Goal: Task Accomplishment & Management: Complete application form

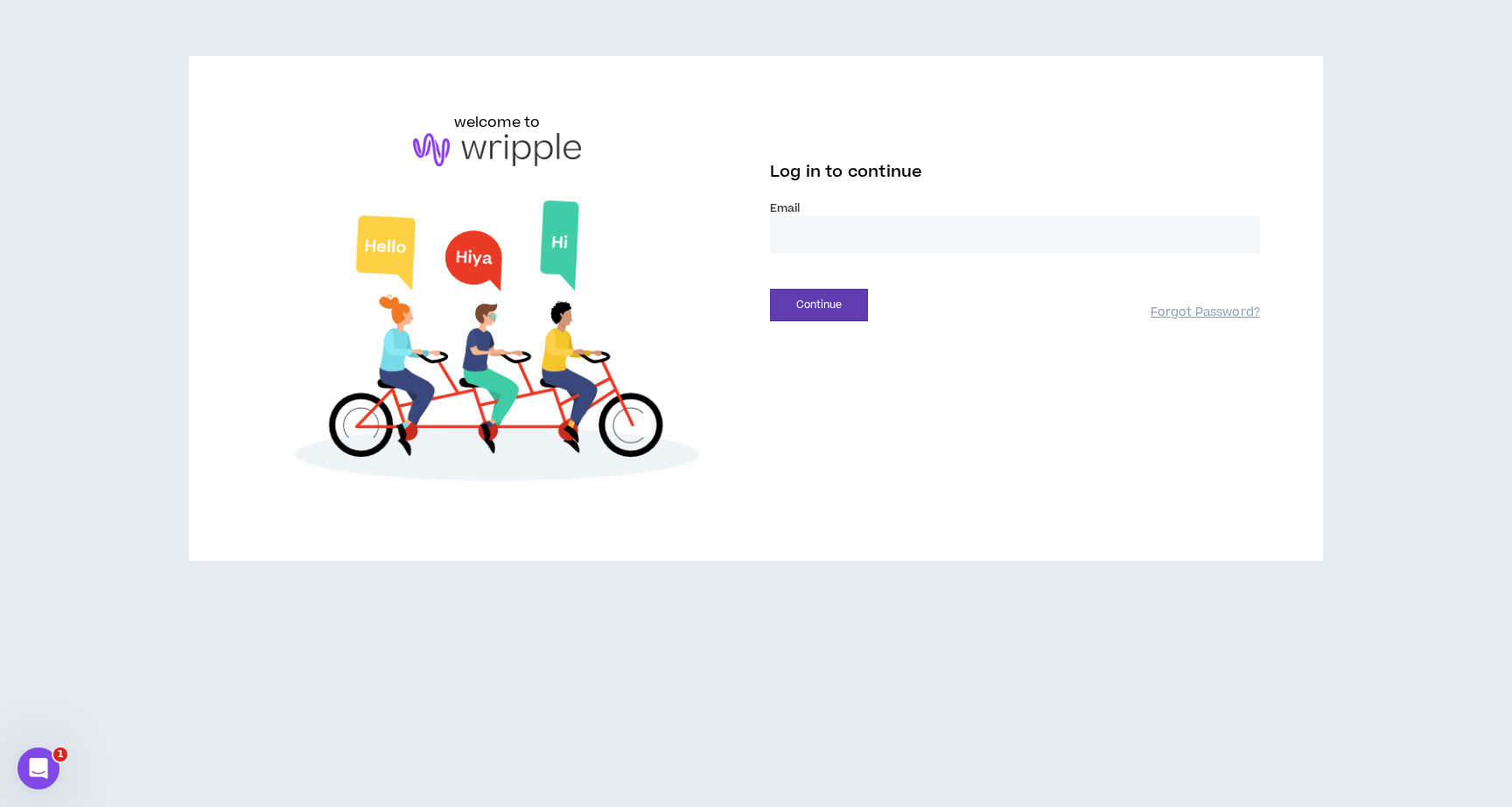
click at [933, 233] on input "email" at bounding box center [1015, 235] width 490 height 37
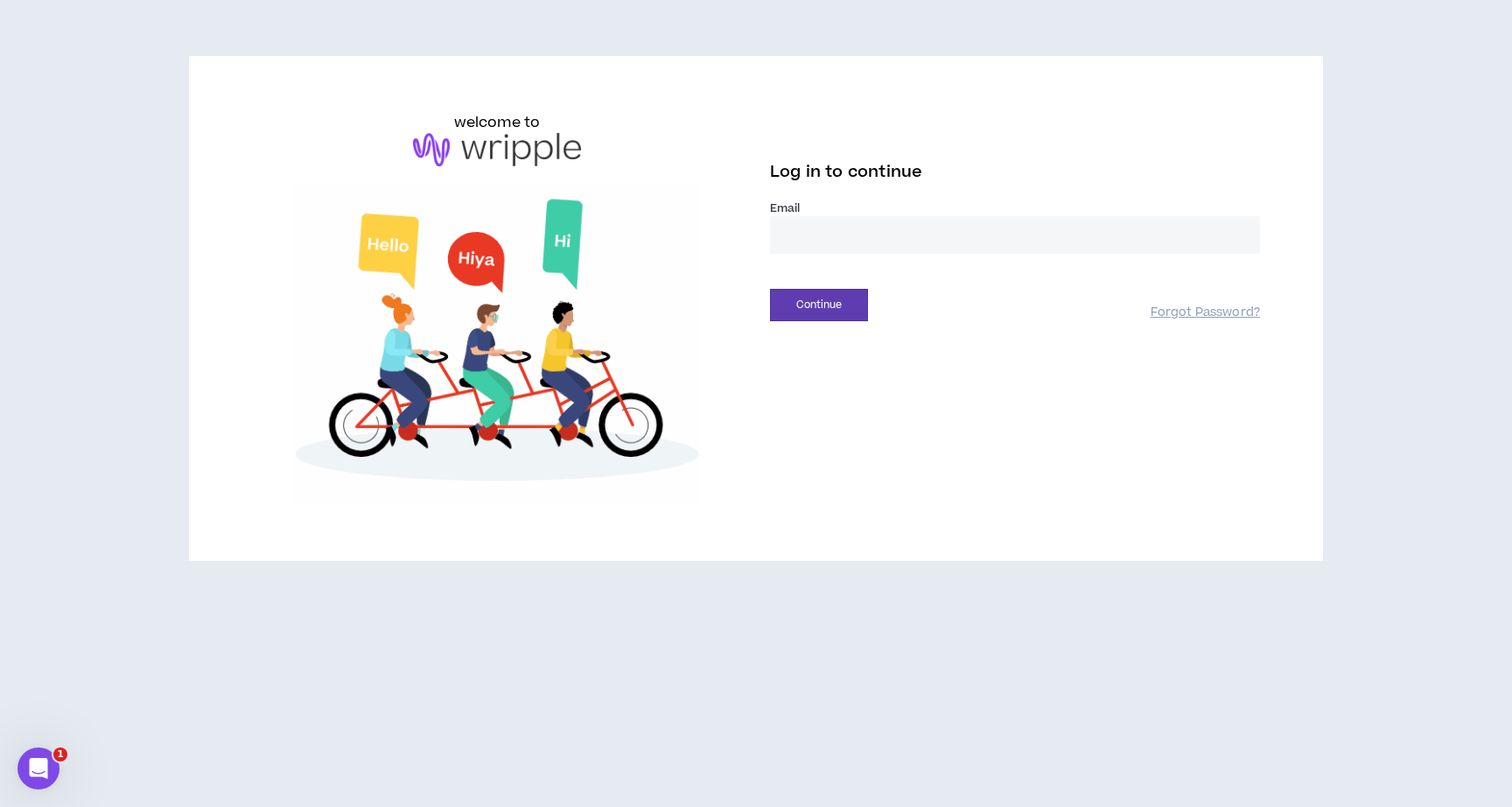
type input "**********"
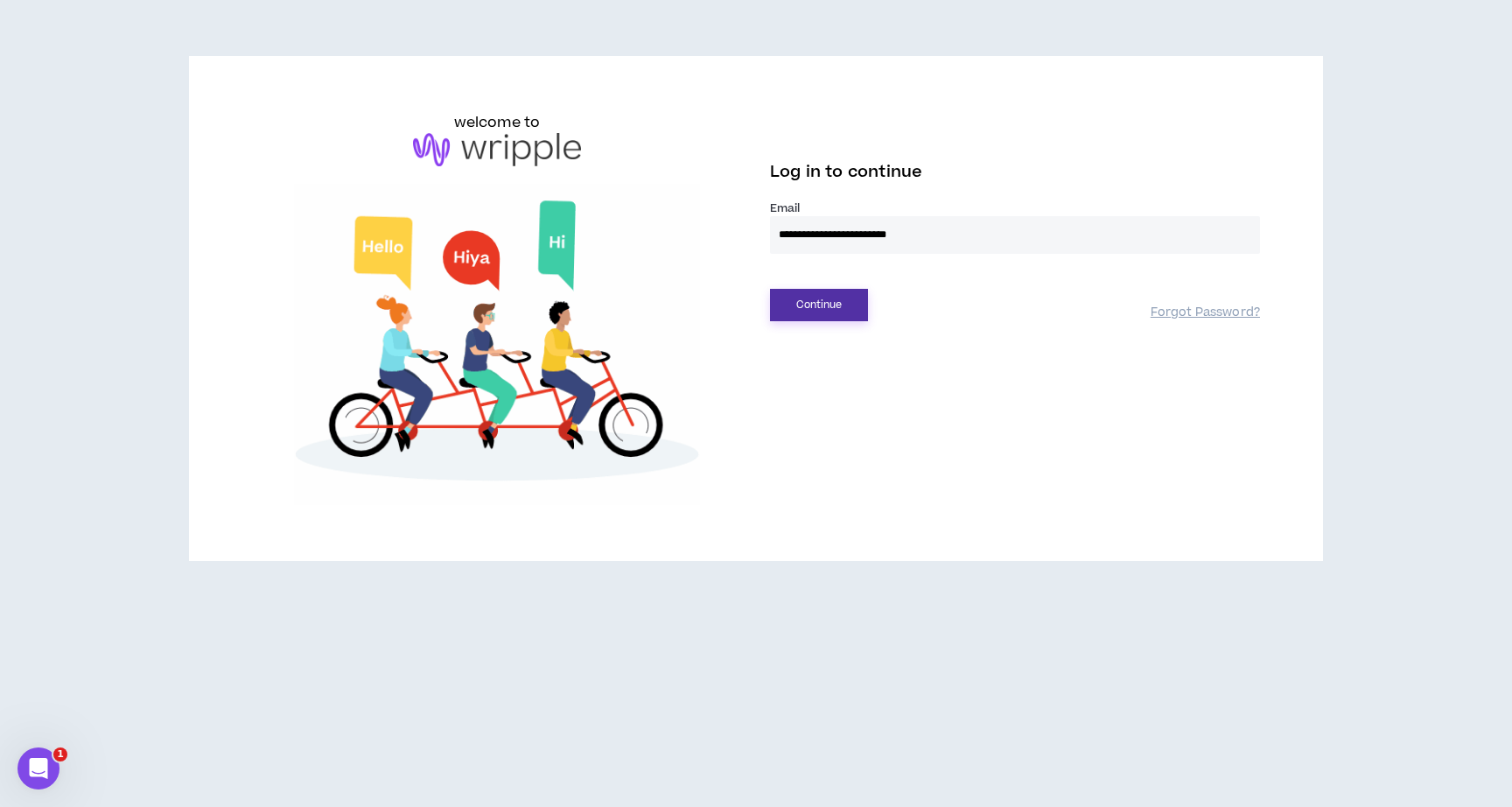
click at [820, 301] on button "Continue" at bounding box center [819, 305] width 98 height 32
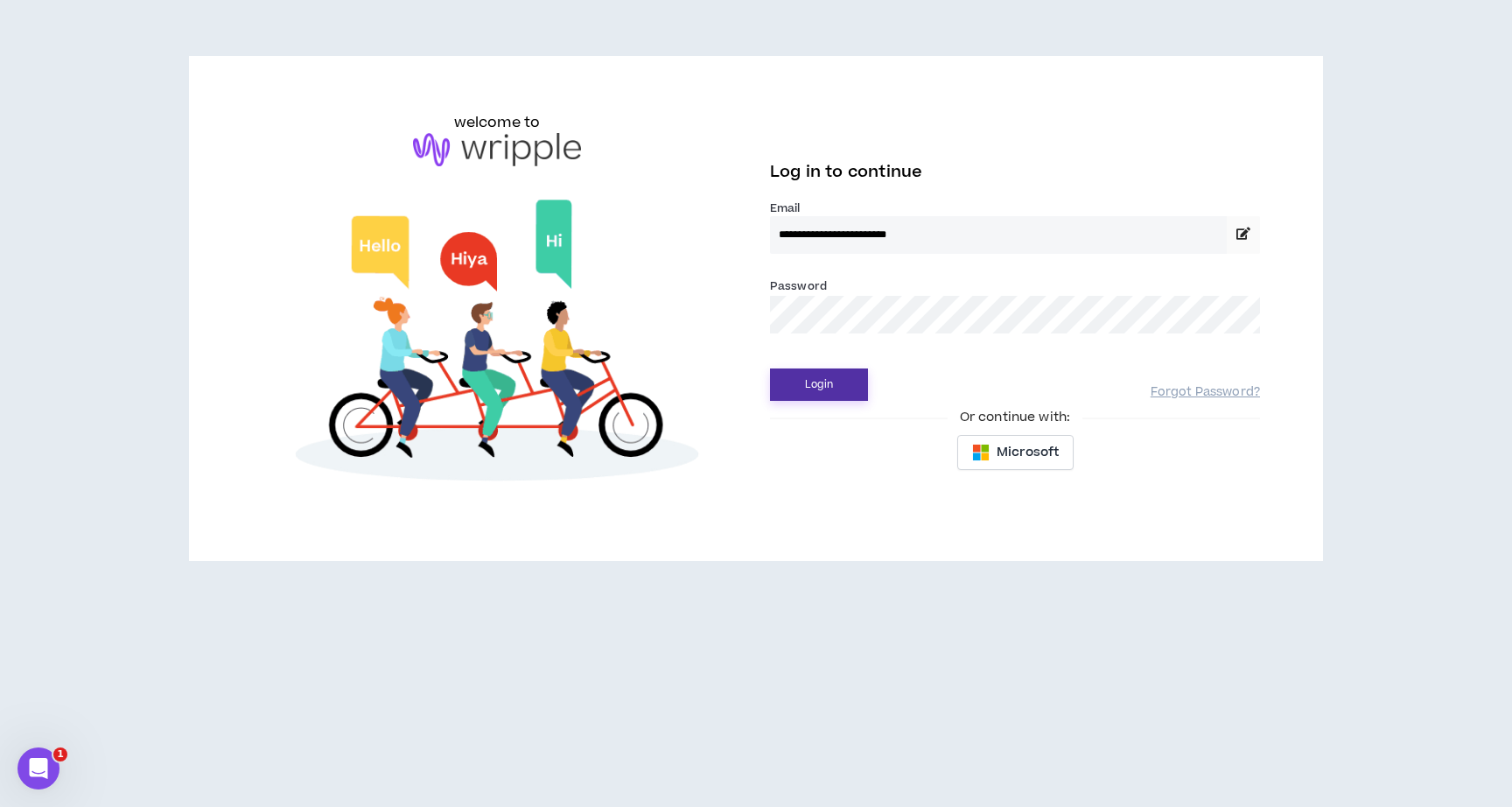
click at [840, 389] on button "Login" at bounding box center [819, 384] width 98 height 32
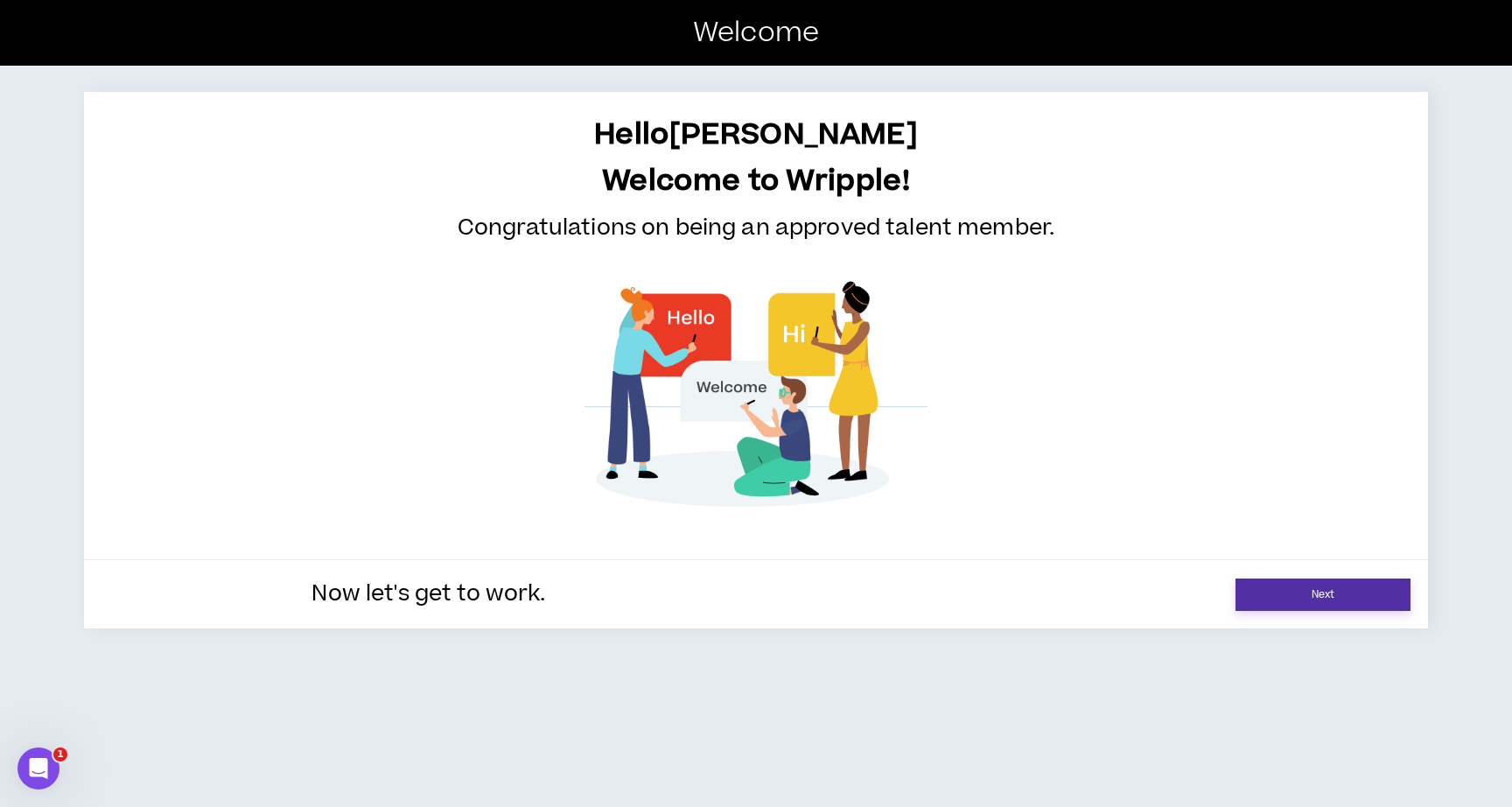
click at [1331, 599] on link "Next" at bounding box center [1323, 595] width 175 height 32
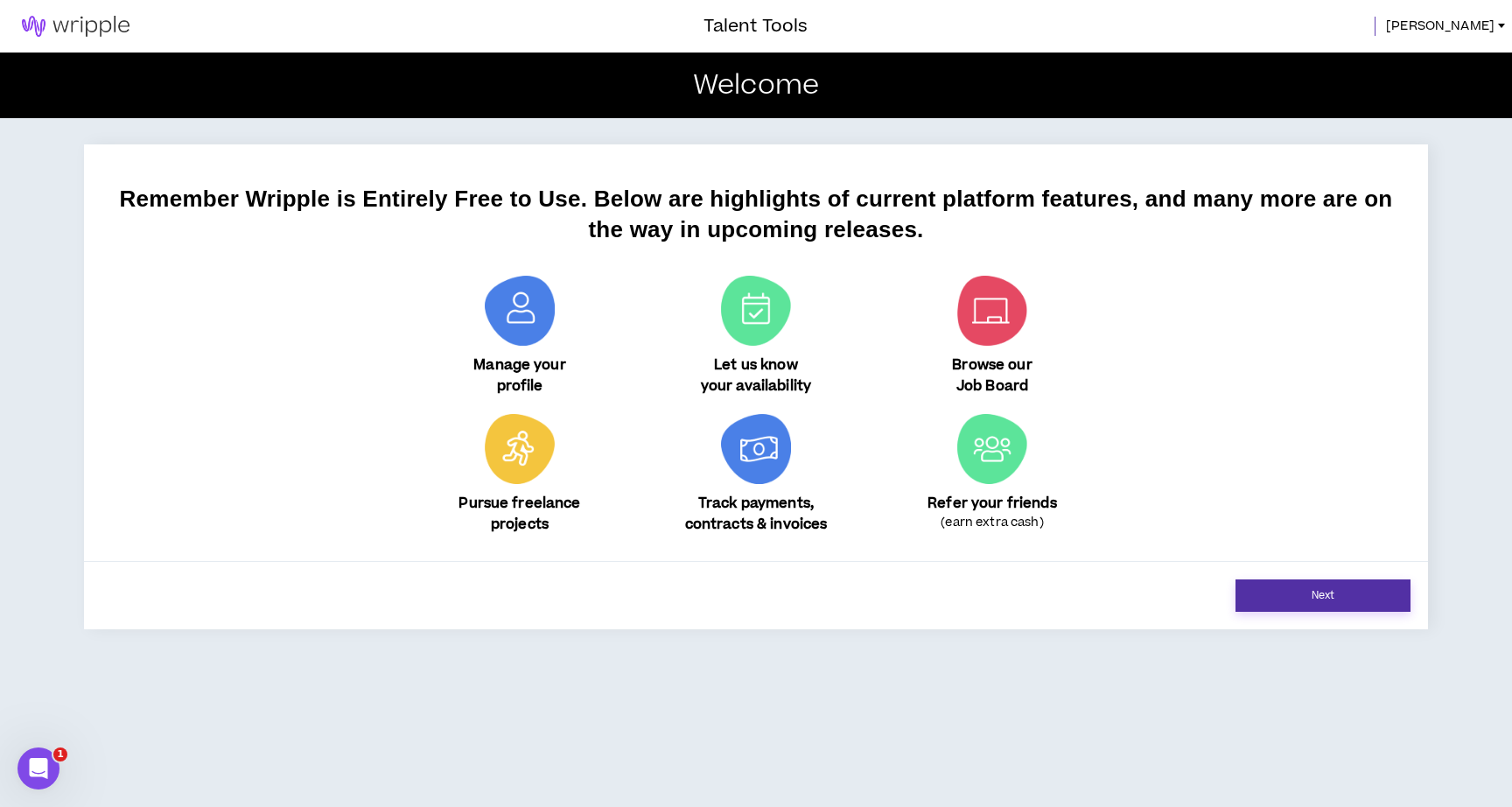
click at [1331, 599] on link "Next" at bounding box center [1323, 596] width 175 height 32
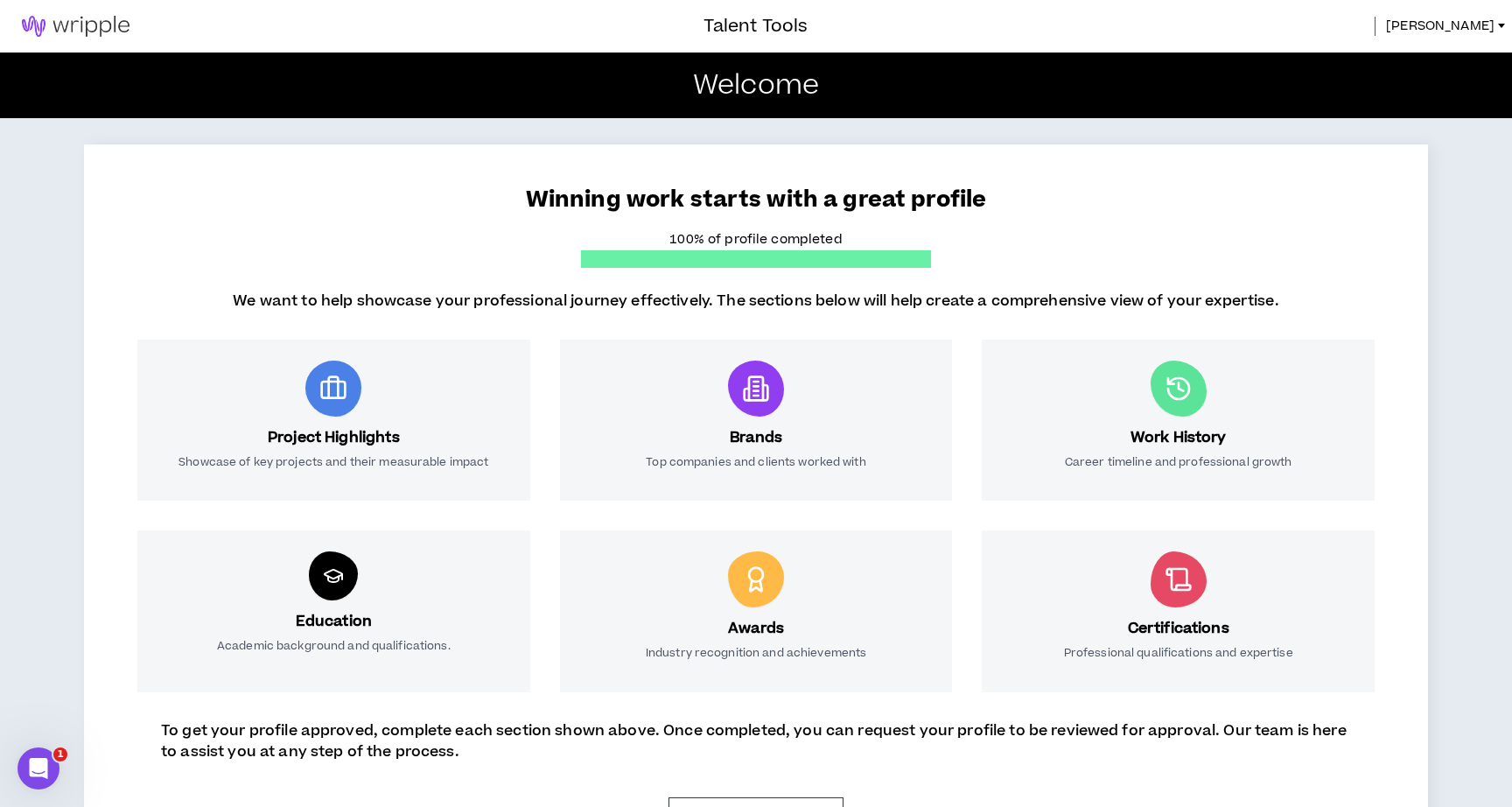
scroll to position [77, 0]
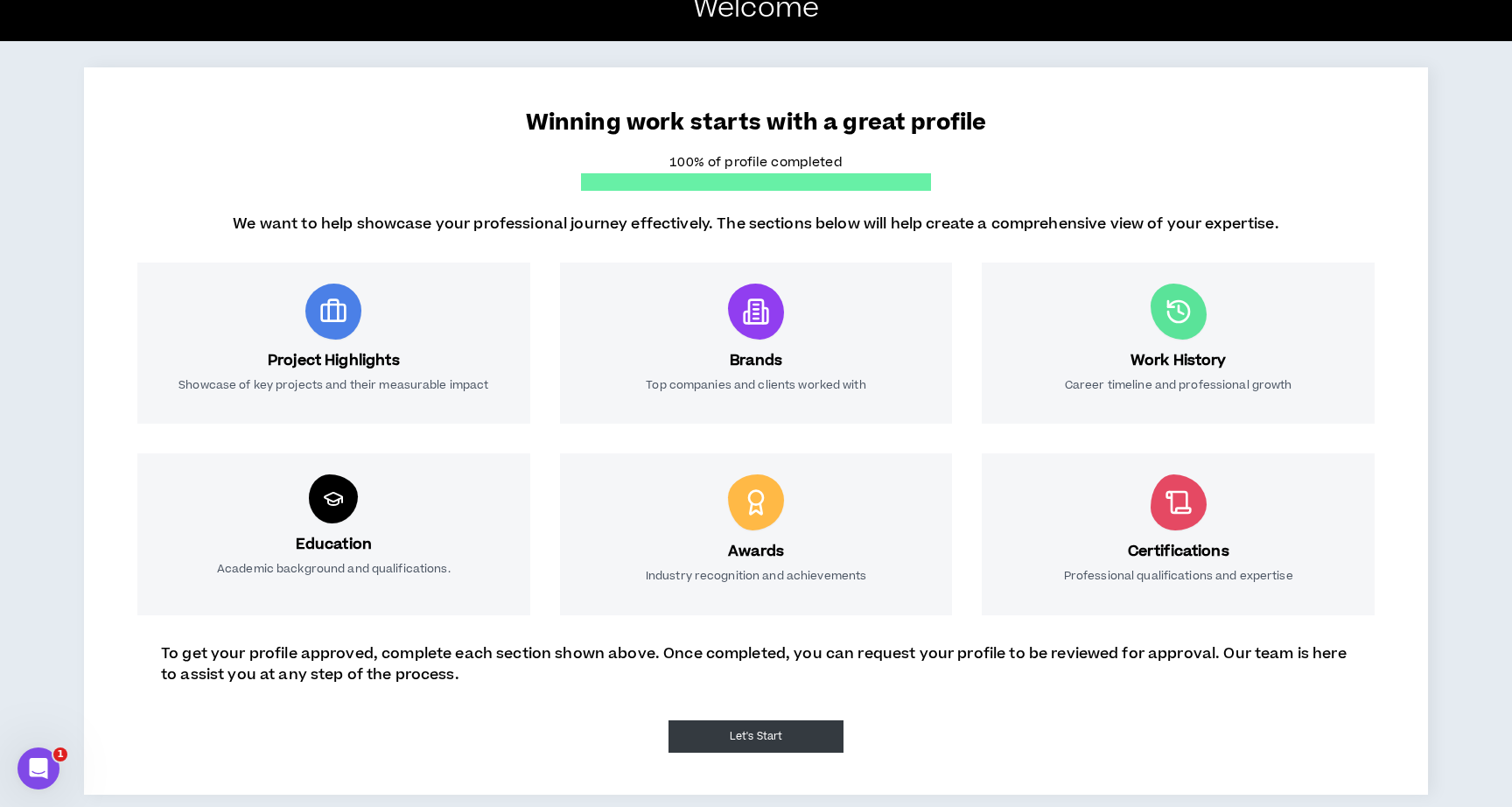
click at [813, 751] on button "Let's Start" at bounding box center [756, 736] width 175 height 32
select select "*"
select select "US"
select select "*******"
select select "*"
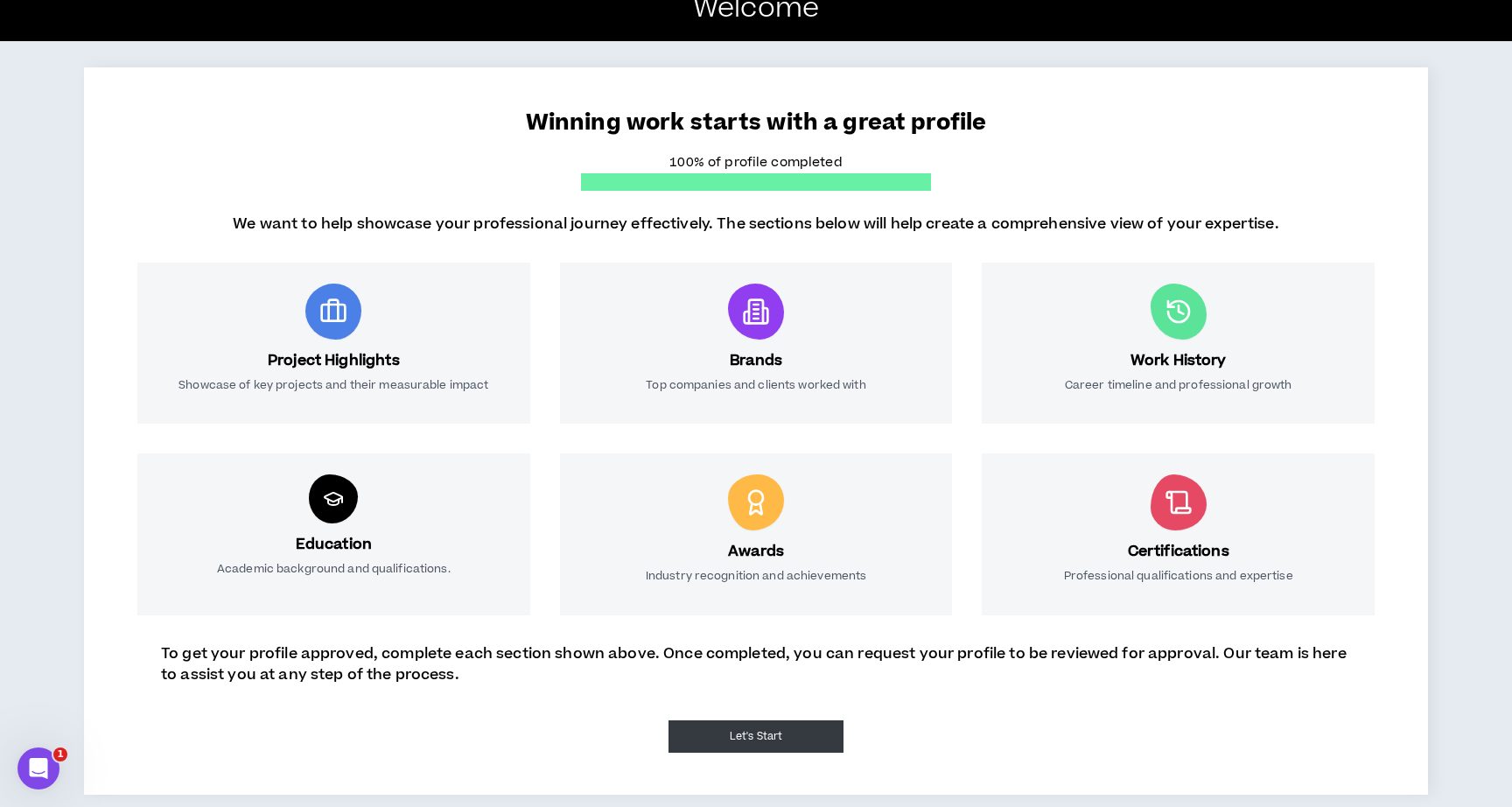
select select "**********"
select select "***"
select select "**********"
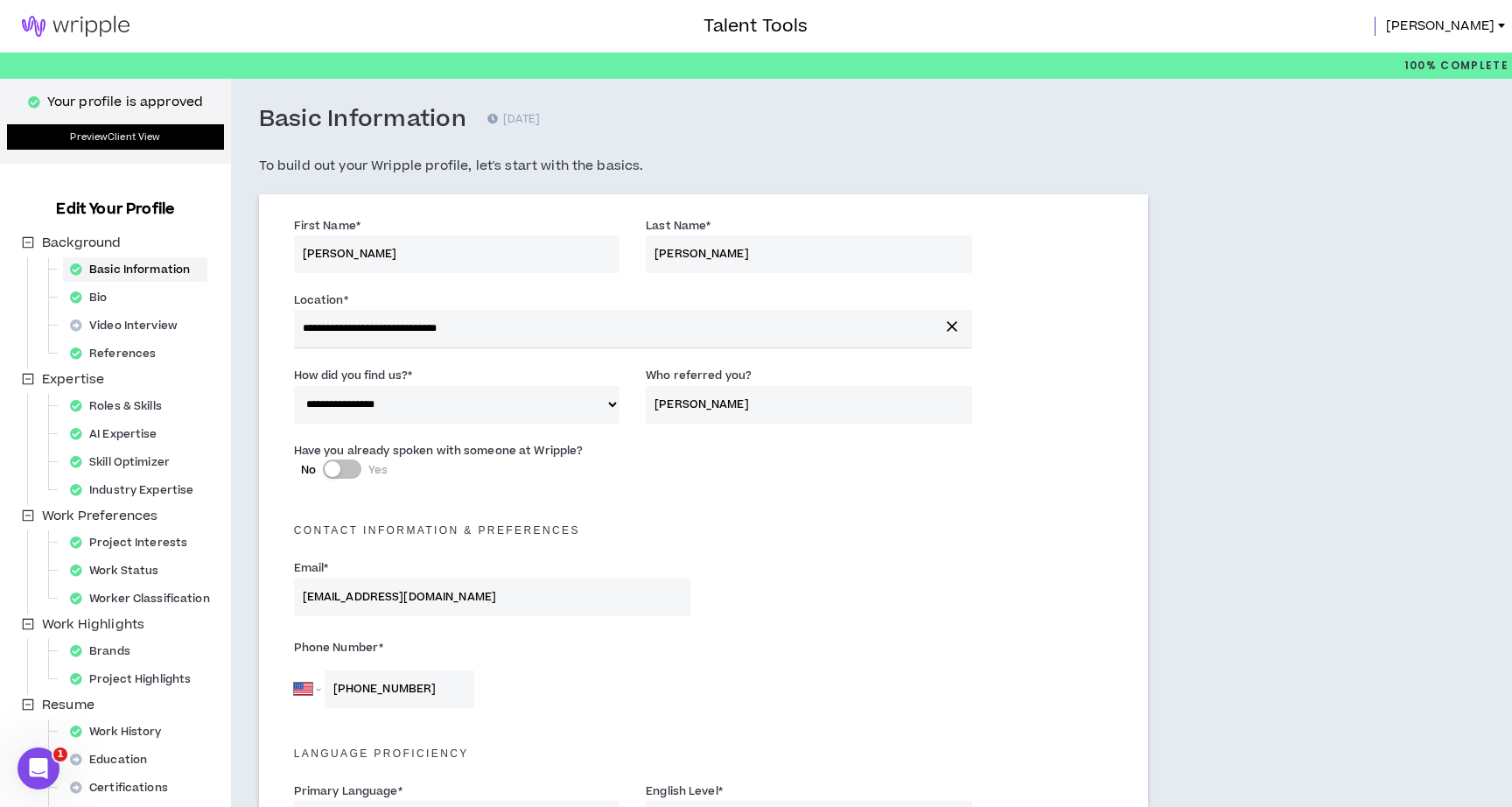
click at [134, 141] on link "Preview Client View" at bounding box center [115, 137] width 217 height 26
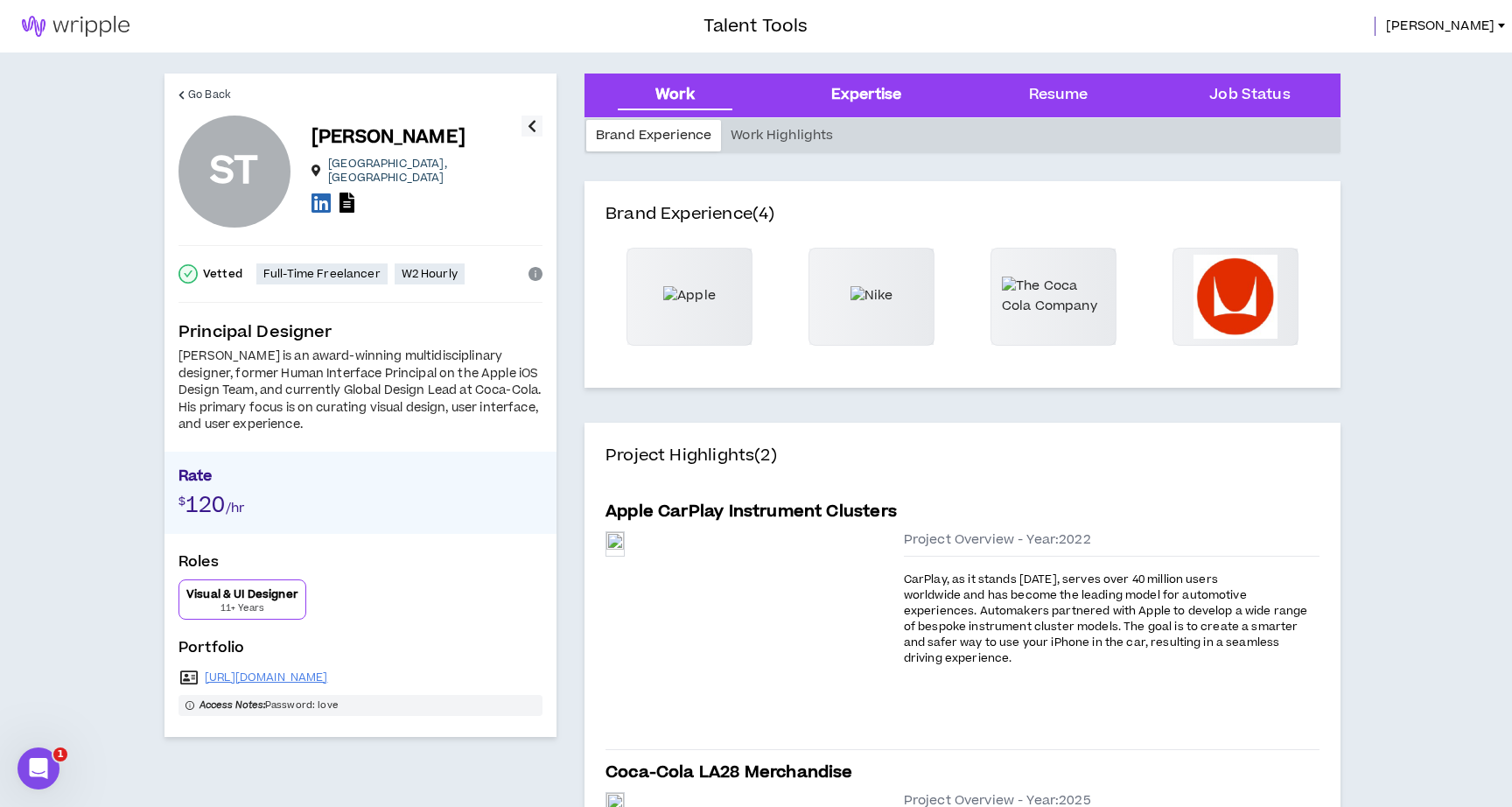
click at [854, 92] on div "Expertise" at bounding box center [866, 95] width 70 height 23
click at [1241, 89] on Status "Job Status" at bounding box center [1250, 95] width 81 height 23
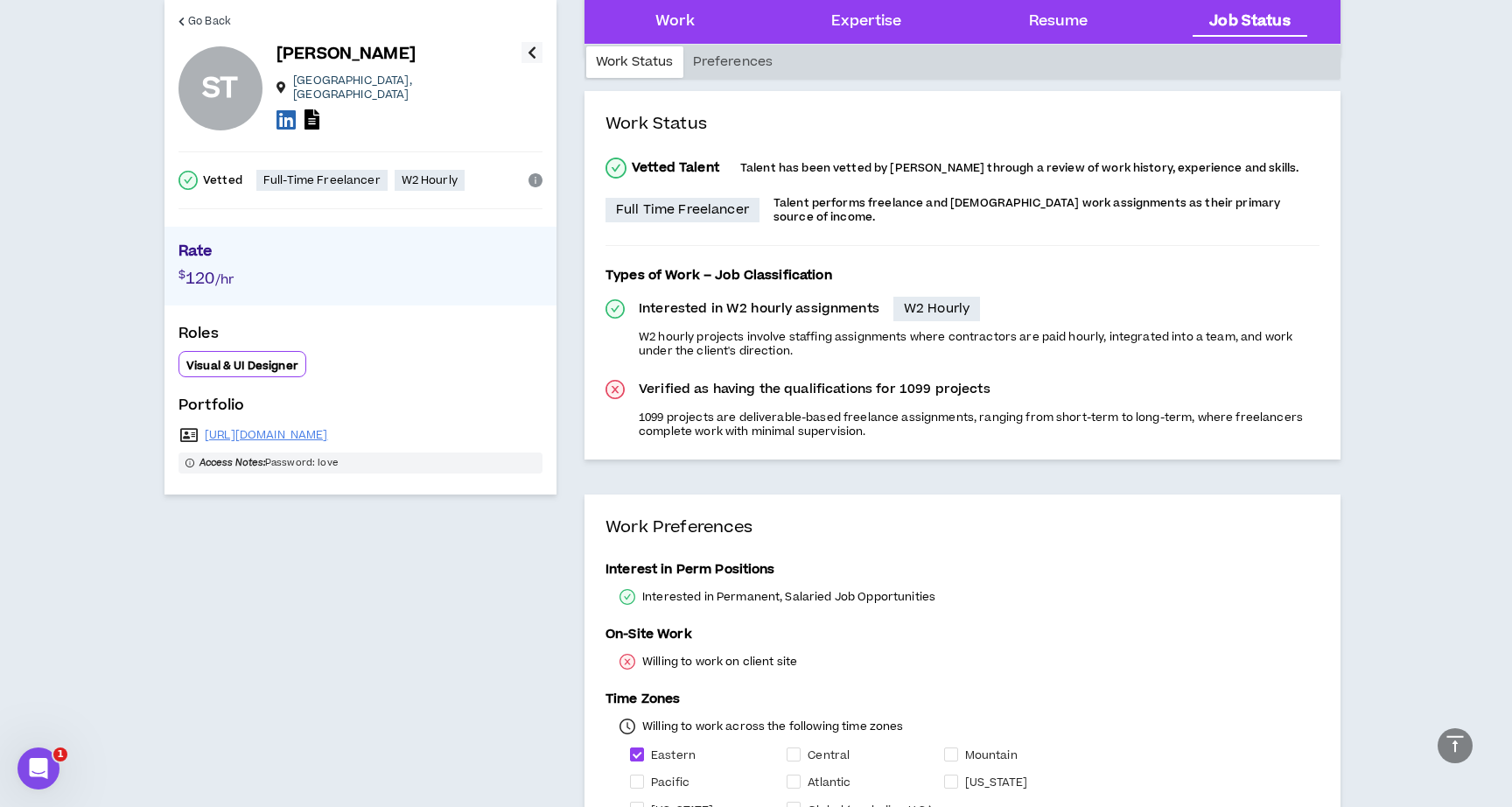
scroll to position [2976, 0]
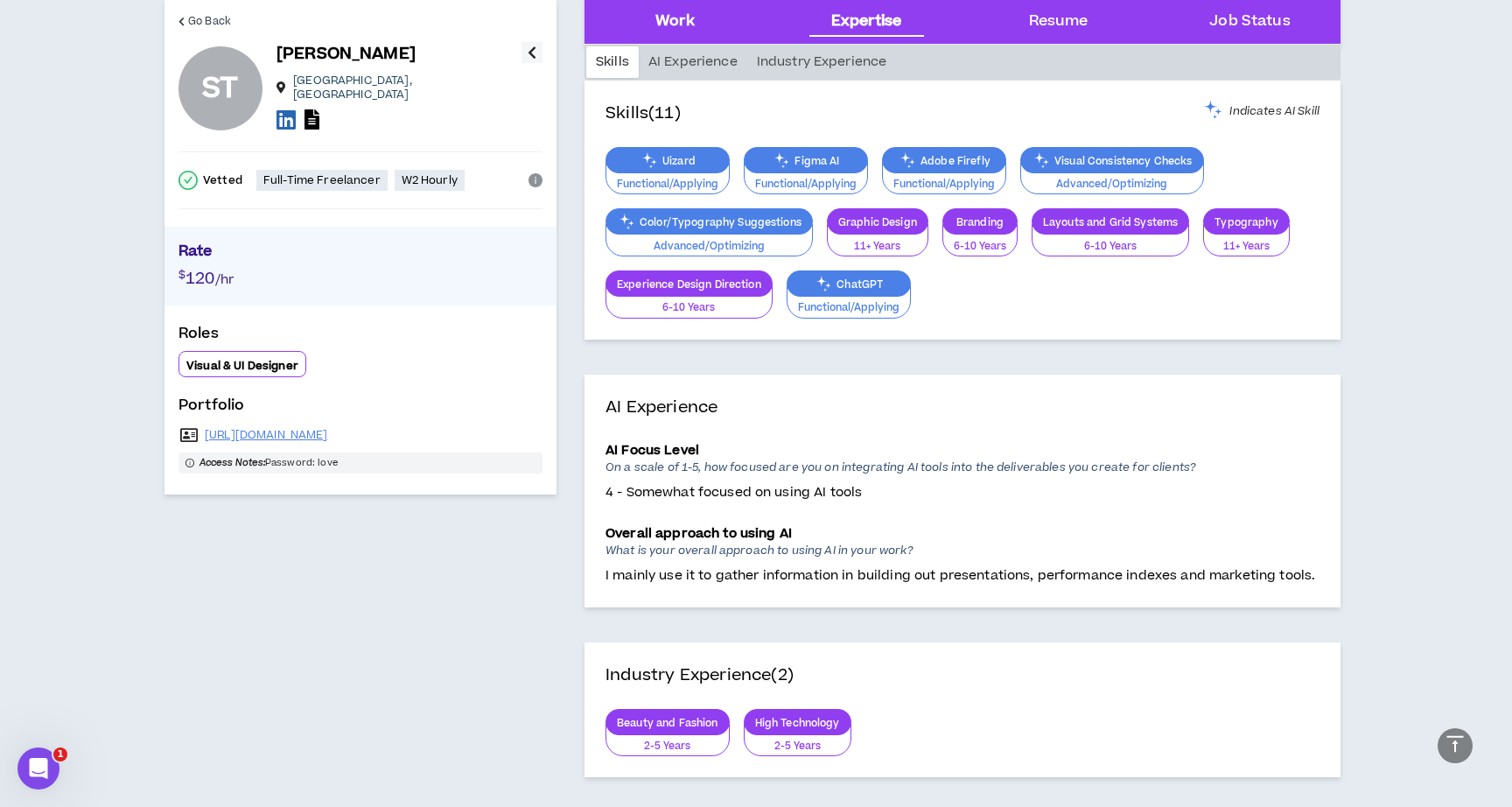
click at [672, 17] on div "Work" at bounding box center [675, 22] width 39 height 23
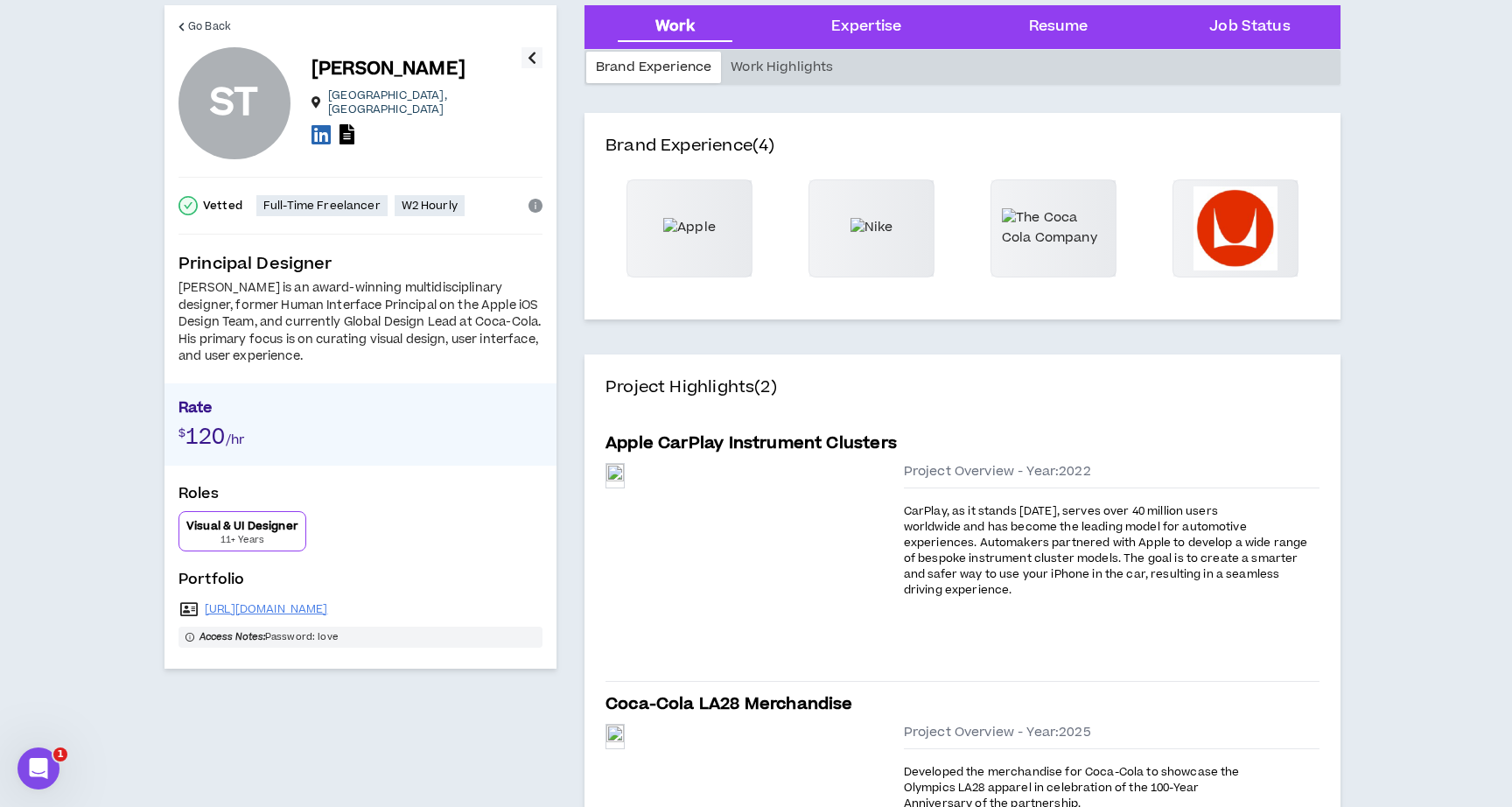
scroll to position [0, 0]
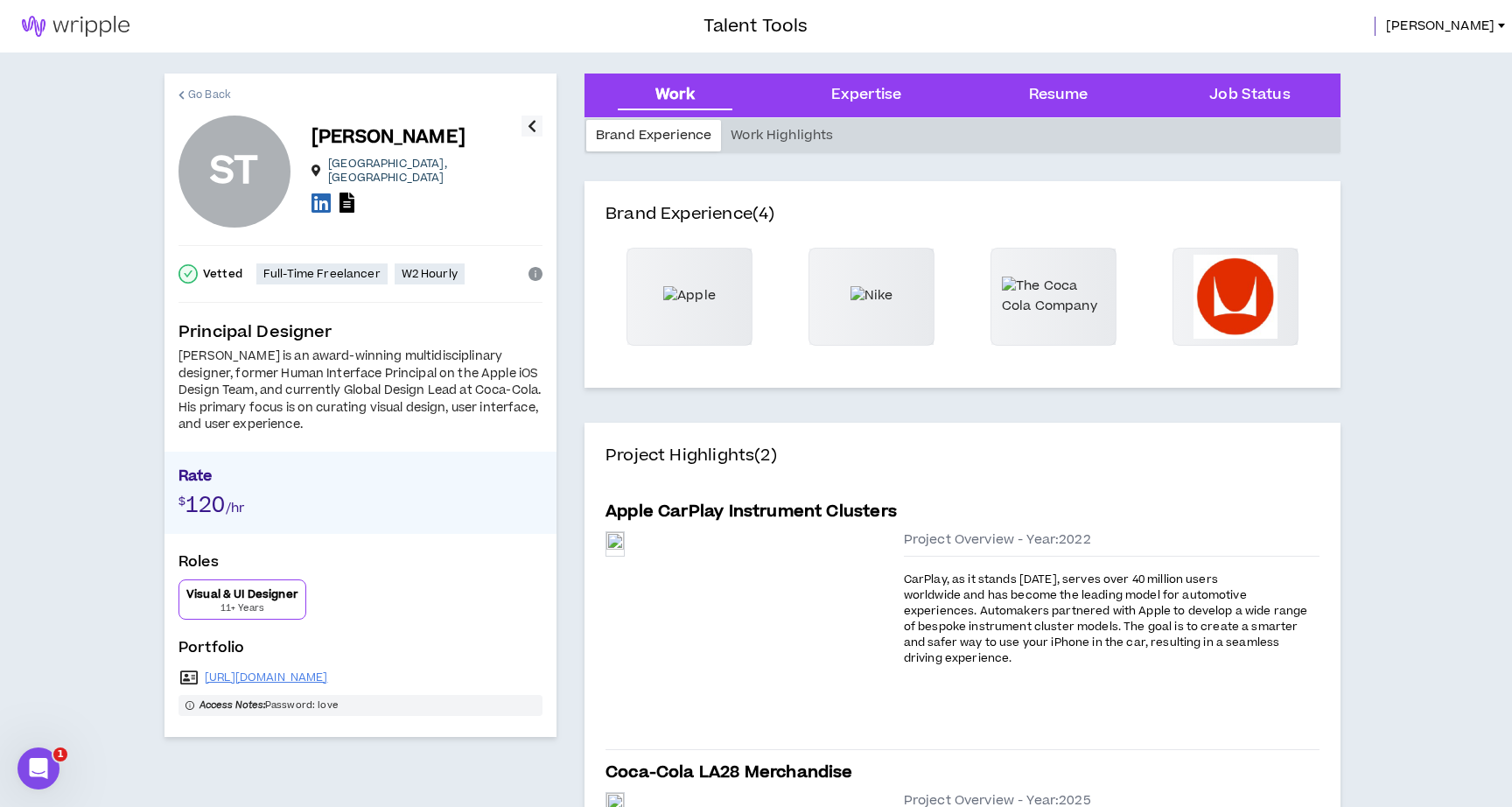
click at [189, 91] on span "Go Back" at bounding box center [210, 94] width 43 height 17
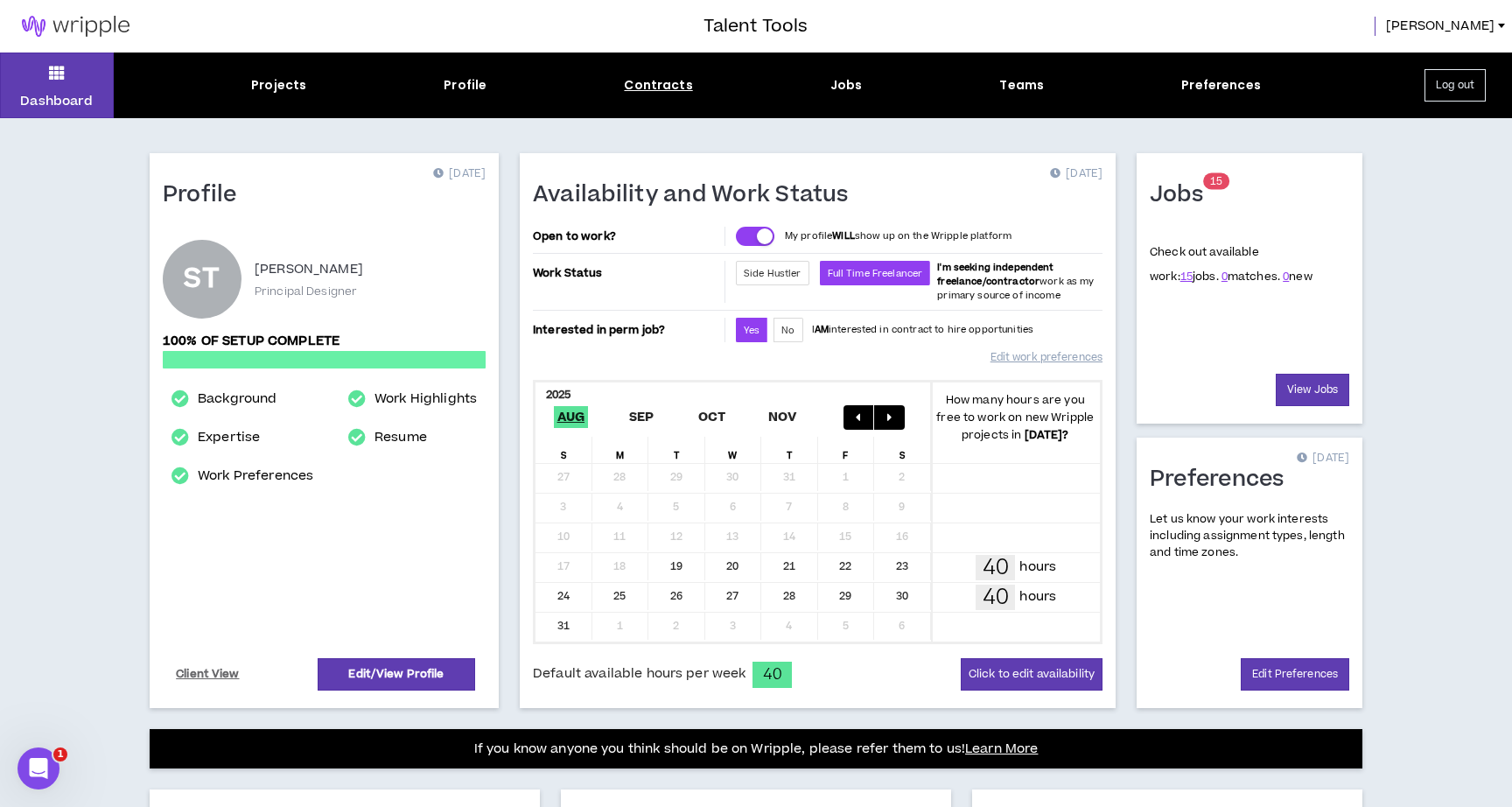
click at [660, 83] on div "Contracts" at bounding box center [657, 86] width 68 height 19
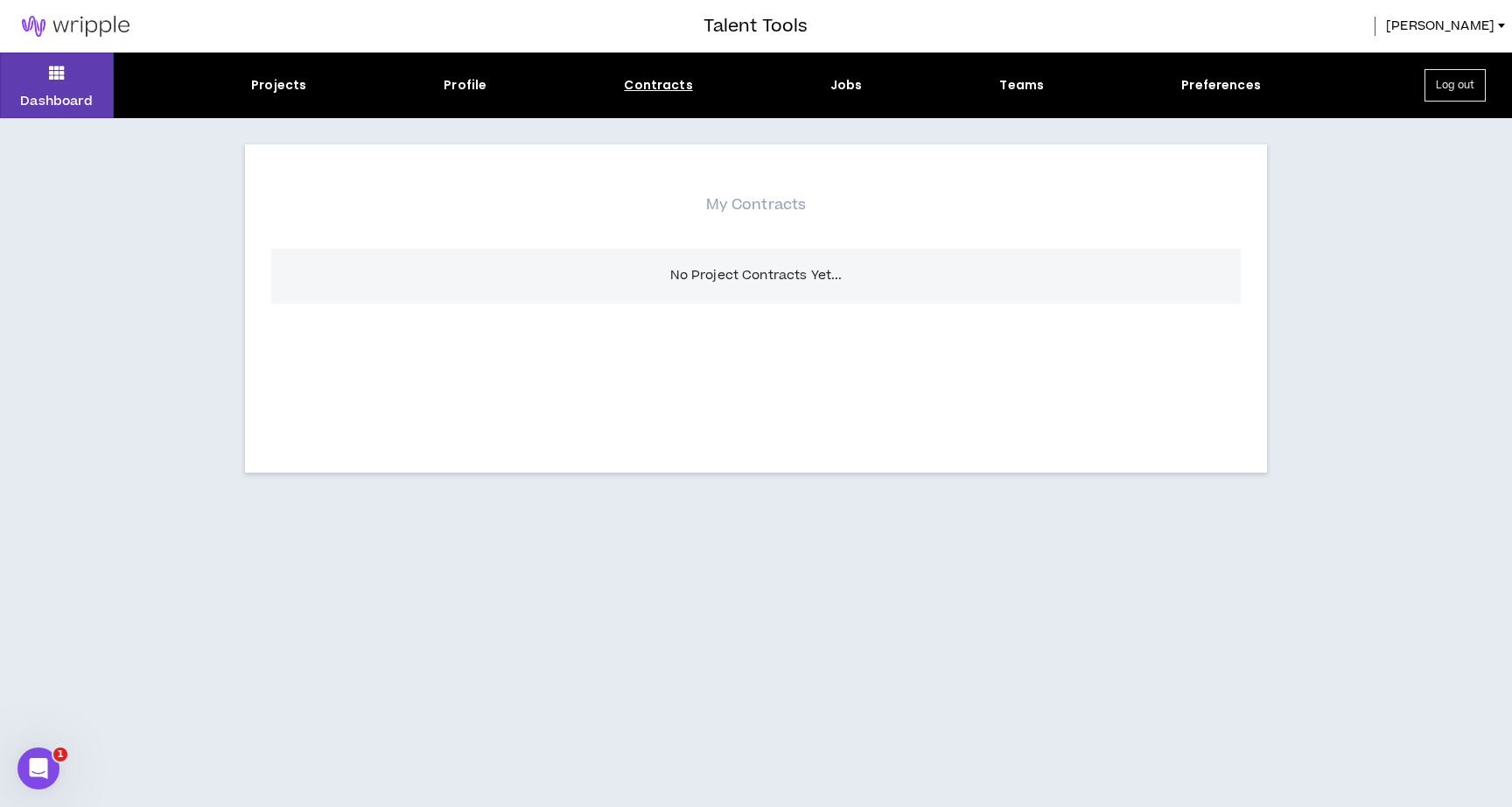
click at [252, 85] on div "Projects Profile Contracts Jobs Teams Preferences" at bounding box center [756, 86] width 1285 height 19
click at [266, 86] on div "Projects" at bounding box center [279, 86] width 55 height 19
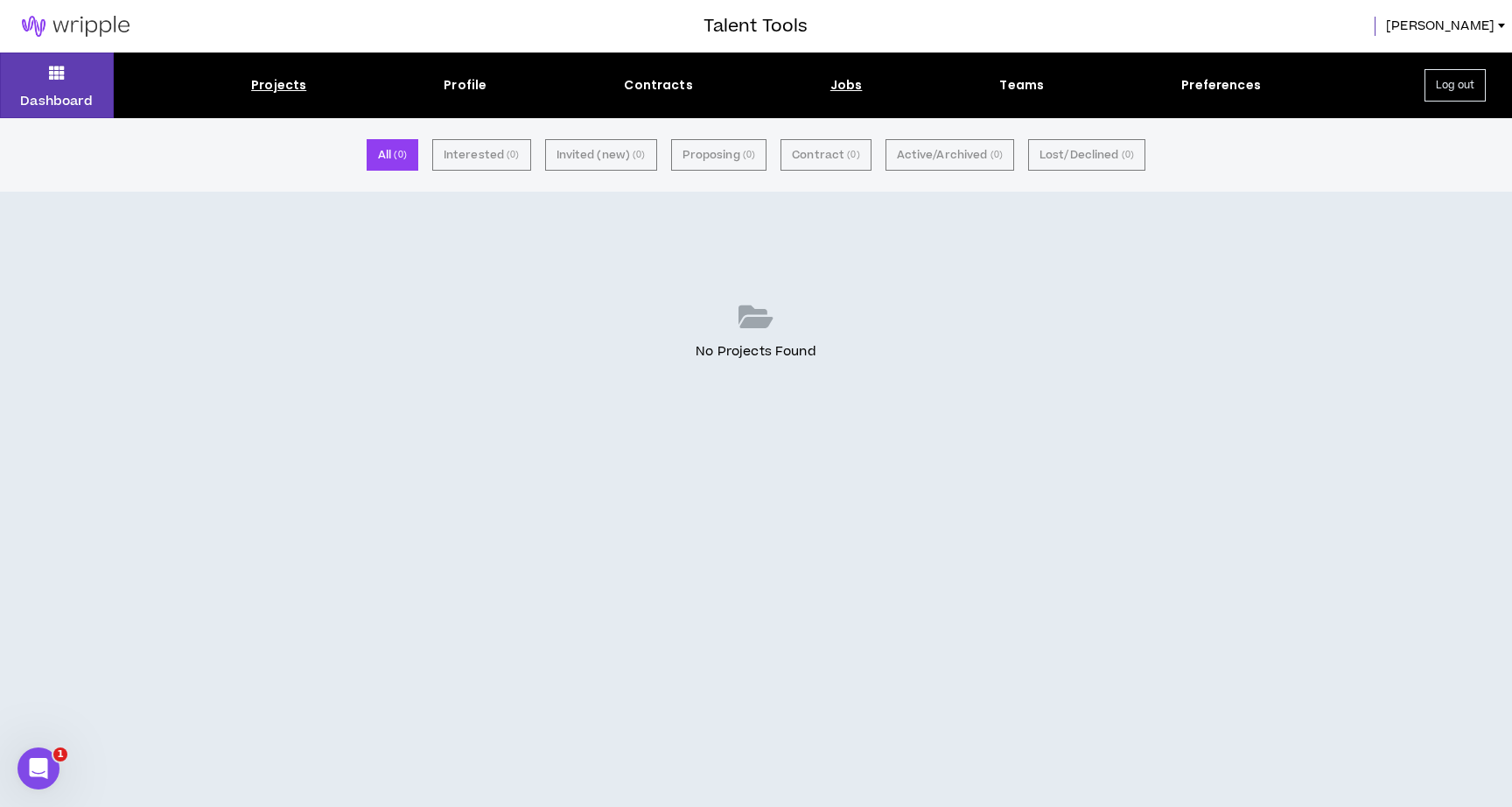
click at [837, 87] on div "Jobs" at bounding box center [846, 86] width 32 height 19
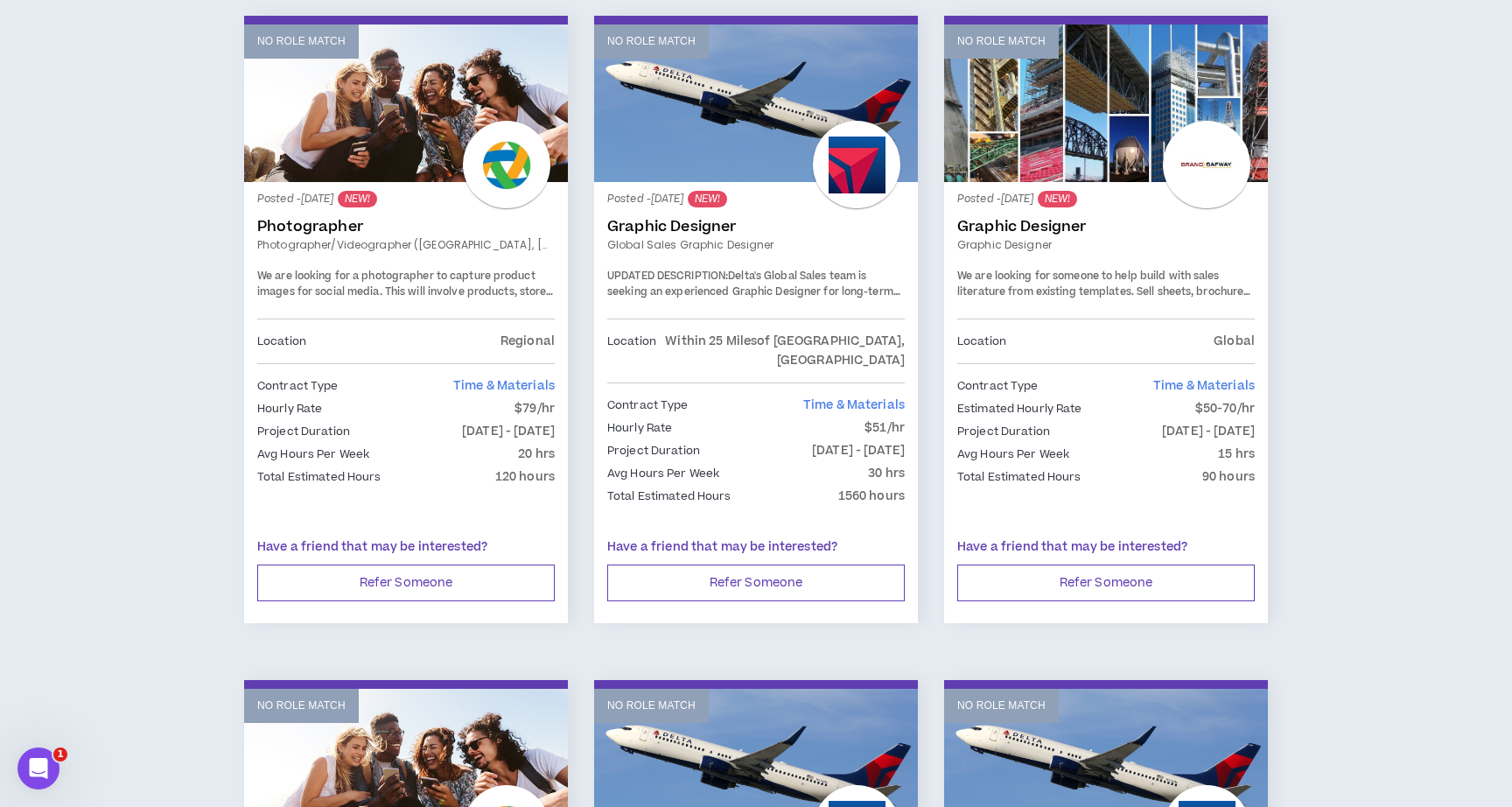
scroll to position [966, 0]
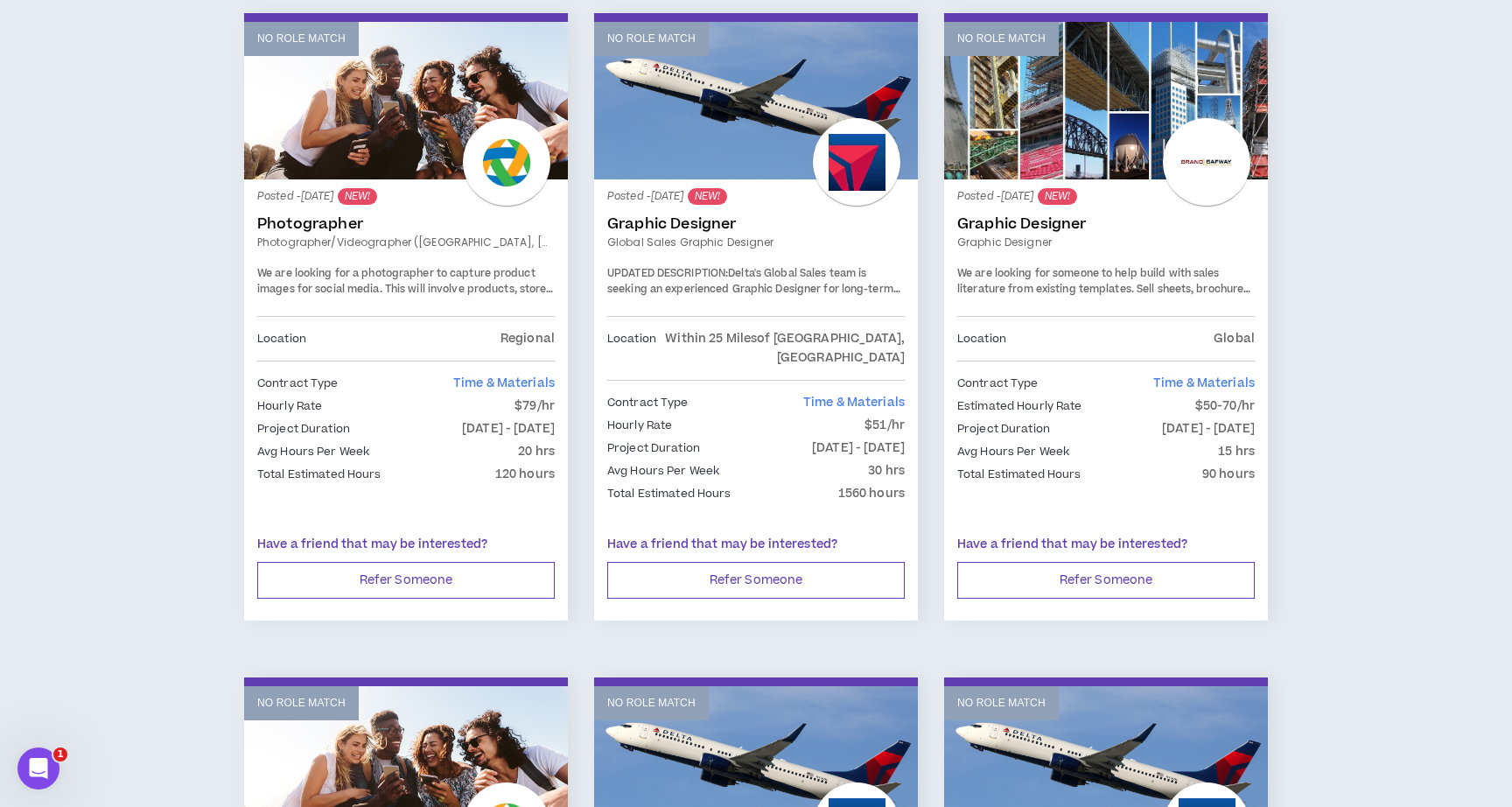
click at [704, 225] on link "Graphic Designer" at bounding box center [756, 224] width 298 height 18
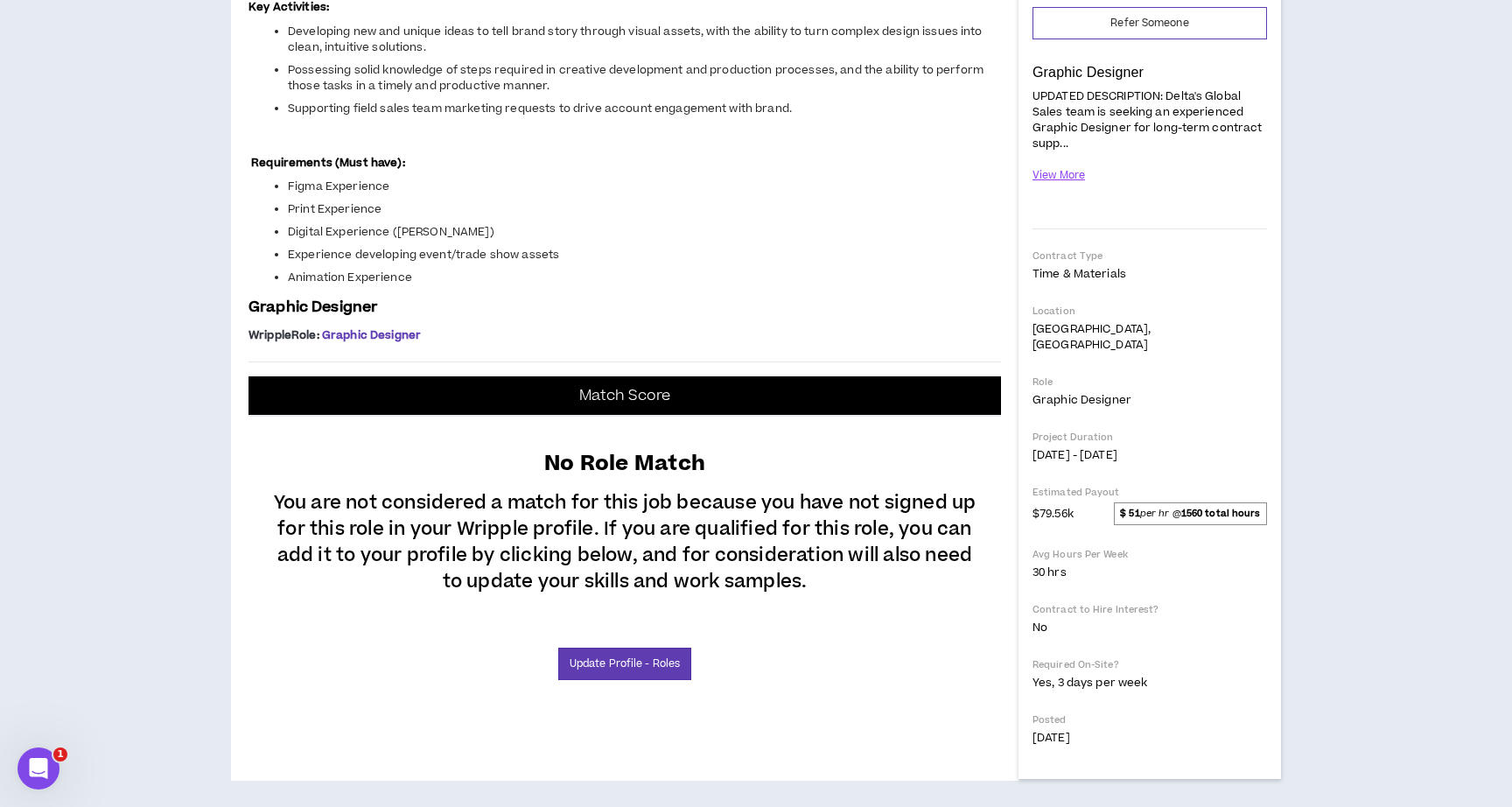
scroll to position [733, 0]
click at [638, 666] on link "Update Profile - Roles" at bounding box center [624, 663] width 133 height 32
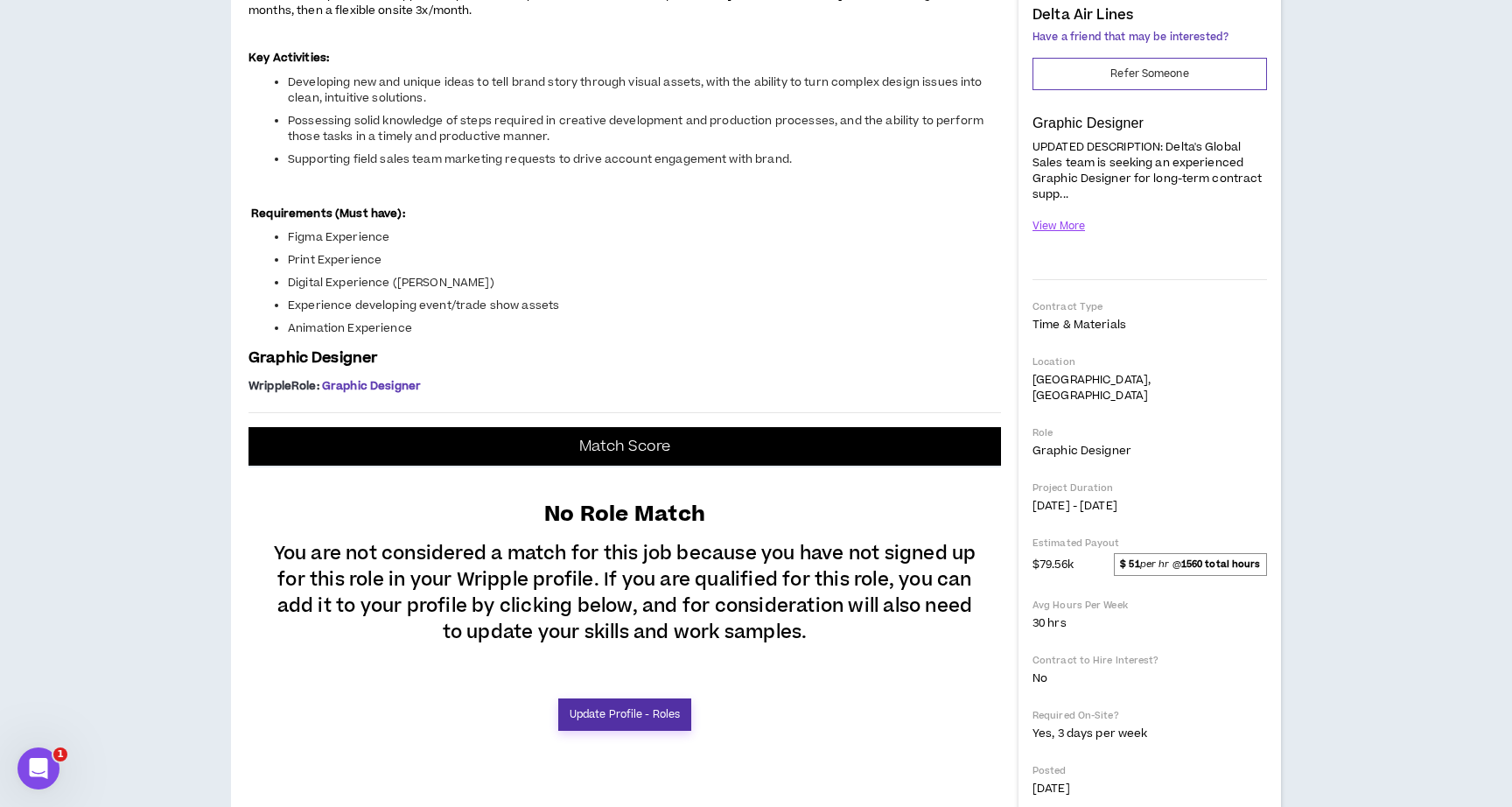
select select "***"
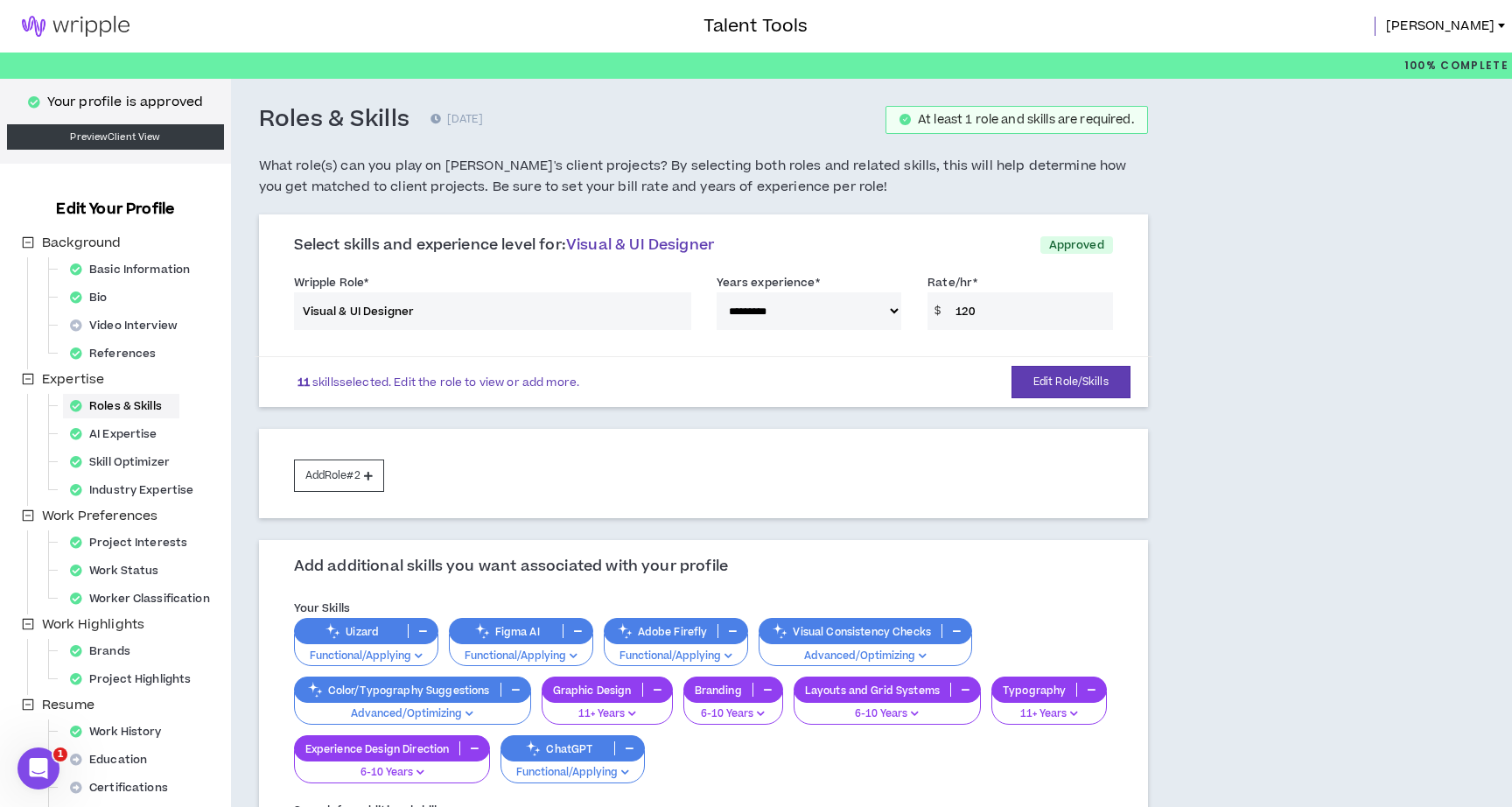
scroll to position [272, 0]
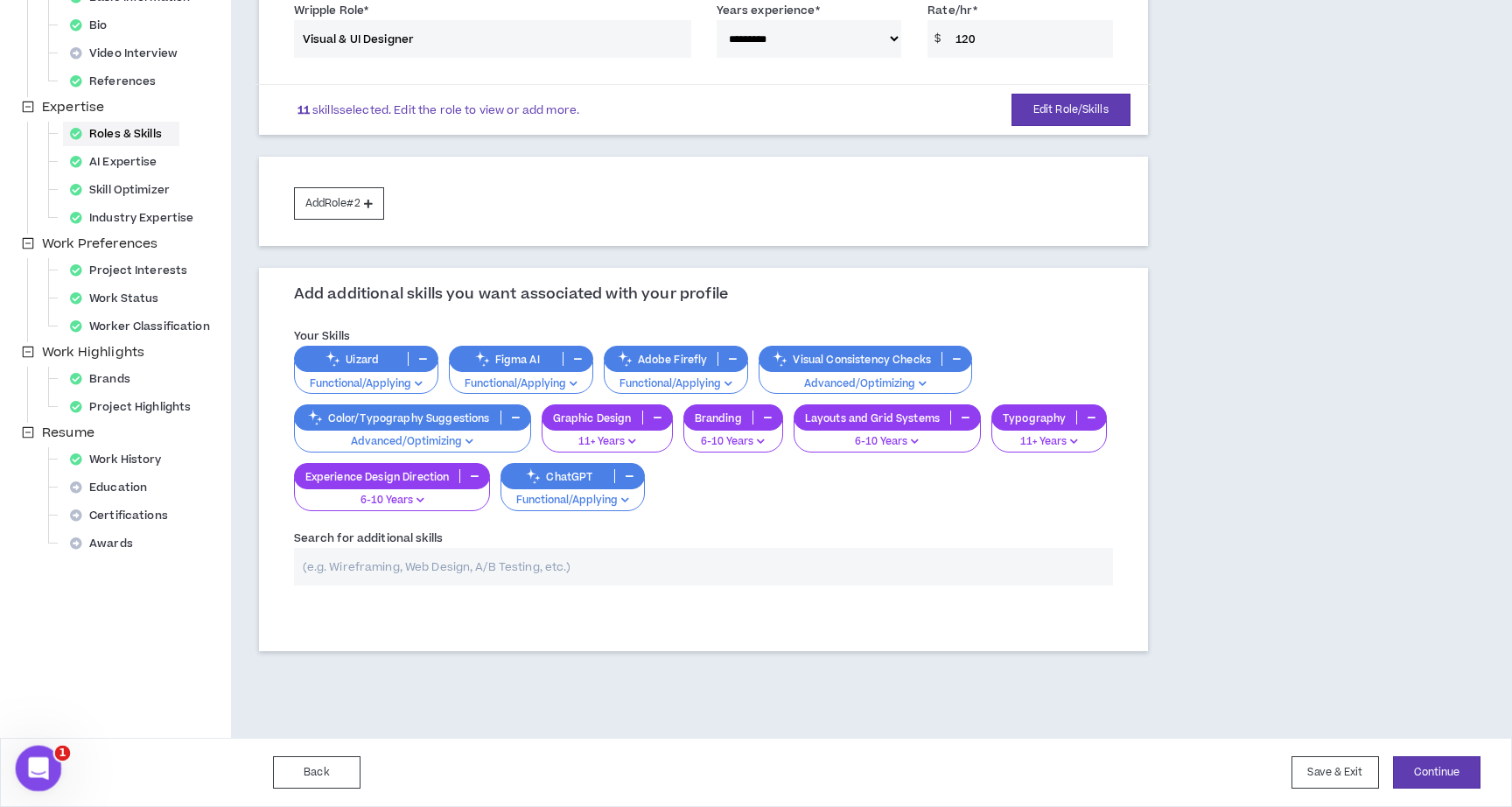
click at [39, 757] on icon "Open Intercom Messenger" at bounding box center [35, 766] width 28 height 29
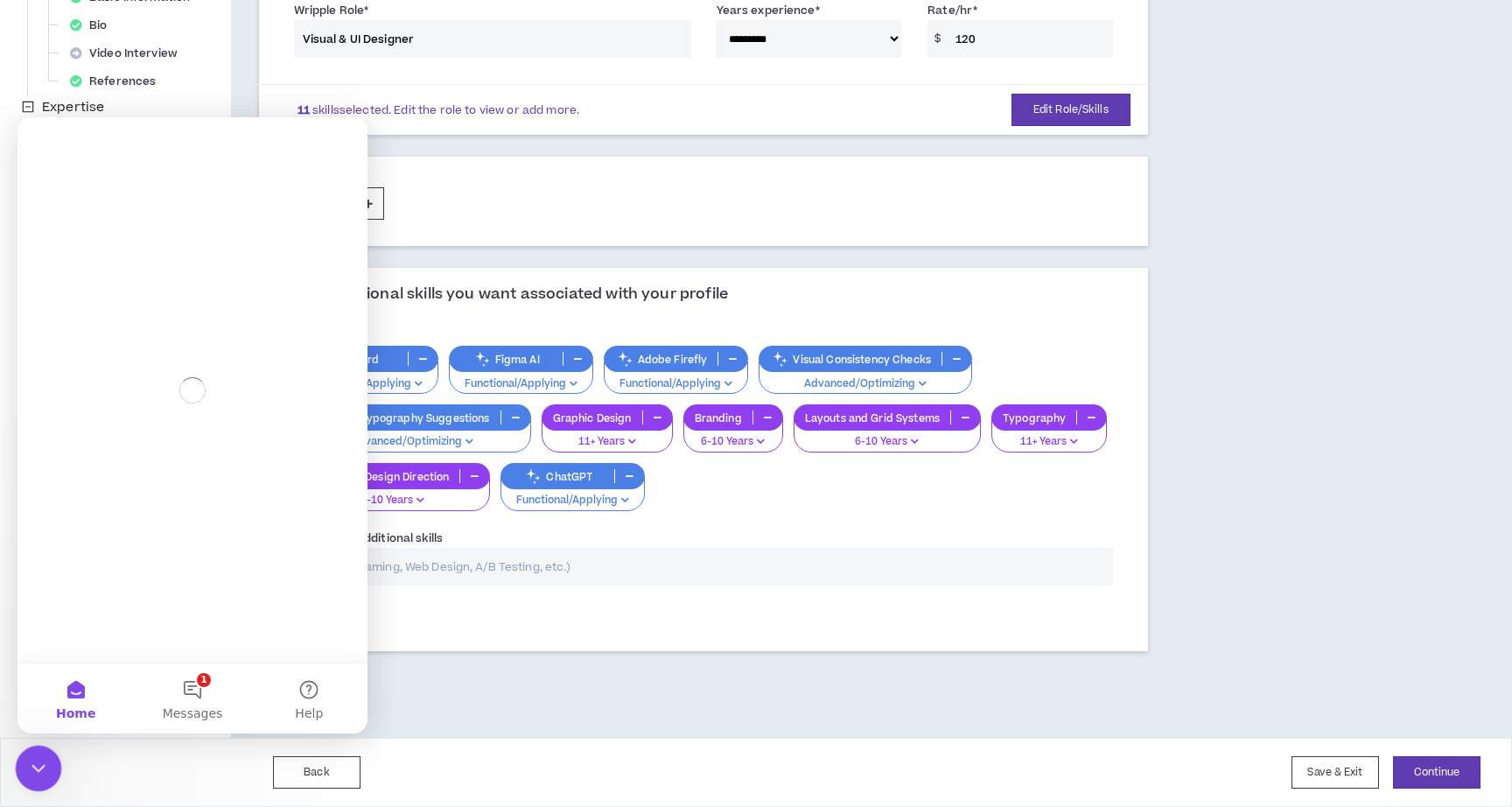
scroll to position [0, 0]
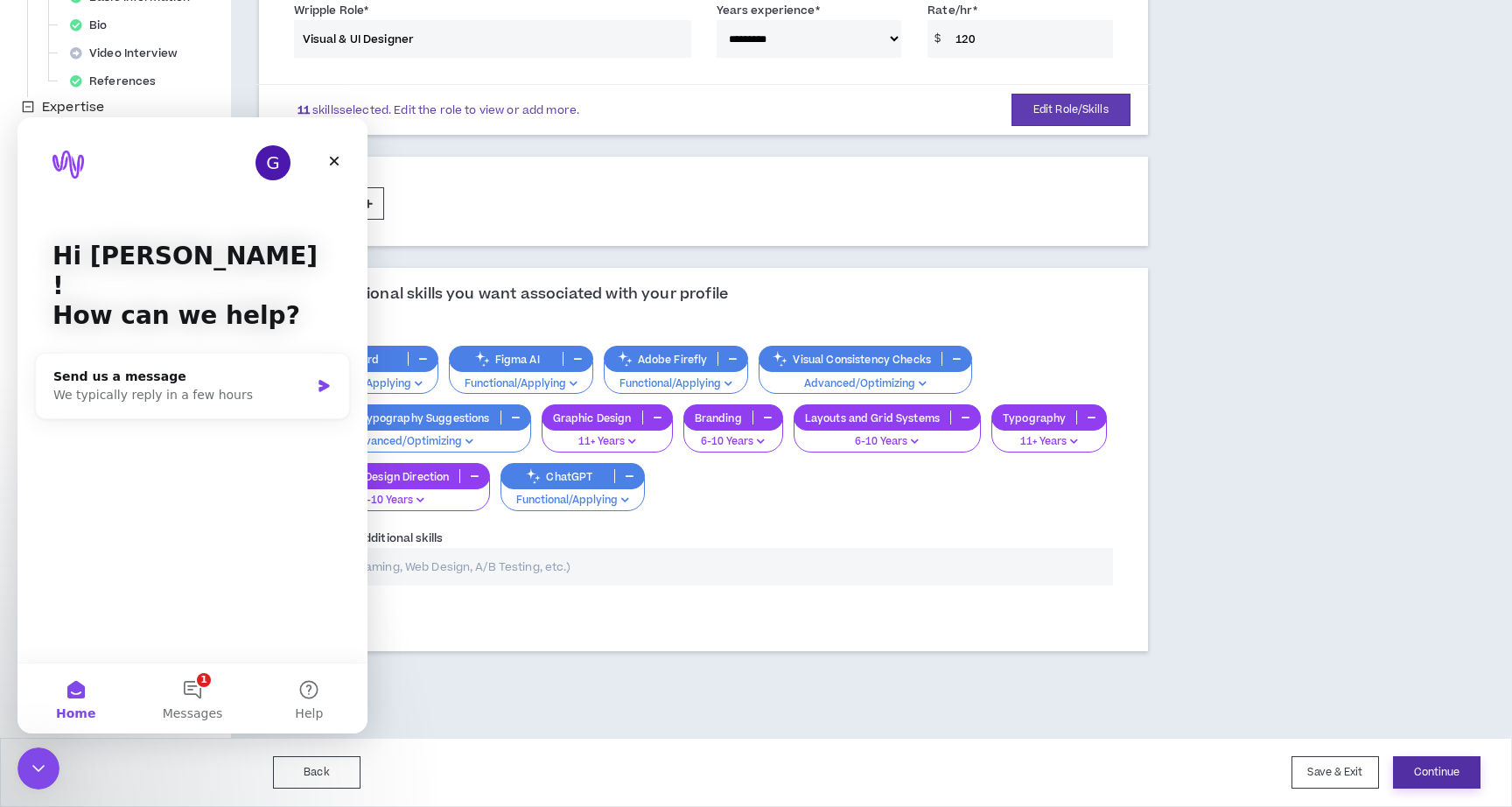
click at [1430, 773] on button "Continue" at bounding box center [1436, 773] width 87 height 32
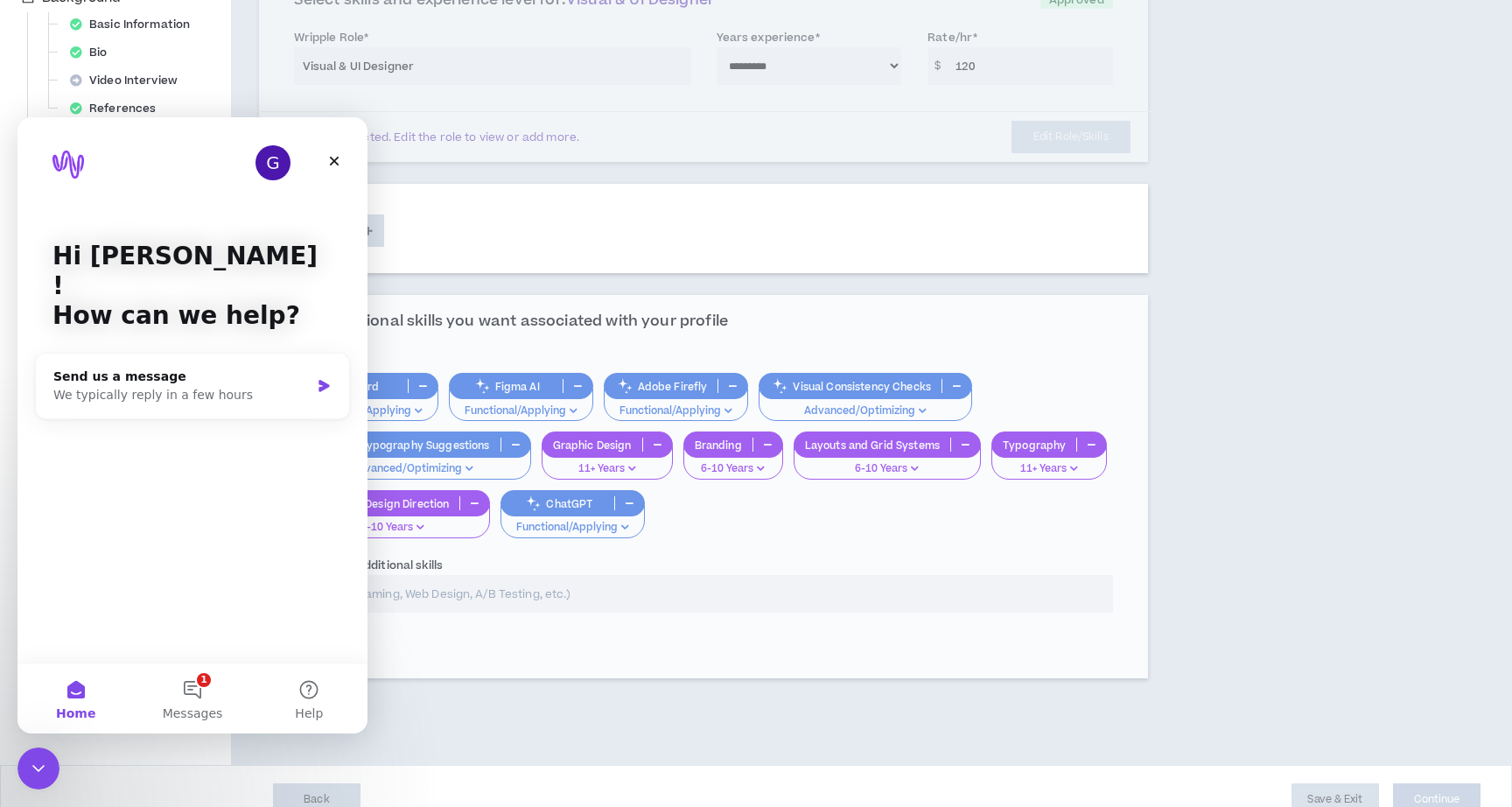
select select "*"
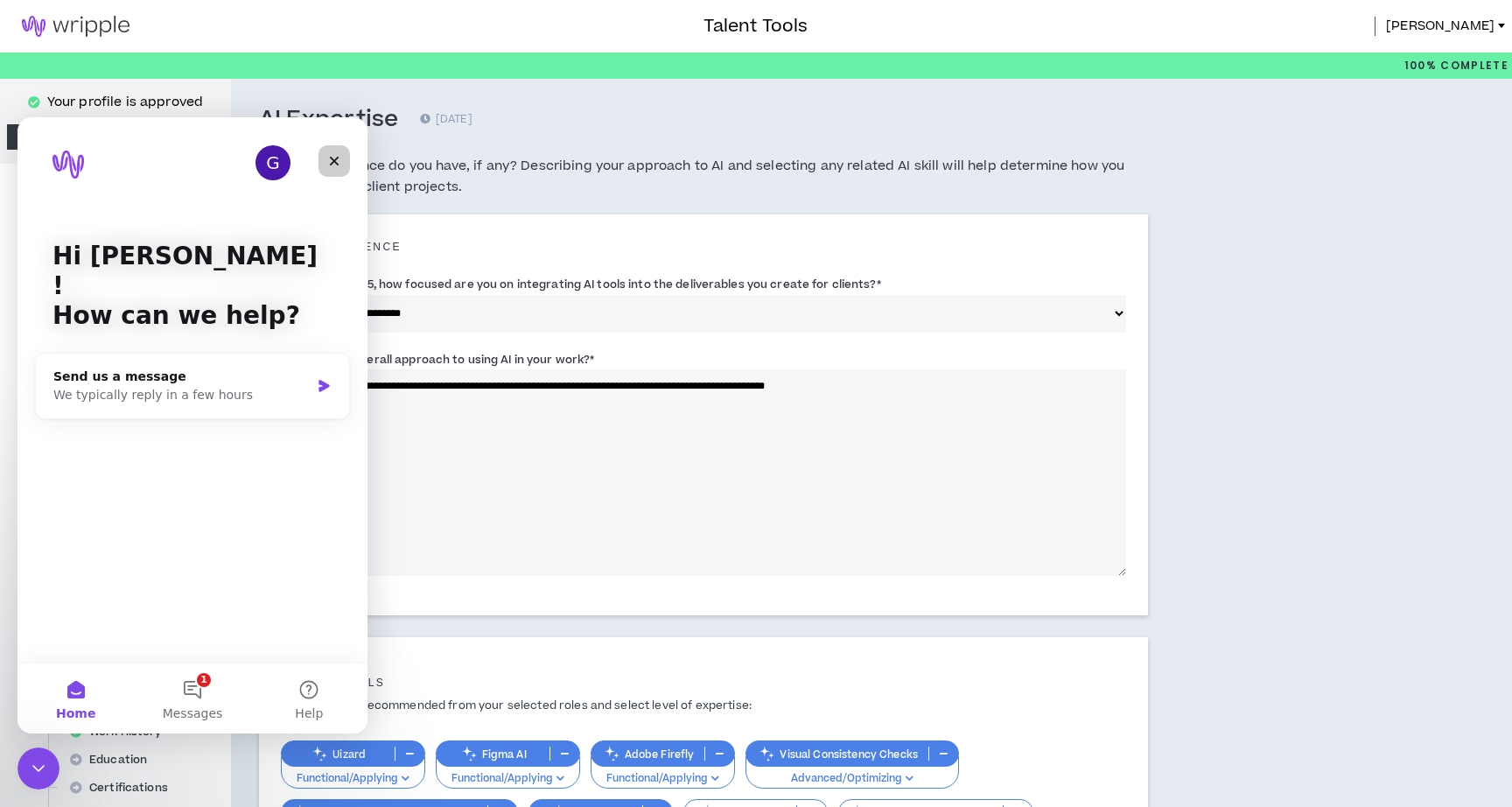
click at [338, 156] on icon "Close" at bounding box center [334, 161] width 14 height 14
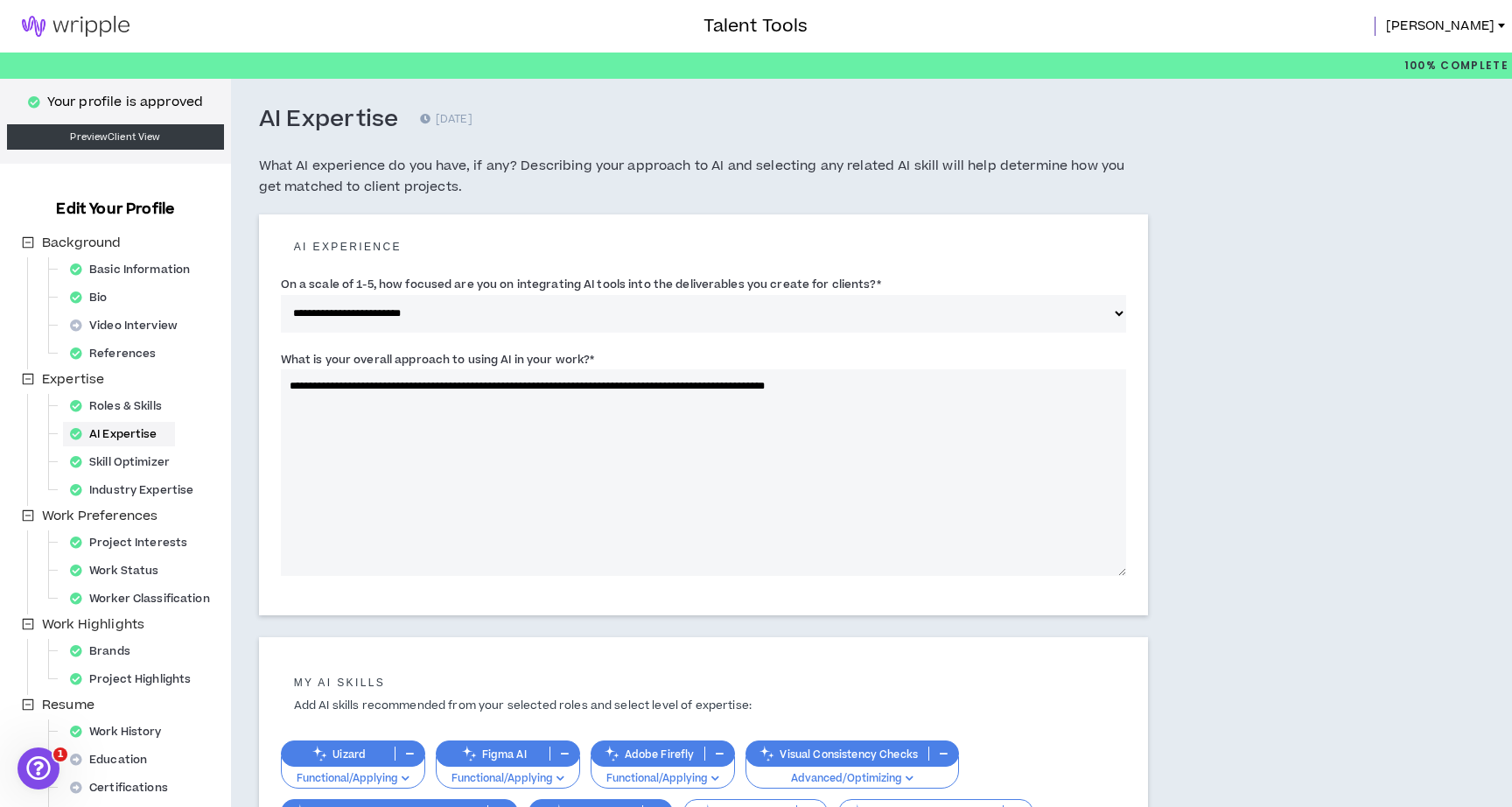
click at [84, 21] on img at bounding box center [76, 26] width 151 height 21
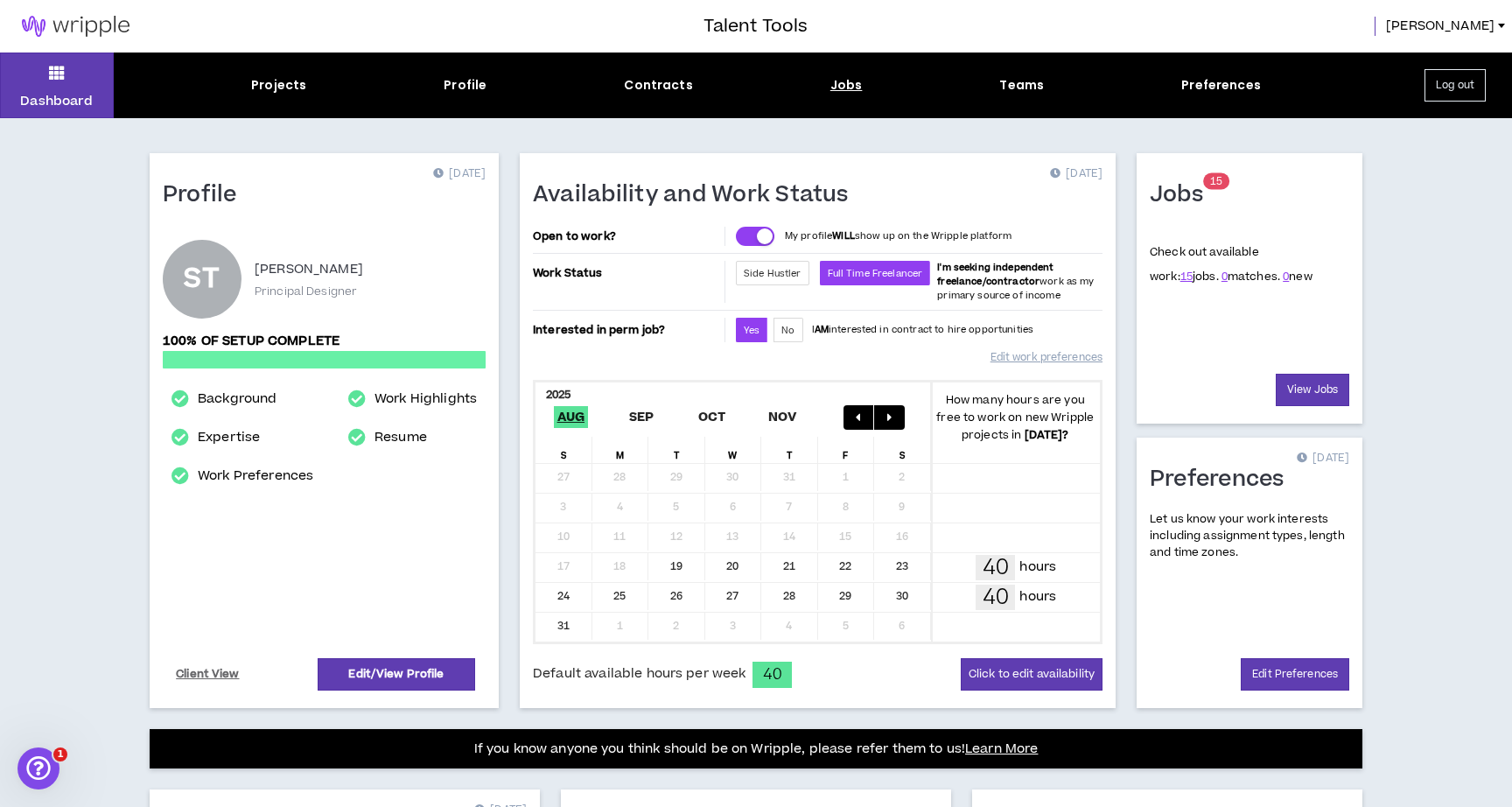
click at [845, 87] on div "Jobs" at bounding box center [846, 86] width 32 height 19
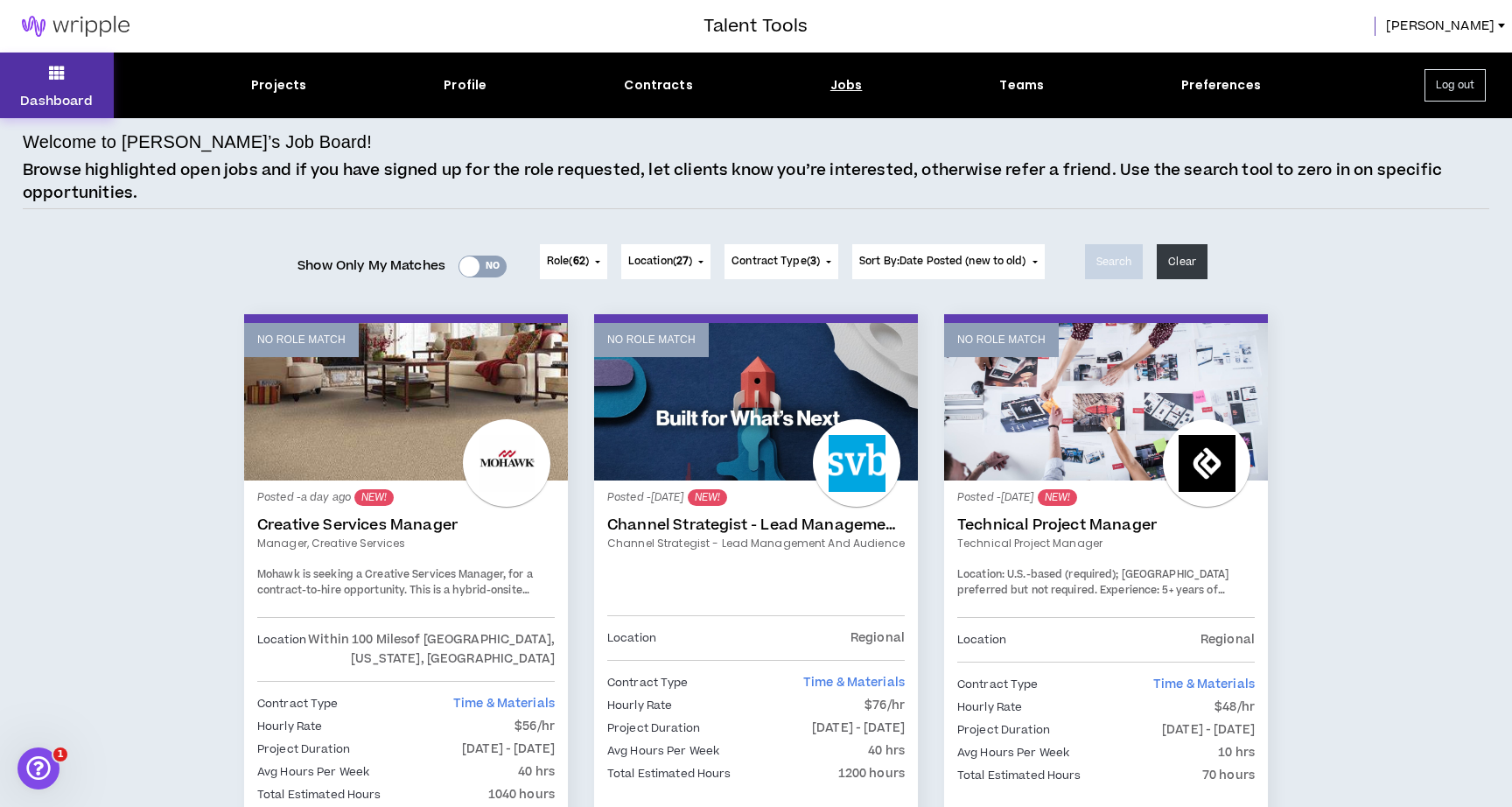
click at [89, 86] on button "Dashboard" at bounding box center [57, 85] width 114 height 66
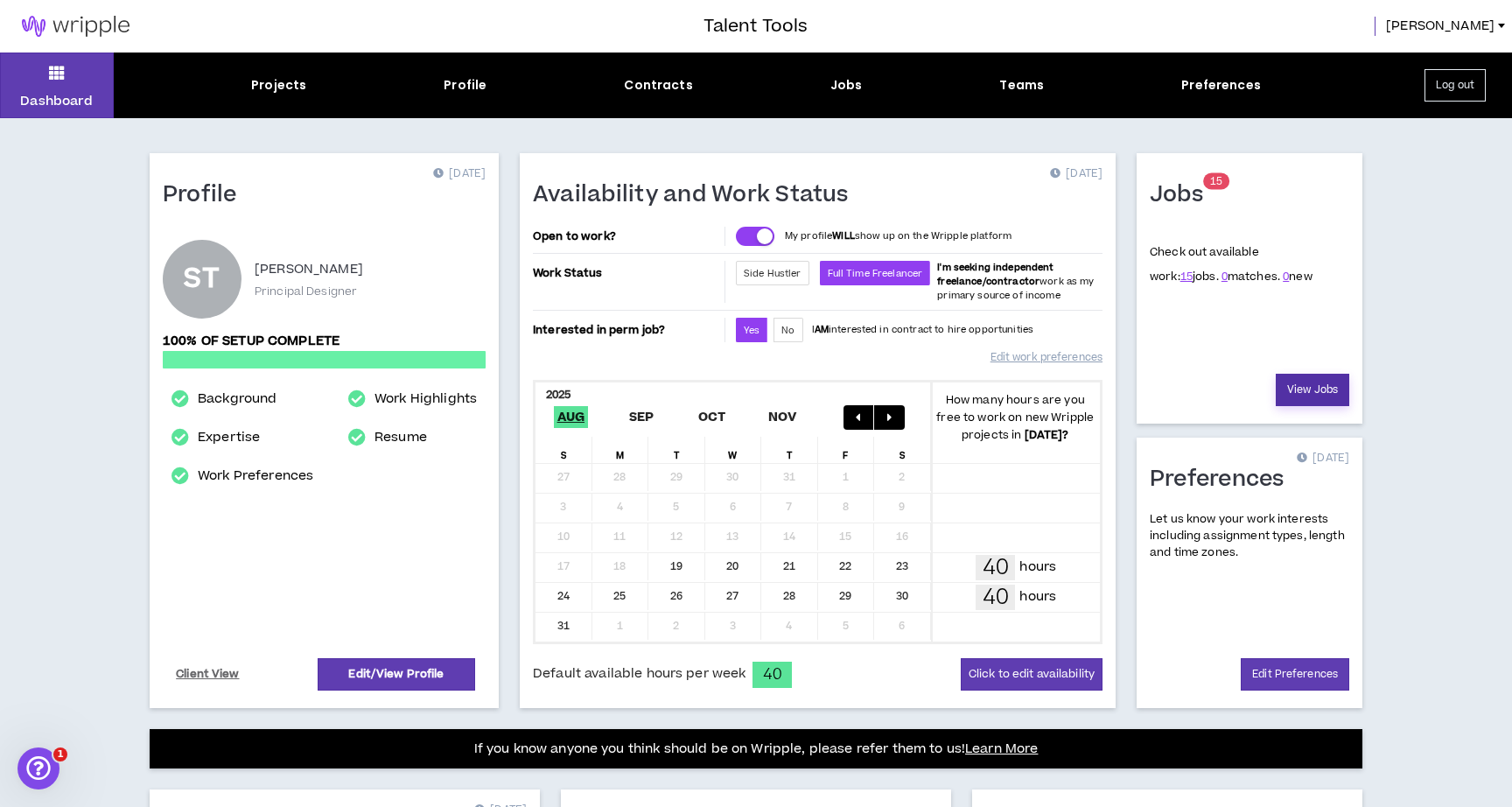
click at [1301, 391] on link "View Jobs" at bounding box center [1313, 389] width 74 height 32
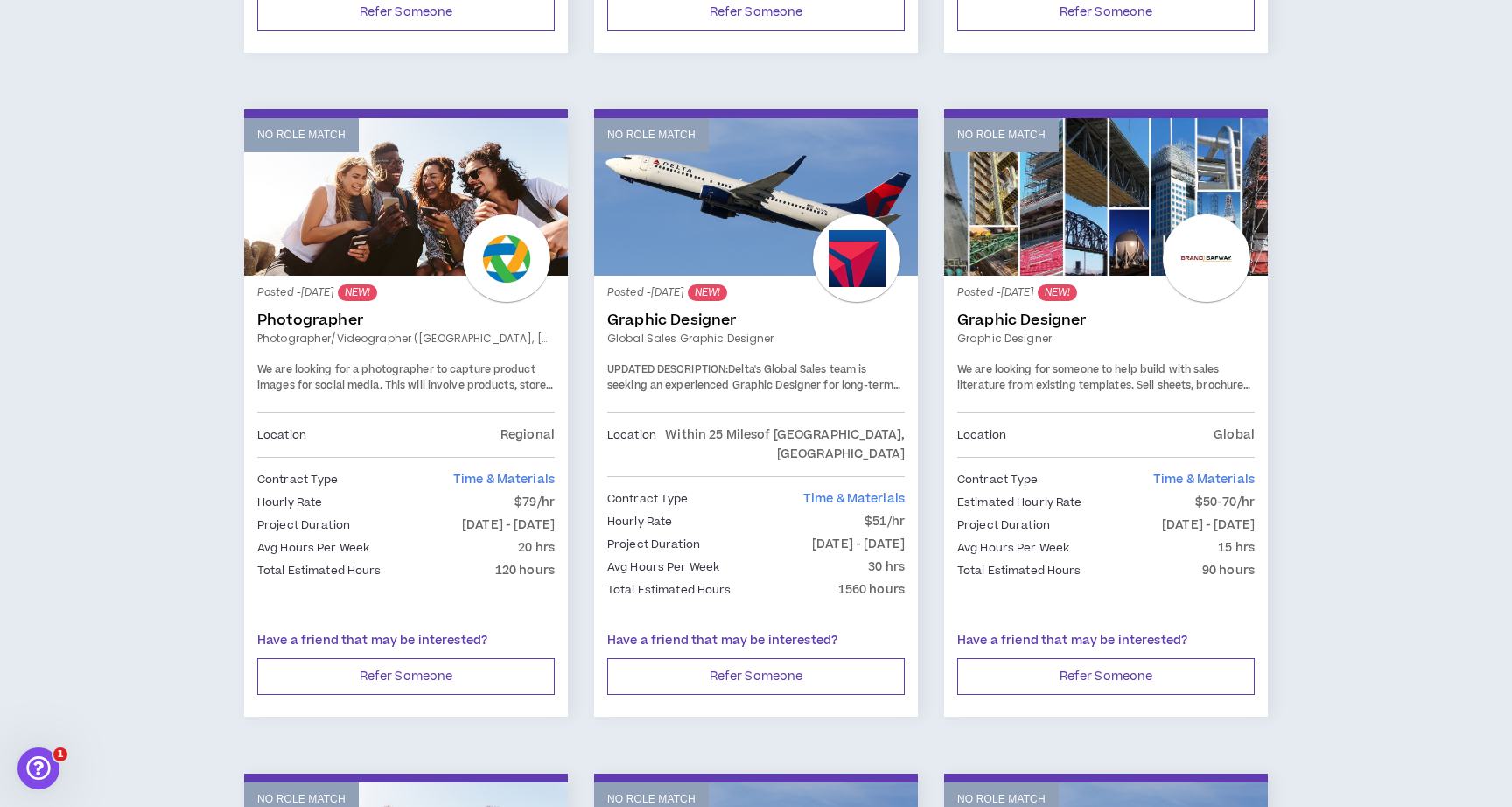
scroll to position [927, 0]
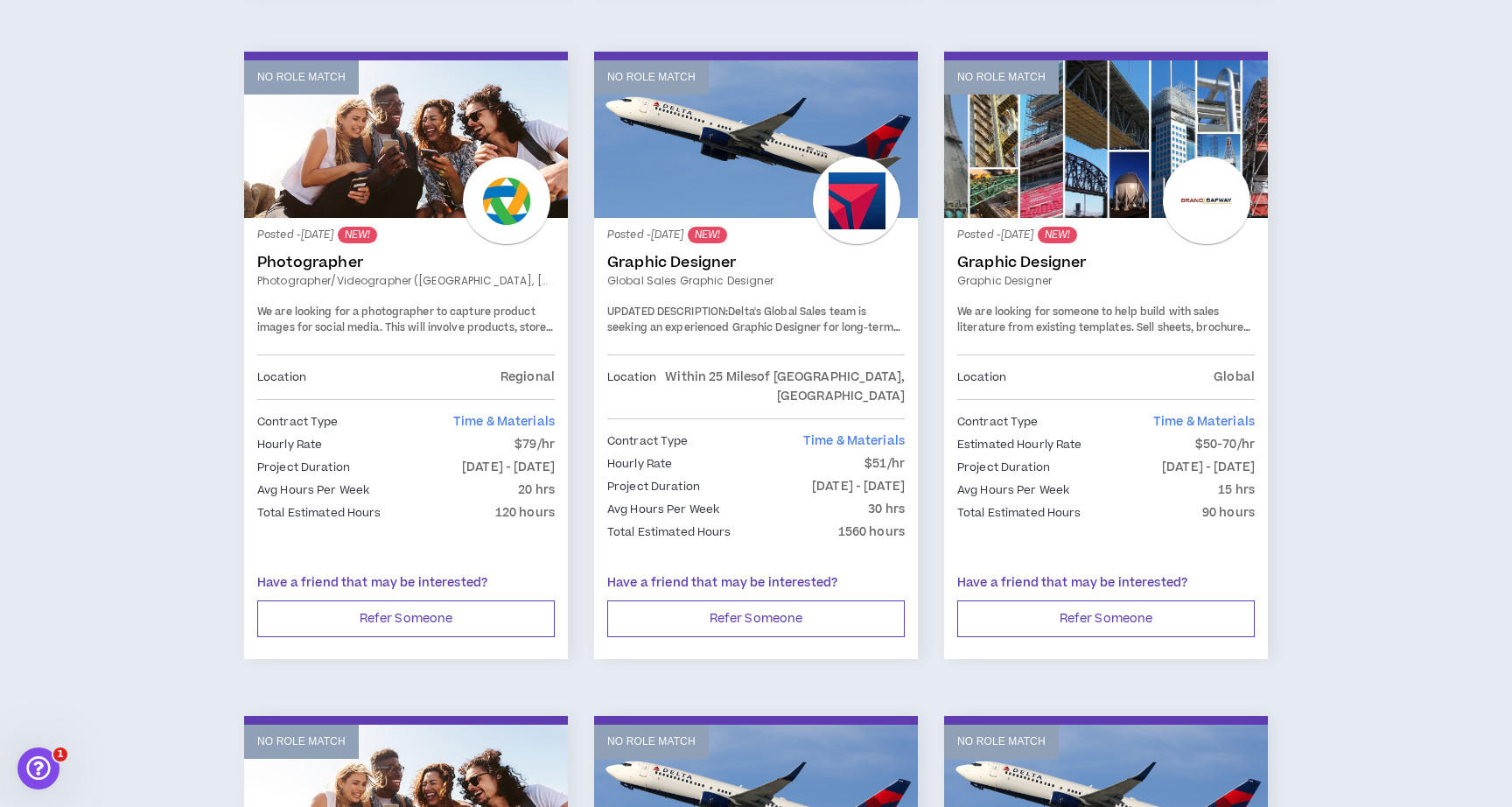
click at [822, 202] on div at bounding box center [857, 200] width 87 height 87
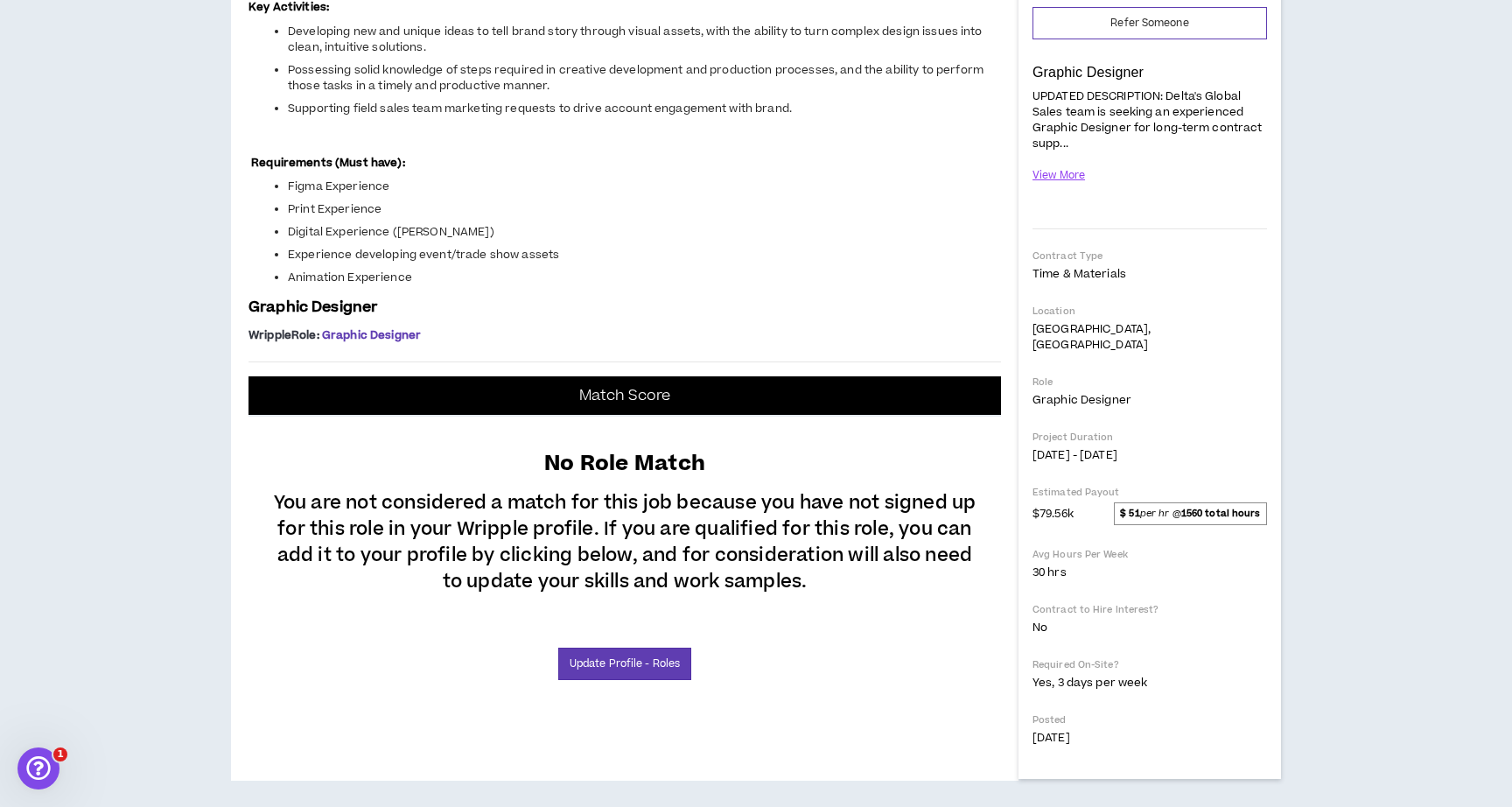
scroll to position [733, 0]
click at [615, 396] on p "Match Score" at bounding box center [626, 396] width 92 height 18
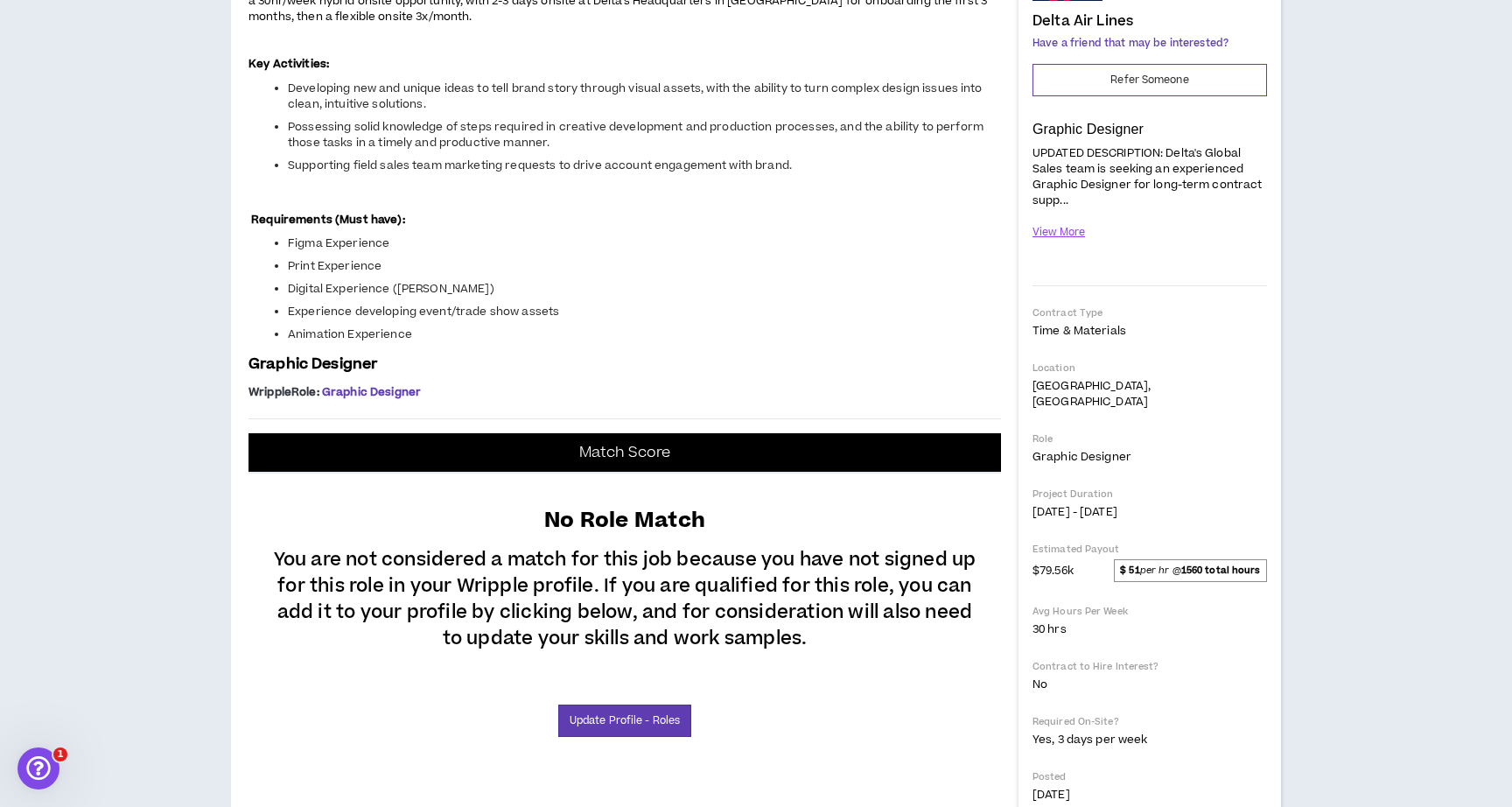
scroll to position [0, 0]
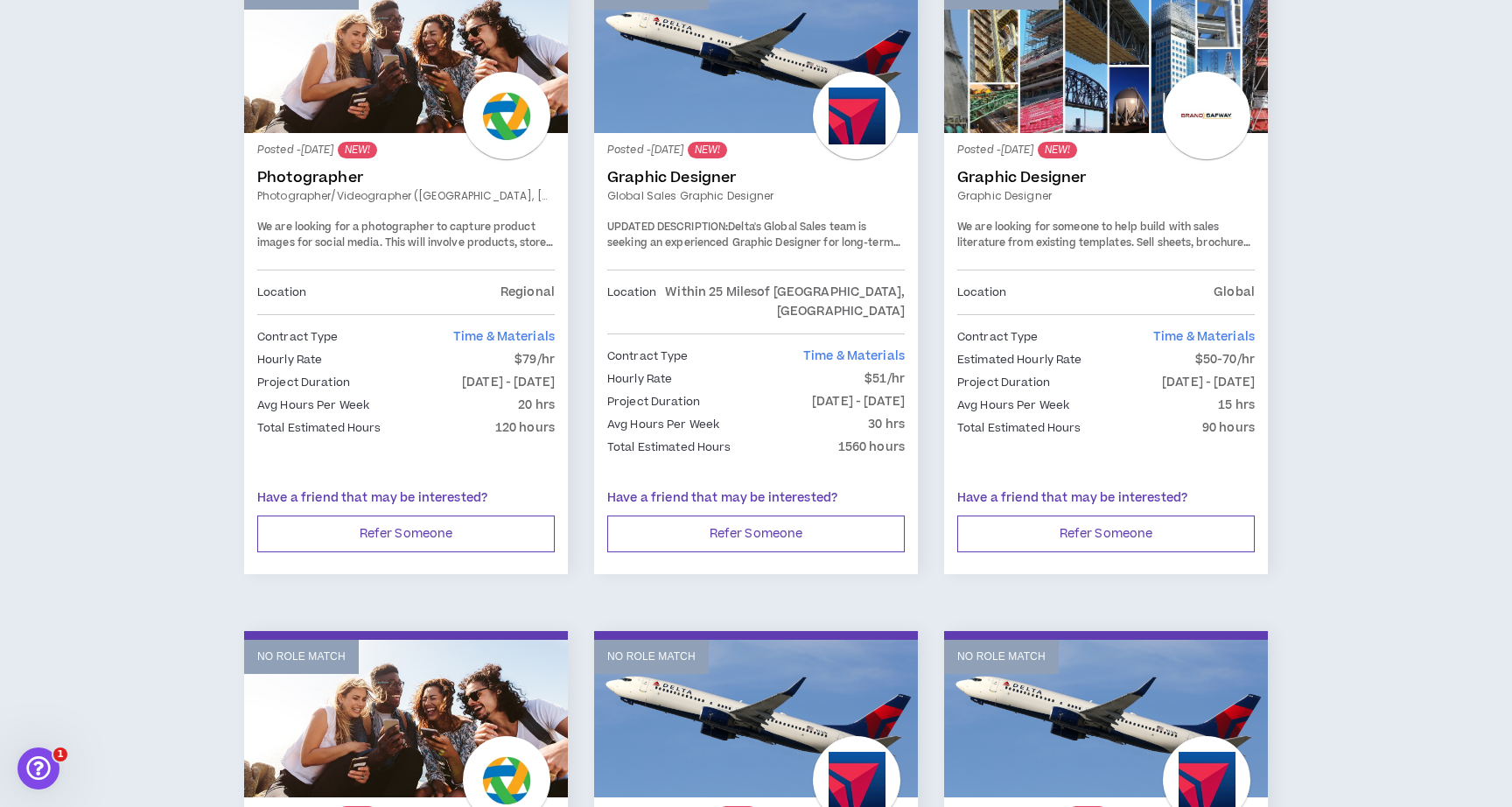
scroll to position [1002, 0]
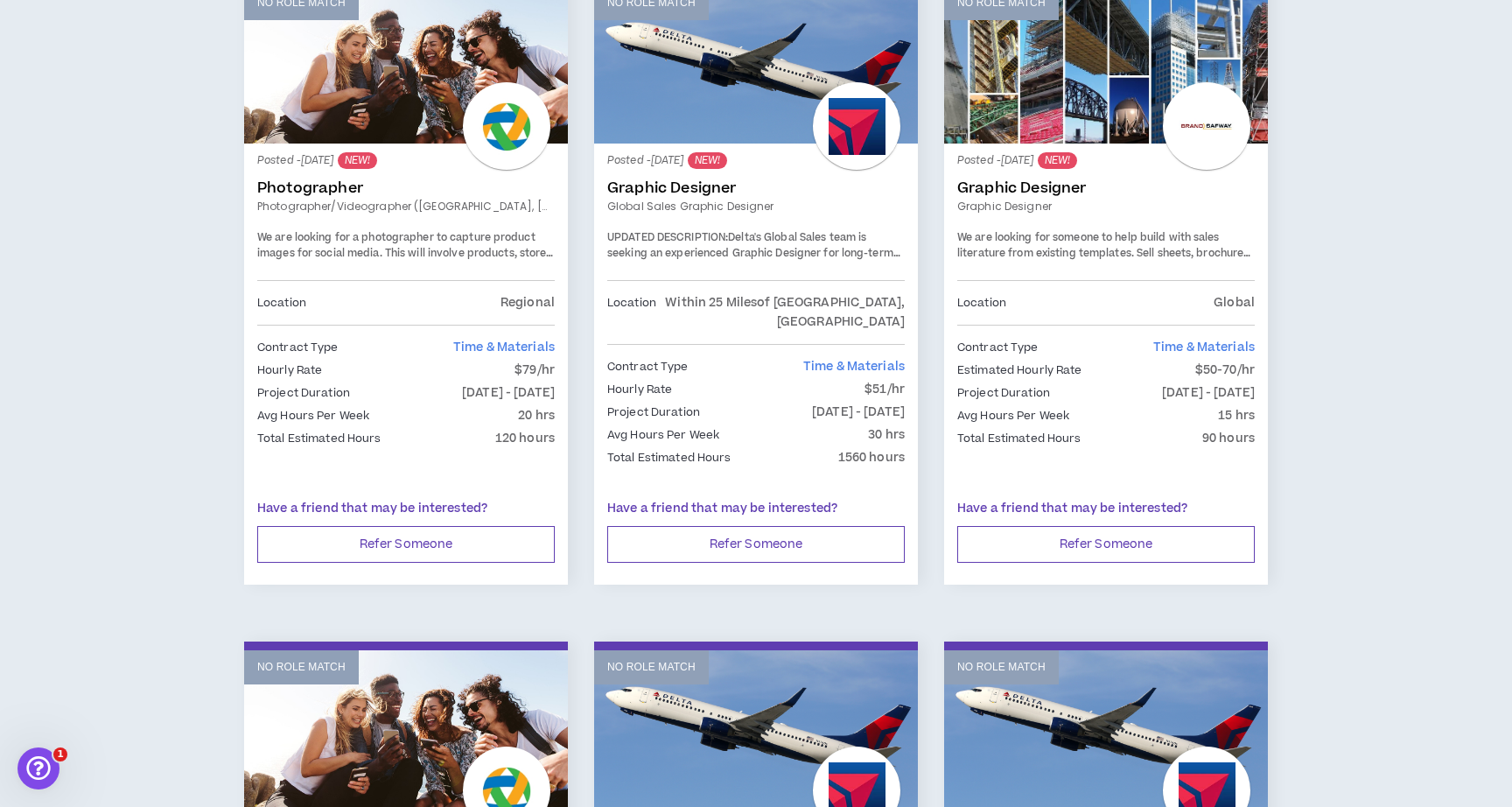
click at [720, 187] on link "Graphic Designer" at bounding box center [756, 189] width 298 height 18
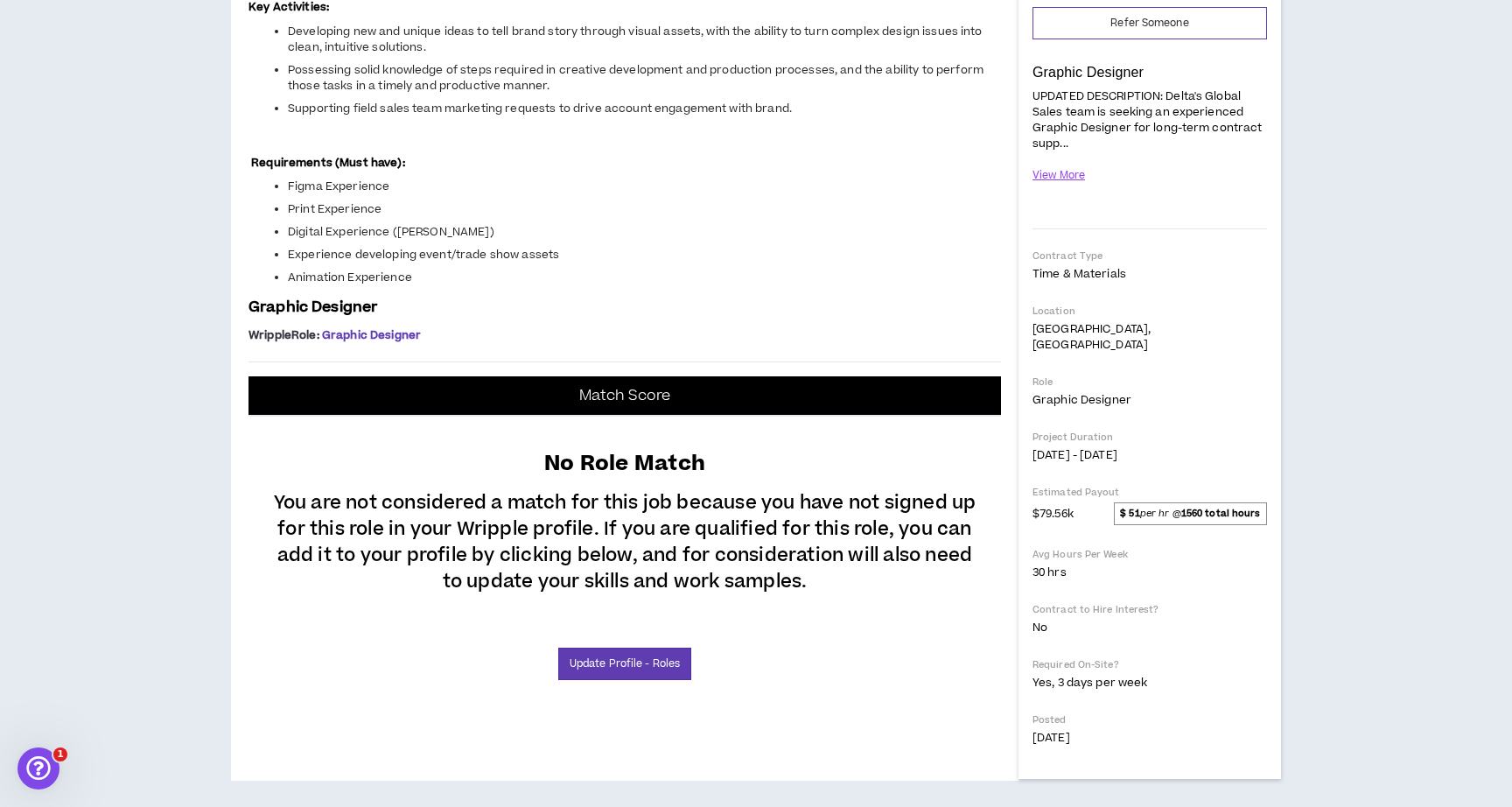
scroll to position [733, 0]
click at [673, 654] on link "Update Profile - Roles" at bounding box center [624, 663] width 133 height 32
select select "***"
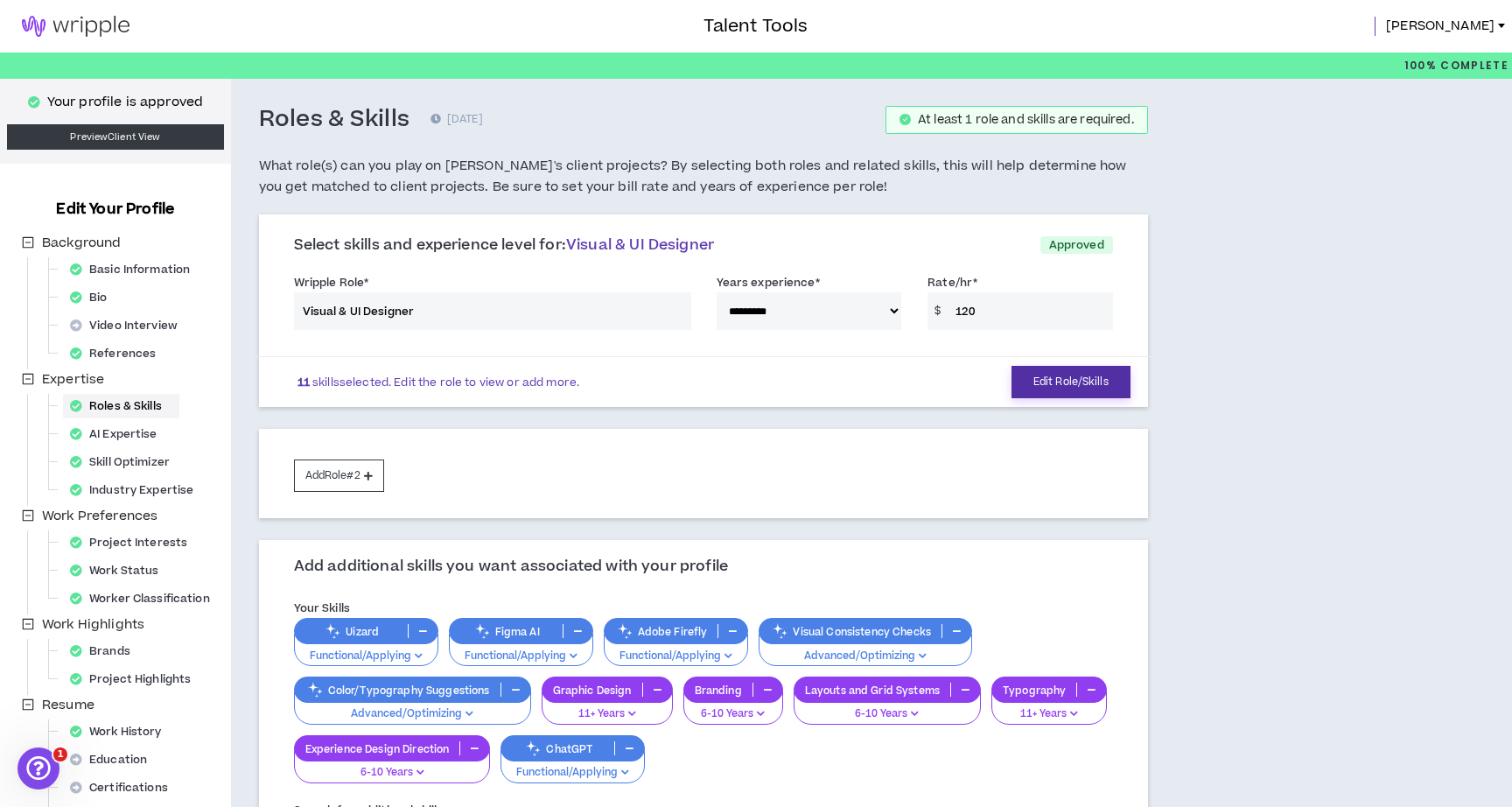
click at [1026, 378] on button "Edit Role/Skills" at bounding box center [1071, 381] width 119 height 32
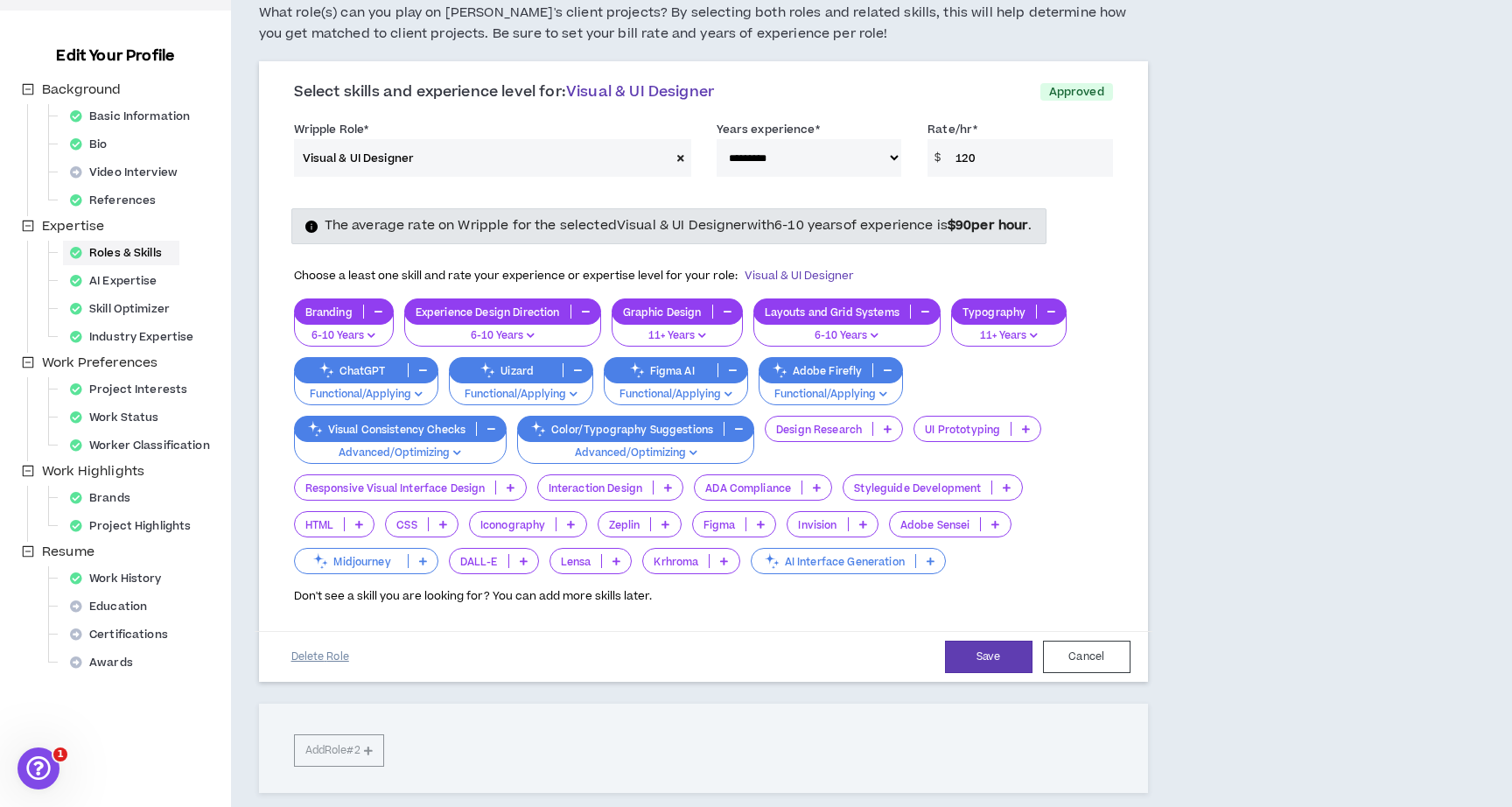
scroll to position [180, 0]
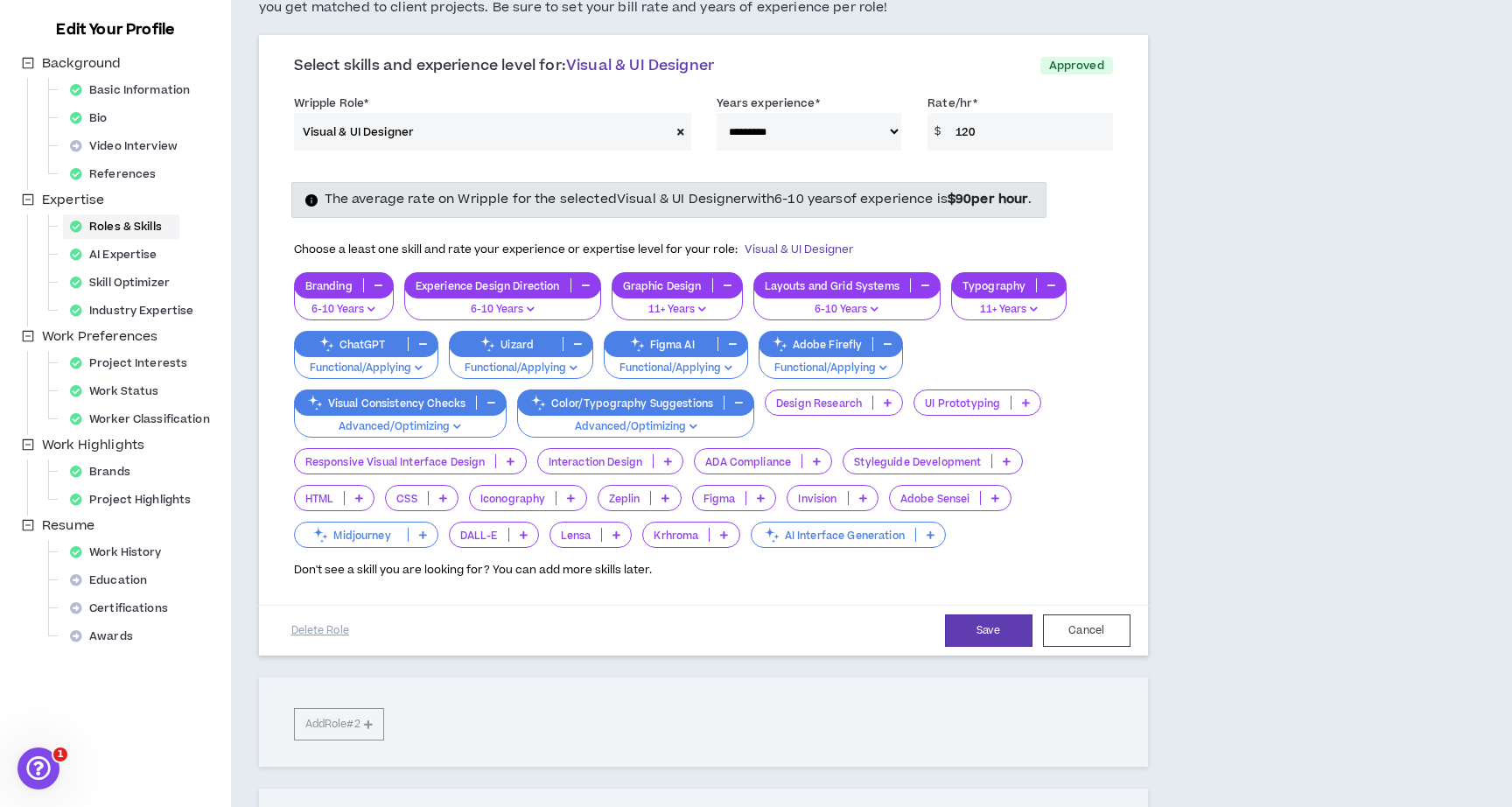
click at [761, 493] on icon at bounding box center [761, 497] width 8 height 9
click at [722, 555] on span "2-5 Years" at bounding box center [734, 554] width 63 height 20
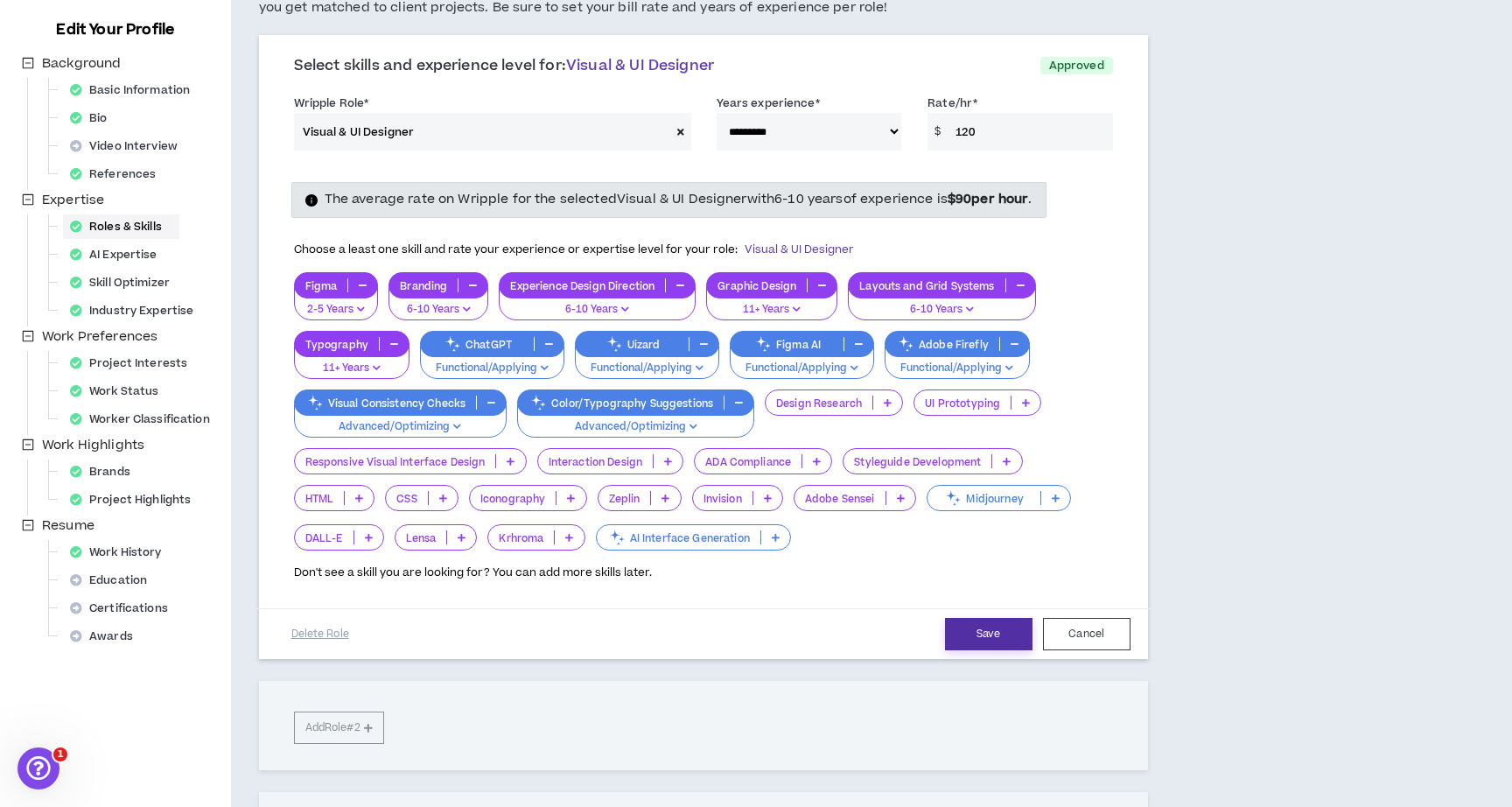
click at [977, 630] on button "Save" at bounding box center [988, 634] width 87 height 32
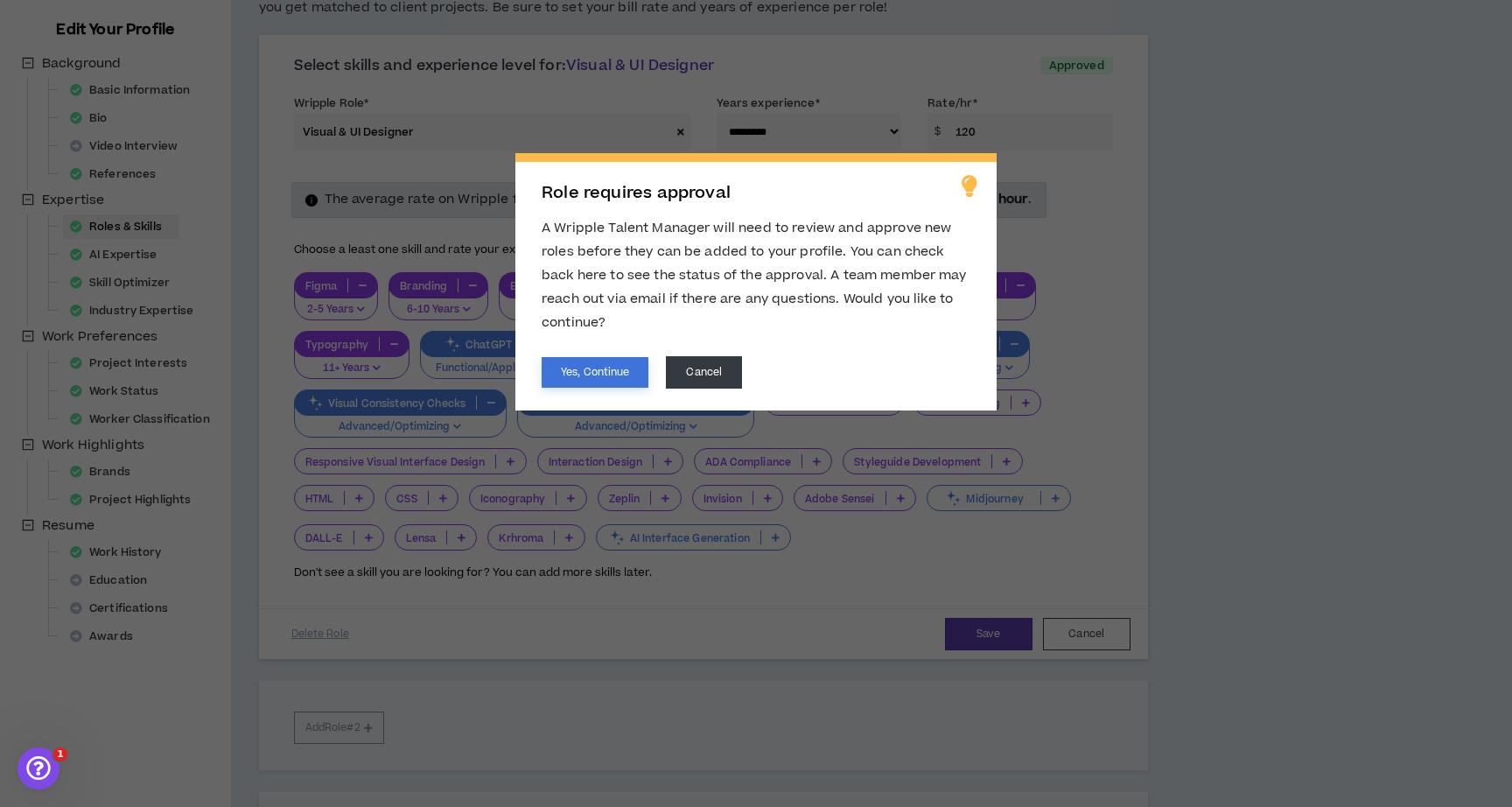
click at [599, 361] on button "Yes, Continue" at bounding box center [594, 372] width 107 height 30
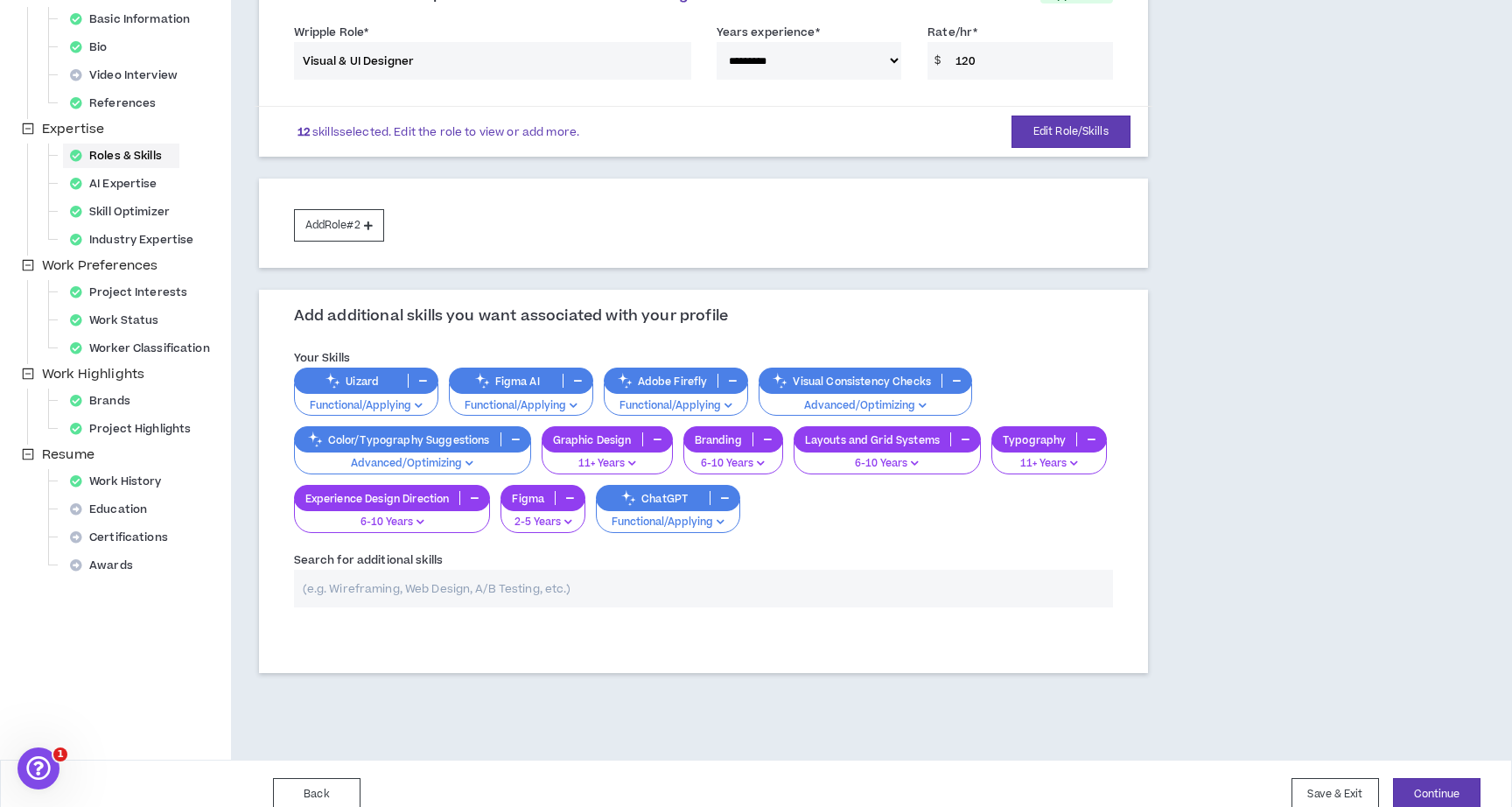
scroll to position [272, 0]
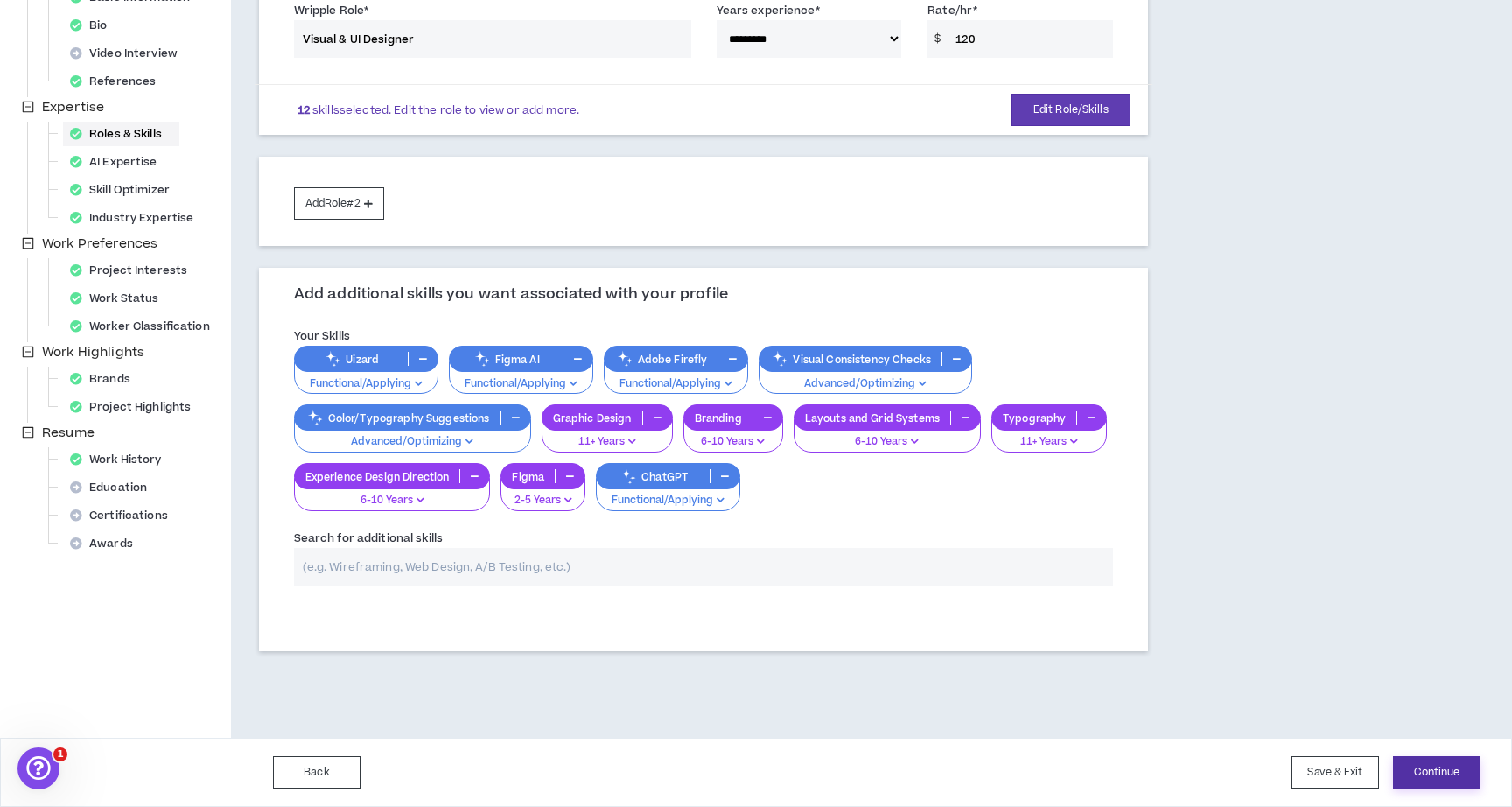
click at [1430, 776] on button "Continue" at bounding box center [1436, 773] width 87 height 32
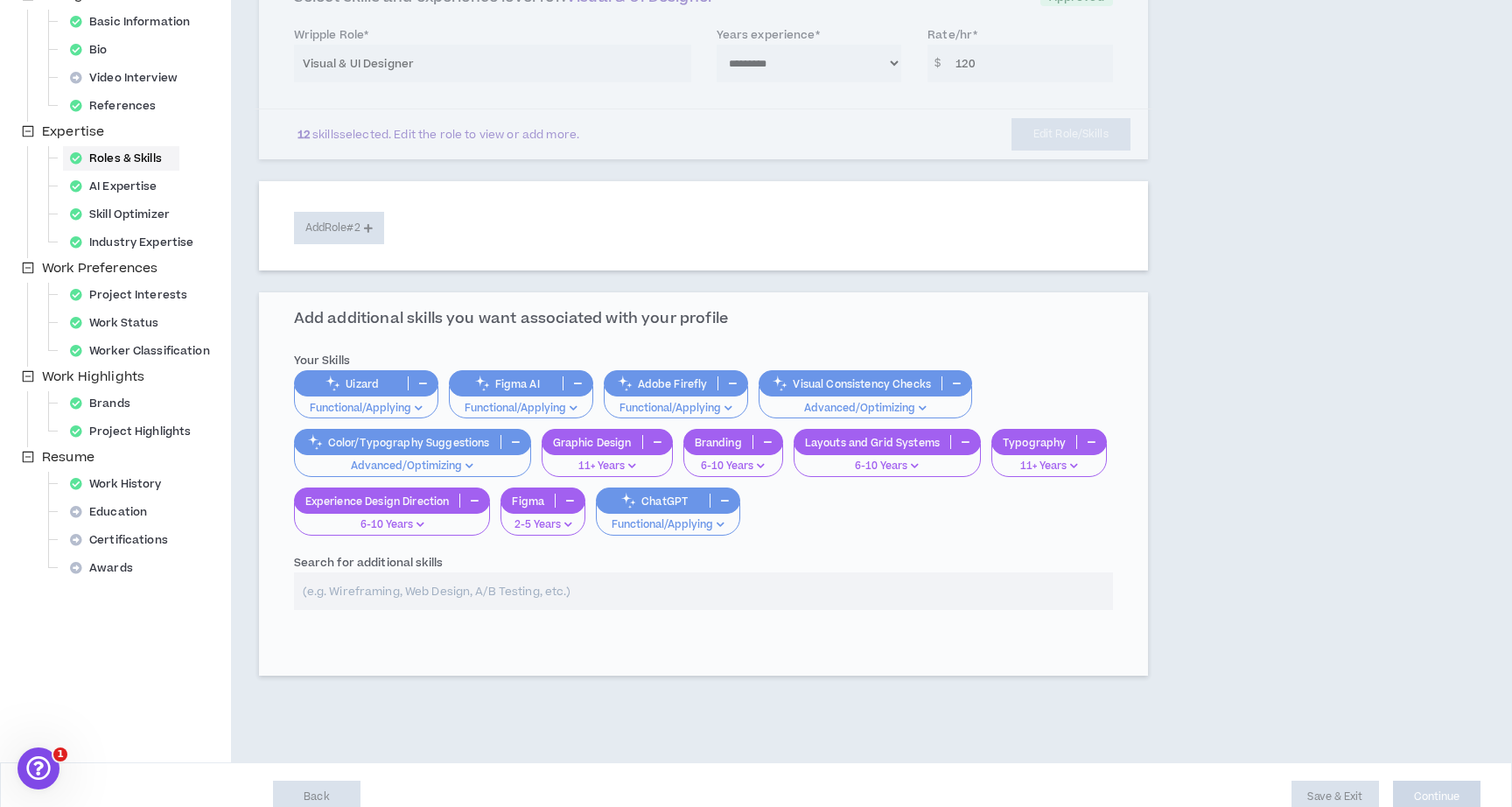
select select "*"
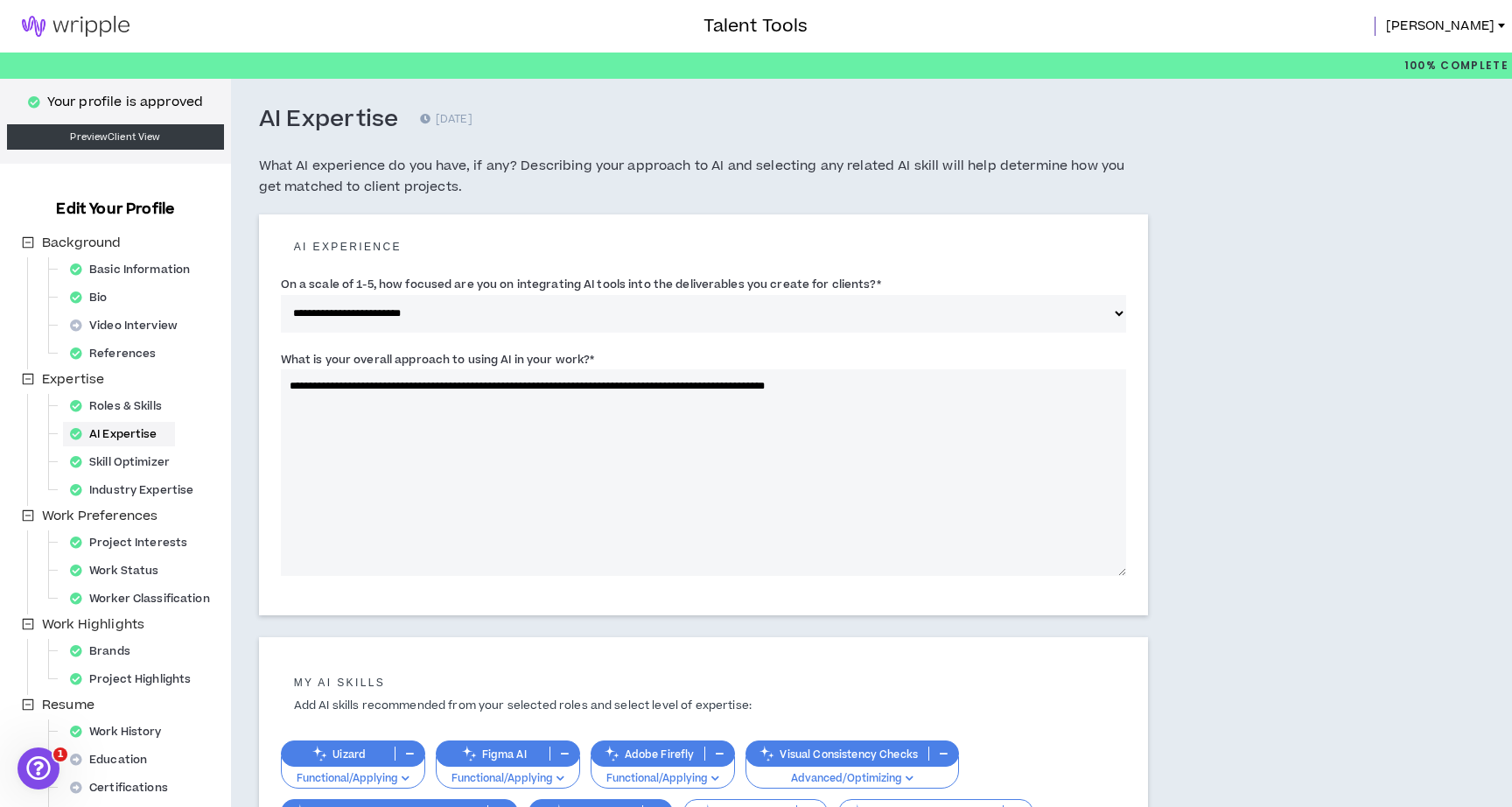
scroll to position [285, 0]
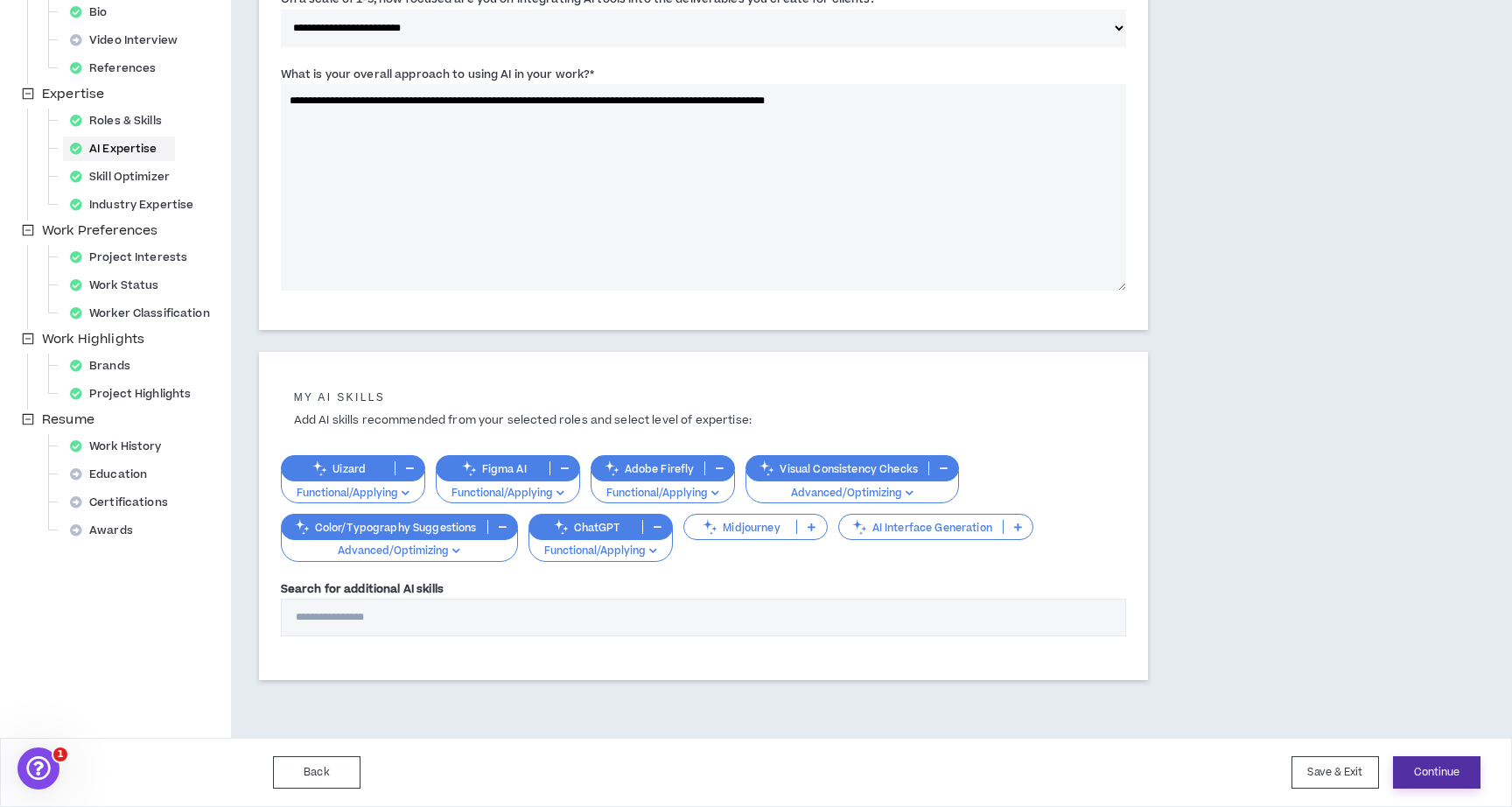
click at [1429, 773] on button "Continue" at bounding box center [1436, 773] width 87 height 32
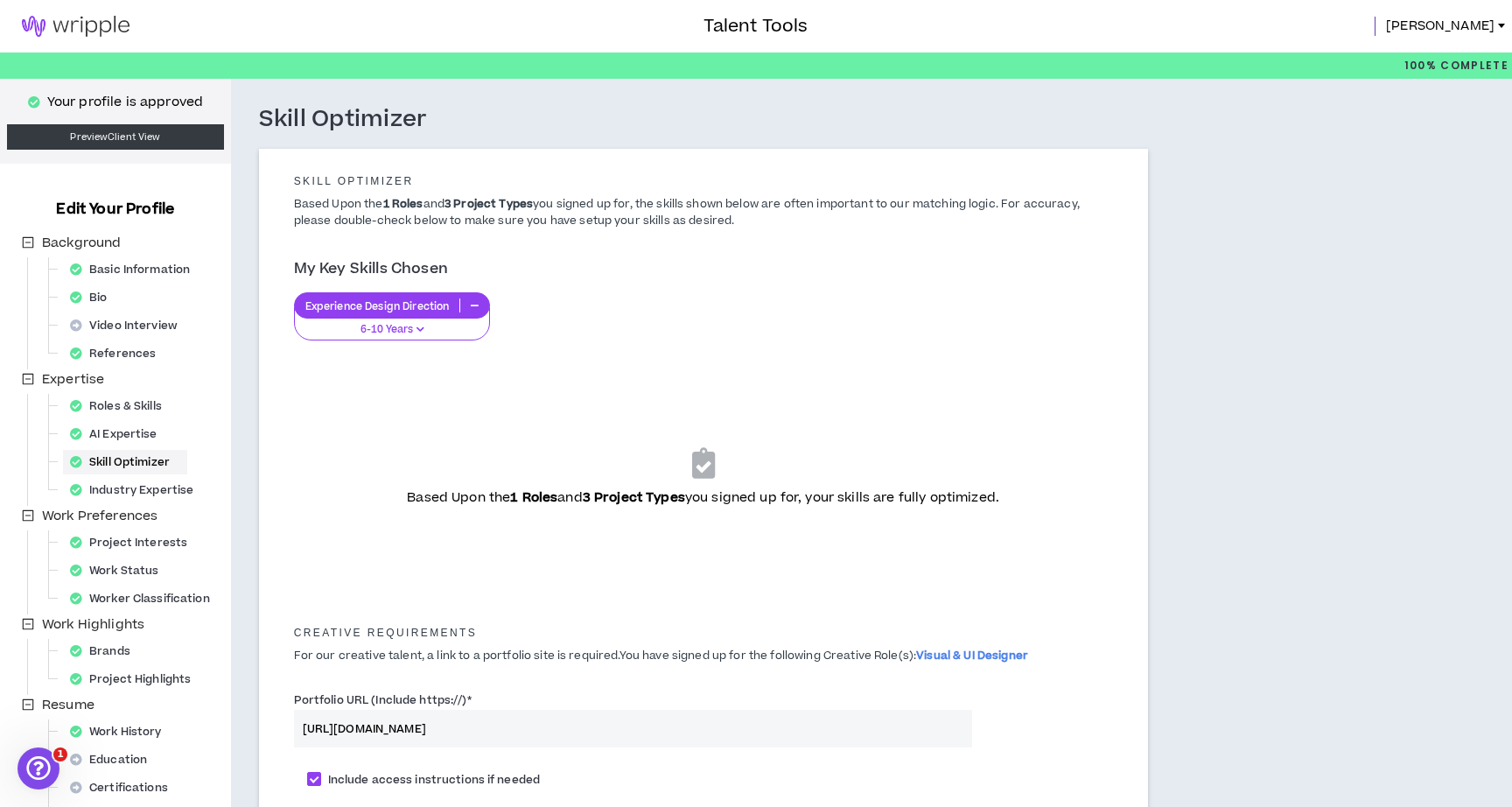
scroll to position [247, 0]
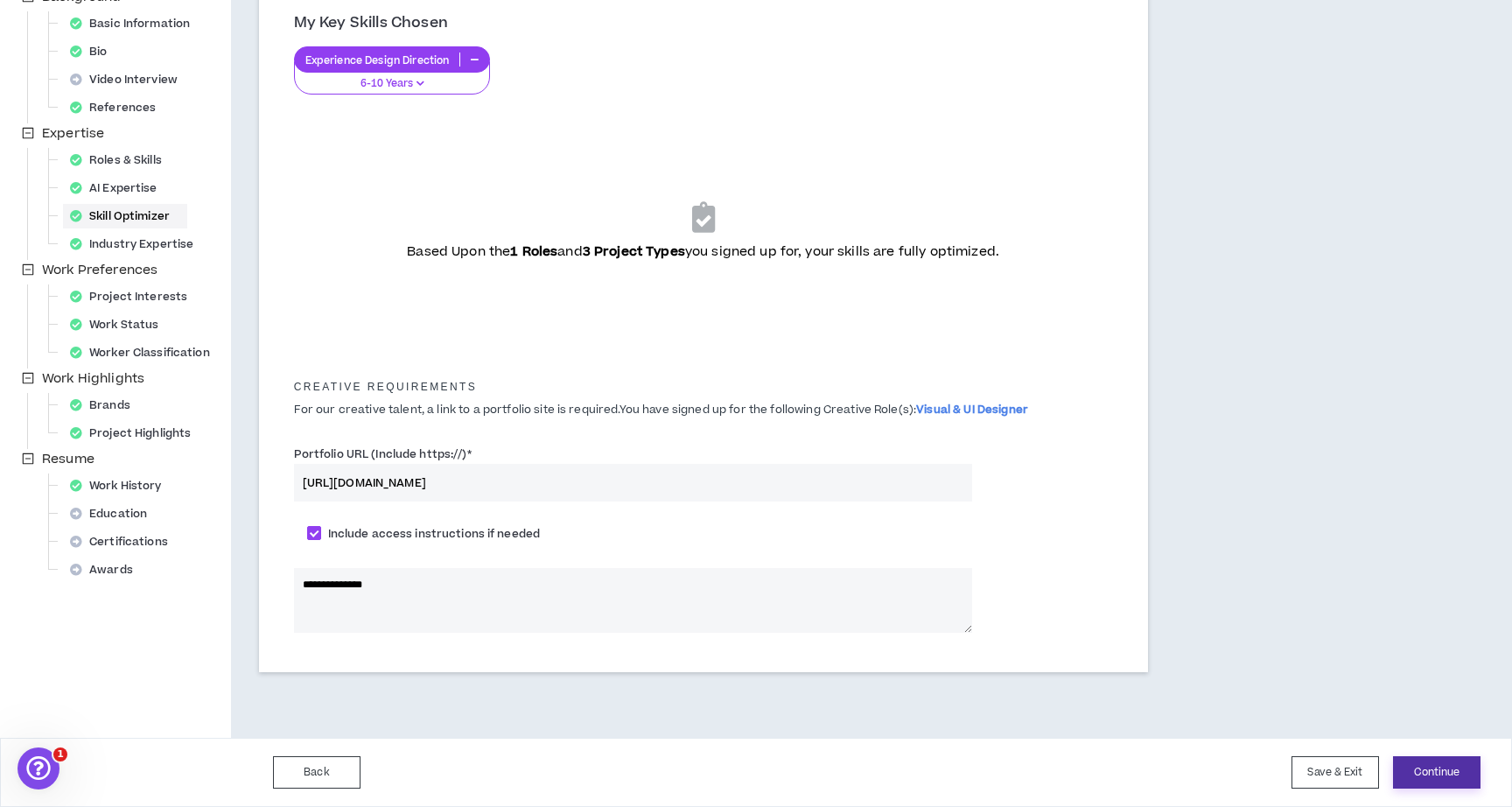
click at [1440, 768] on button "Continue" at bounding box center [1436, 773] width 87 height 32
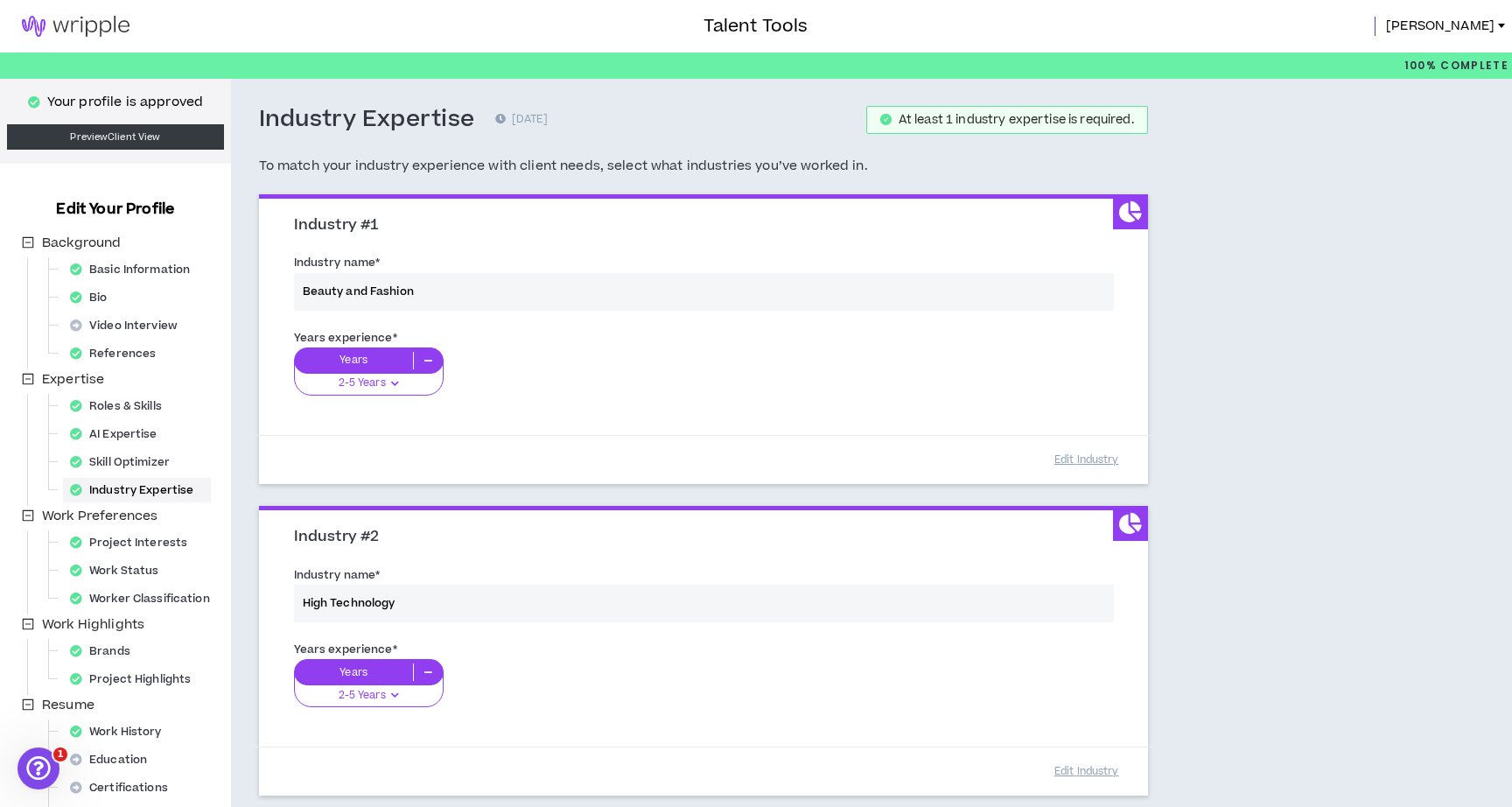
scroll to position [256, 0]
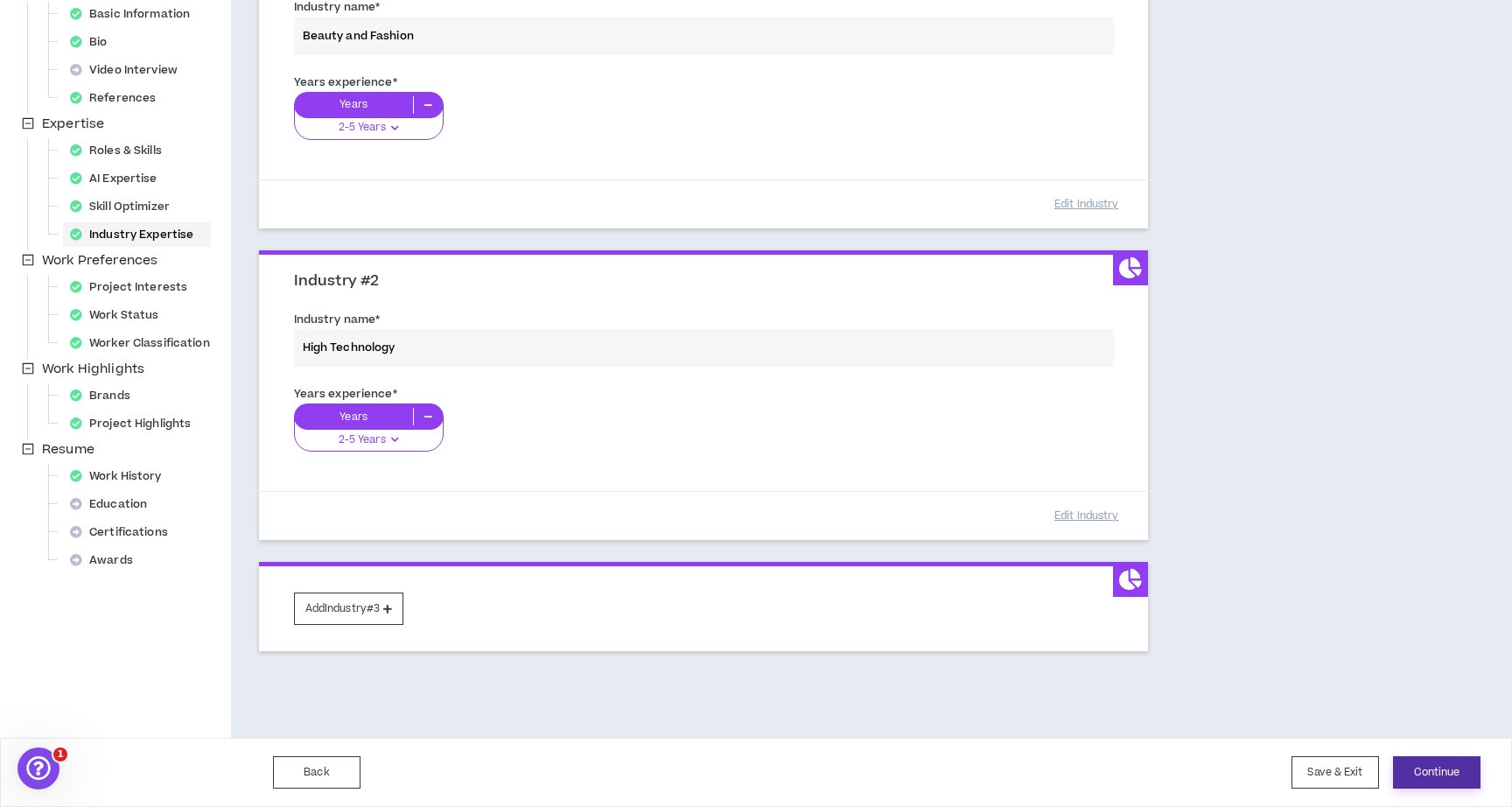
click at [1437, 781] on button "Continue" at bounding box center [1436, 773] width 87 height 32
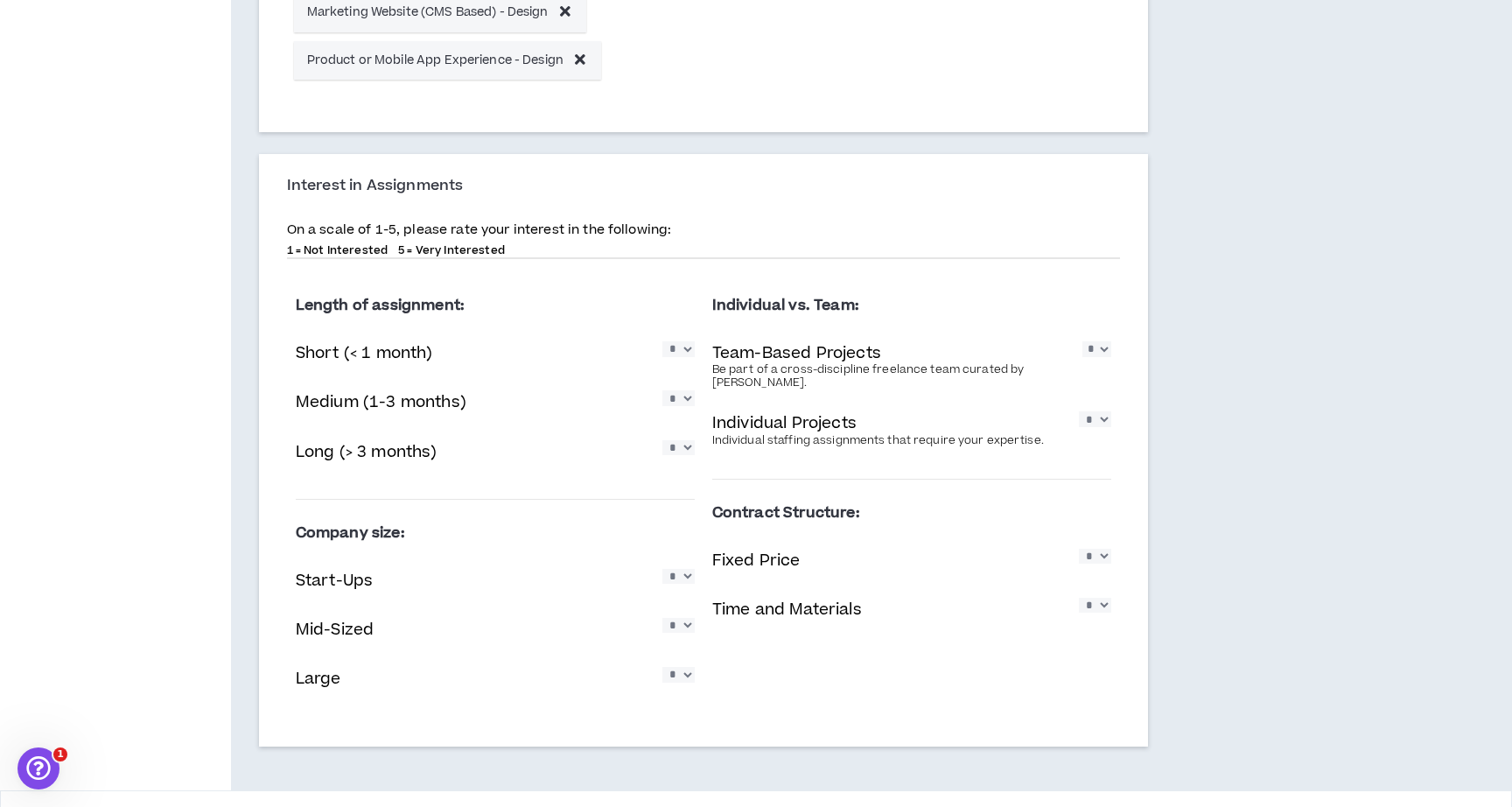
scroll to position [899, 0]
click at [696, 455] on div "Length of assignment: Short (< 1 month) * * * * * Medium (1-3 months) * * * * *…" at bounding box center [495, 502] width 417 height 454
click at [686, 456] on select "* * * * *" at bounding box center [678, 450] width 32 height 15
click at [689, 454] on select "* * * * *" at bounding box center [678, 450] width 32 height 15
select select "*"
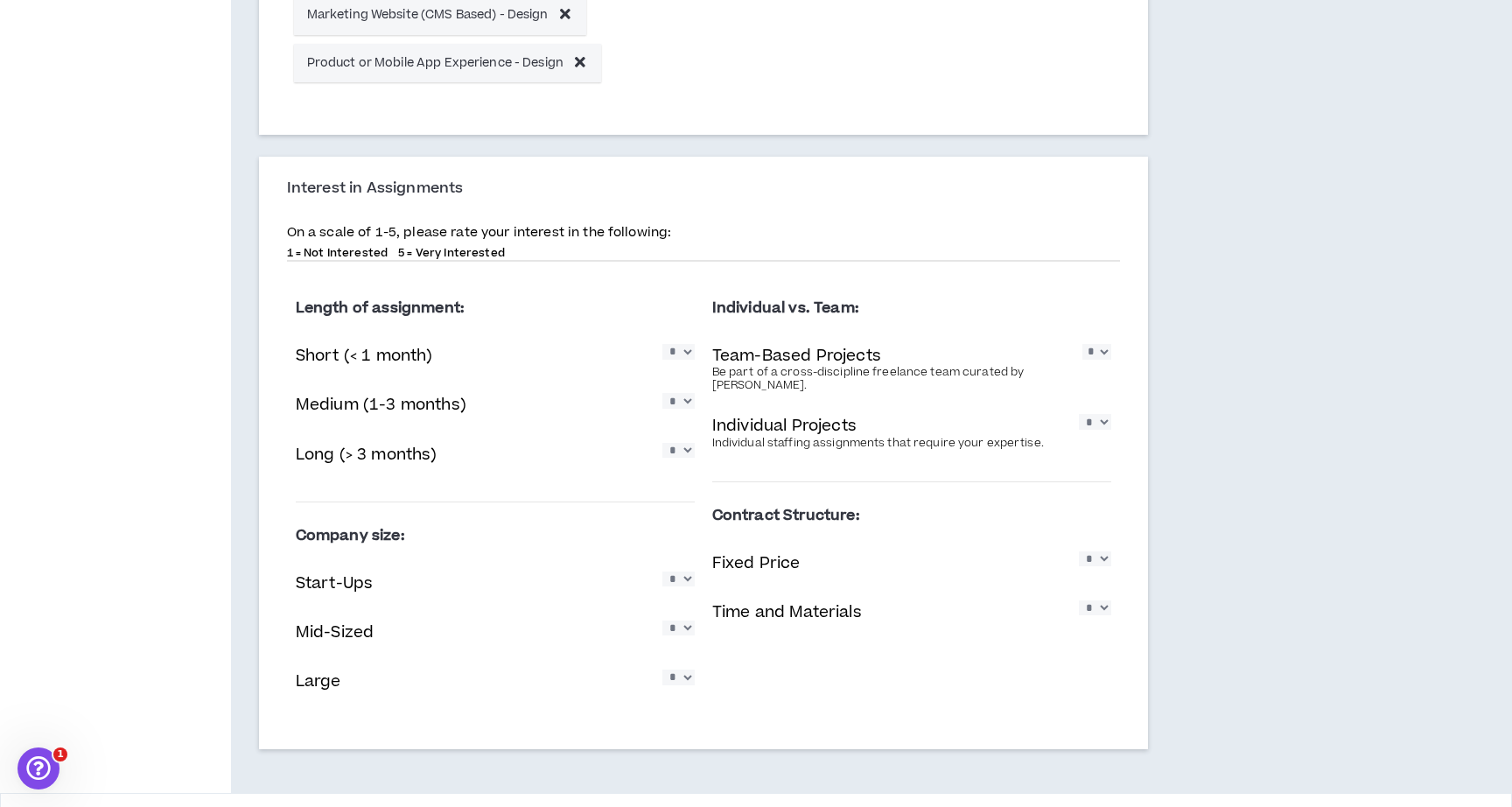
click at [1096, 423] on select "* * * * *" at bounding box center [1094, 421] width 32 height 15
select select "*"
click at [1099, 607] on select "* * * * *" at bounding box center [1094, 607] width 32 height 15
select select "*"
click at [1097, 565] on select "* * * * *" at bounding box center [1094, 558] width 32 height 15
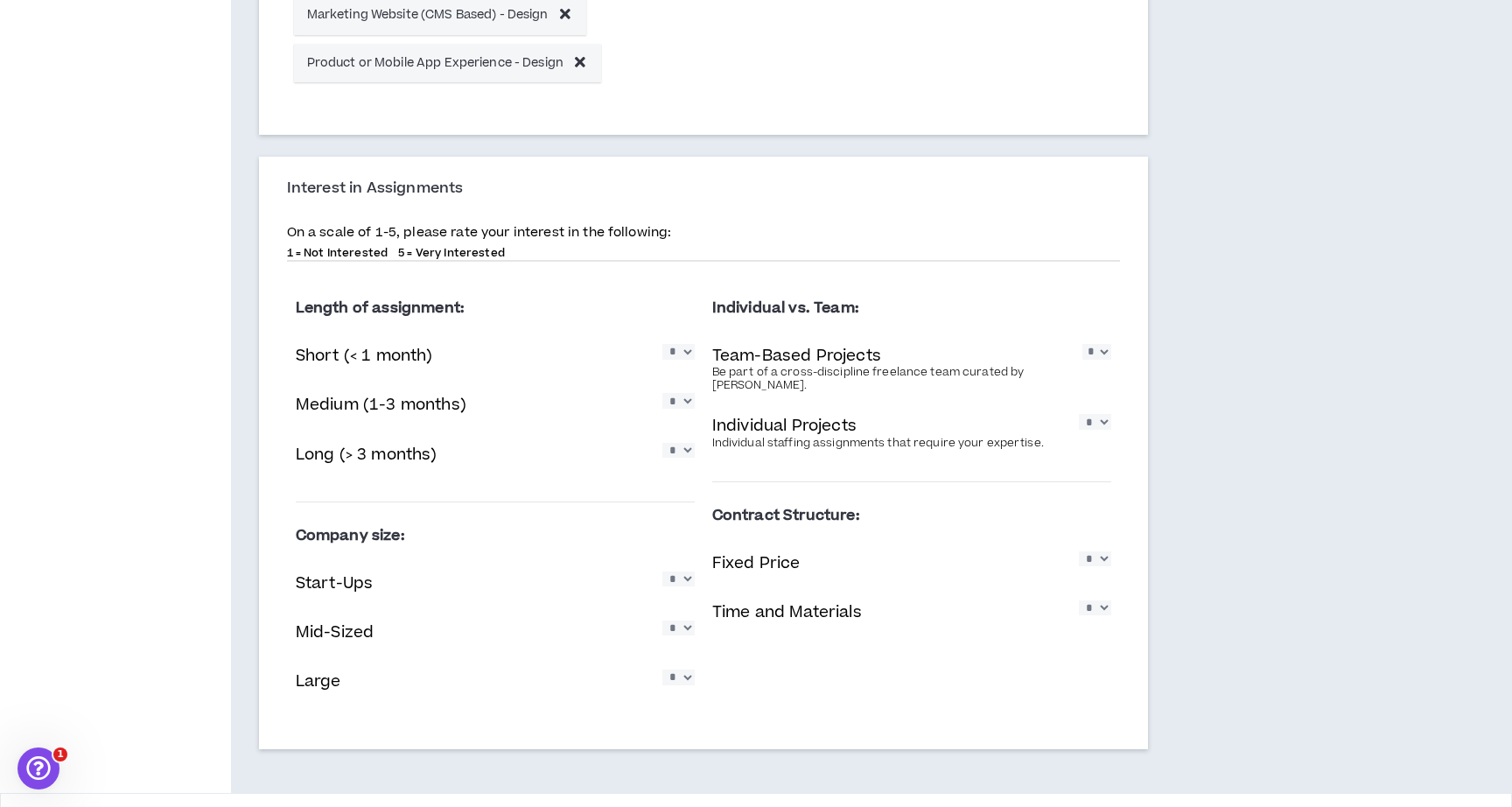
select select "*"
click at [684, 587] on select "* * * * *" at bounding box center [678, 579] width 32 height 15
select select "*"
click at [682, 627] on select "* * * * *" at bounding box center [678, 628] width 32 height 15
select select "*"
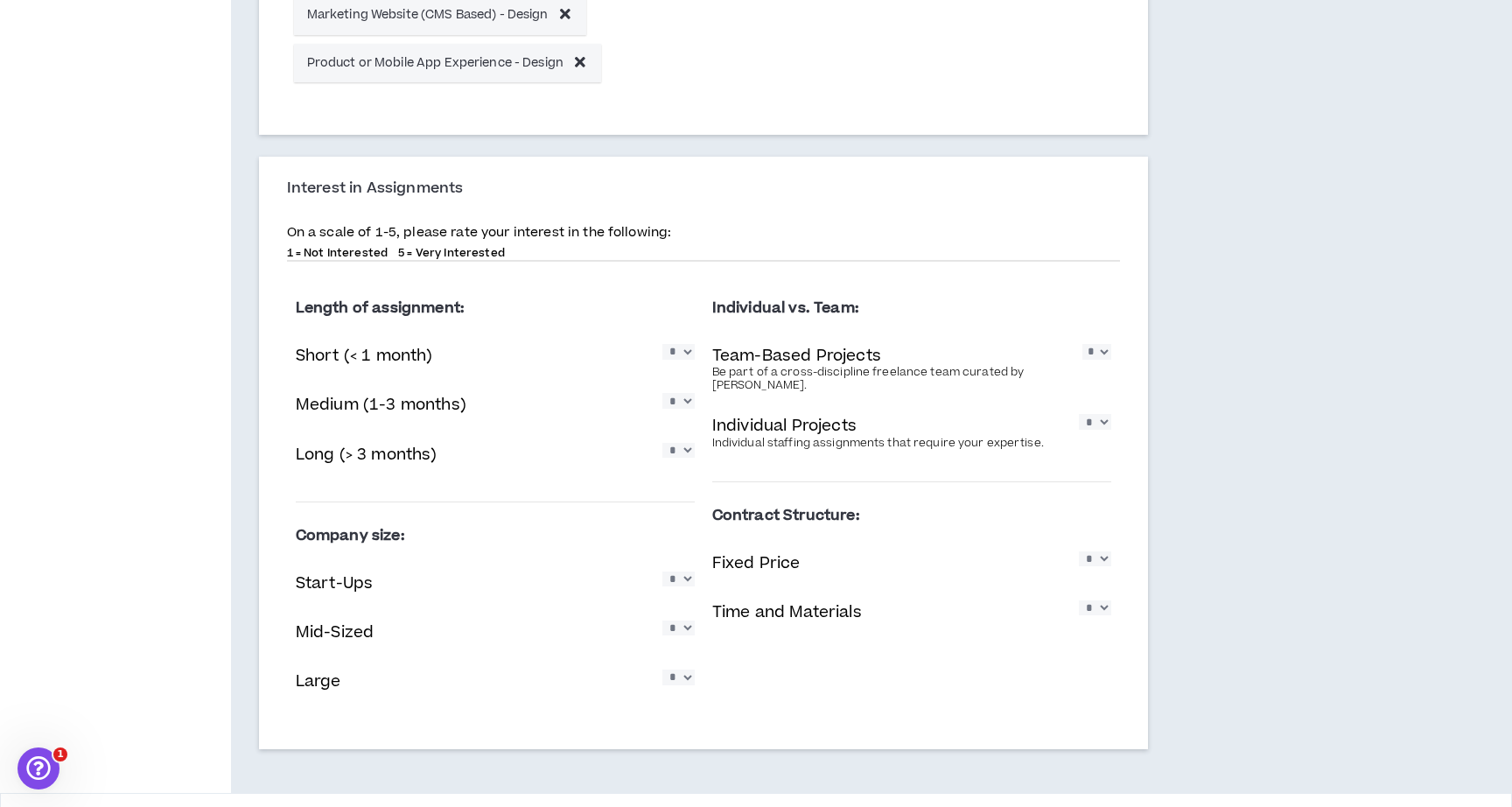
click at [684, 685] on select "* * * * *" at bounding box center [678, 676] width 32 height 15
select select "*"
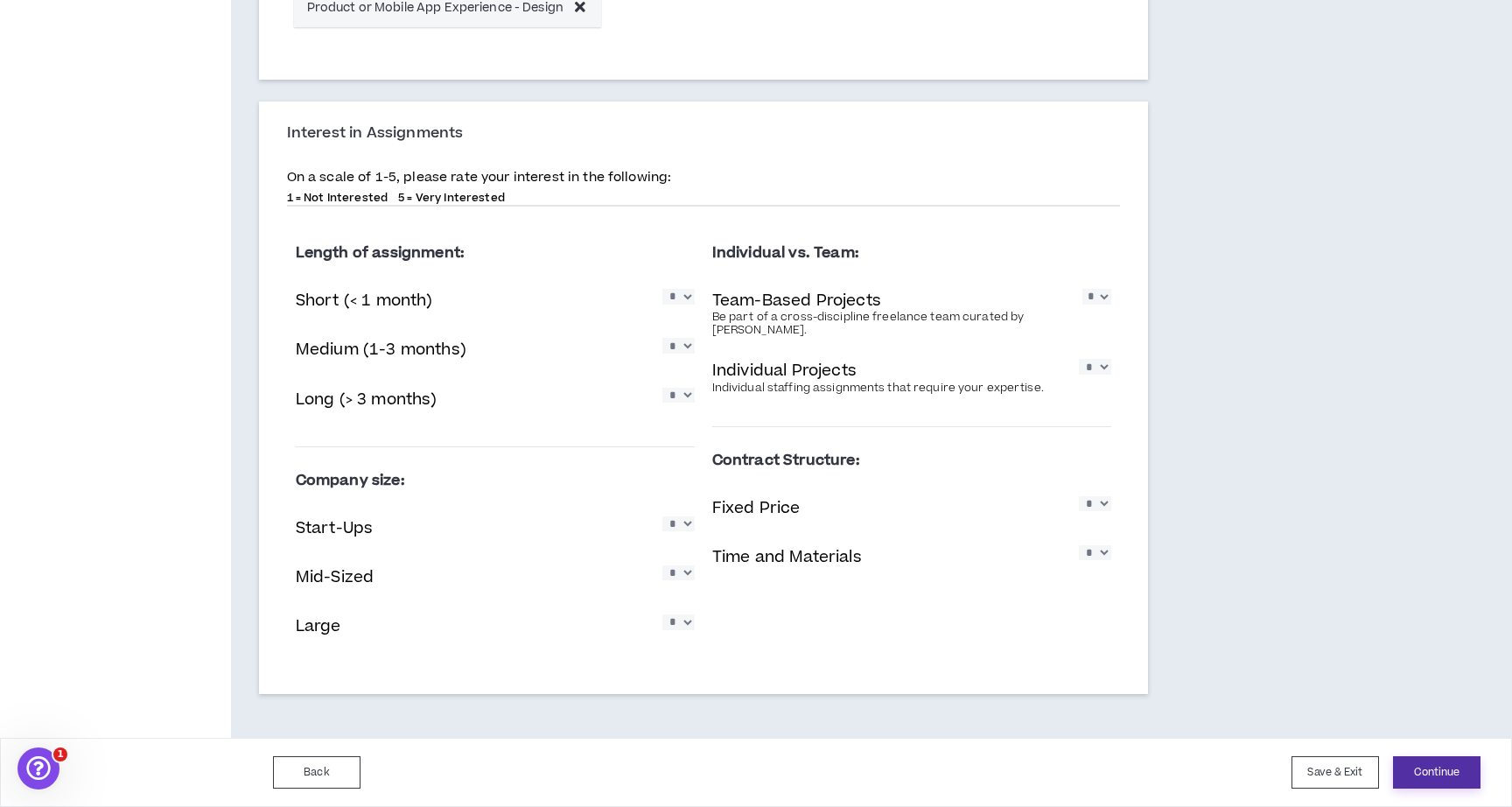
click at [1430, 768] on button "Continue" at bounding box center [1436, 773] width 87 height 32
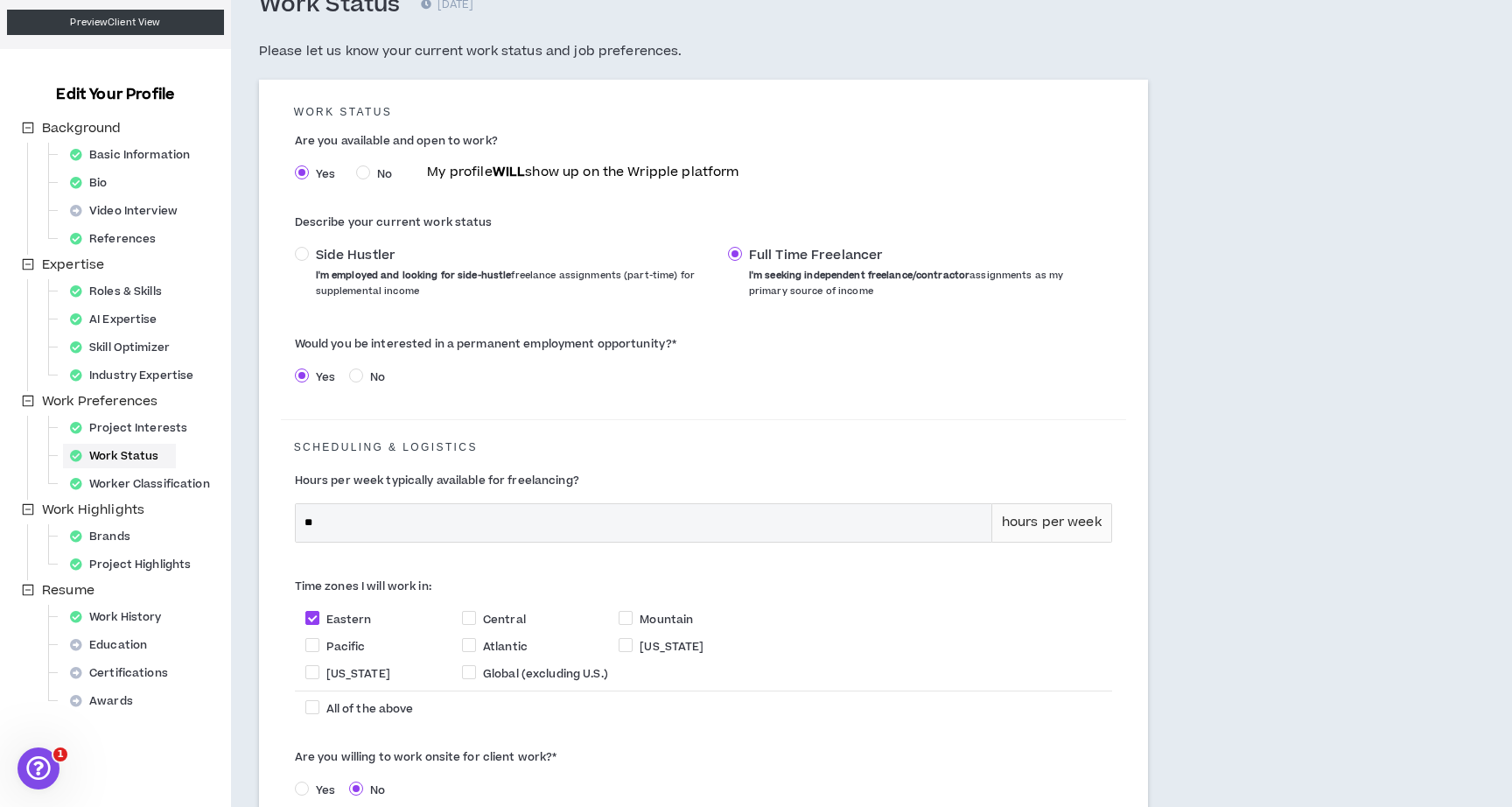
scroll to position [304, 0]
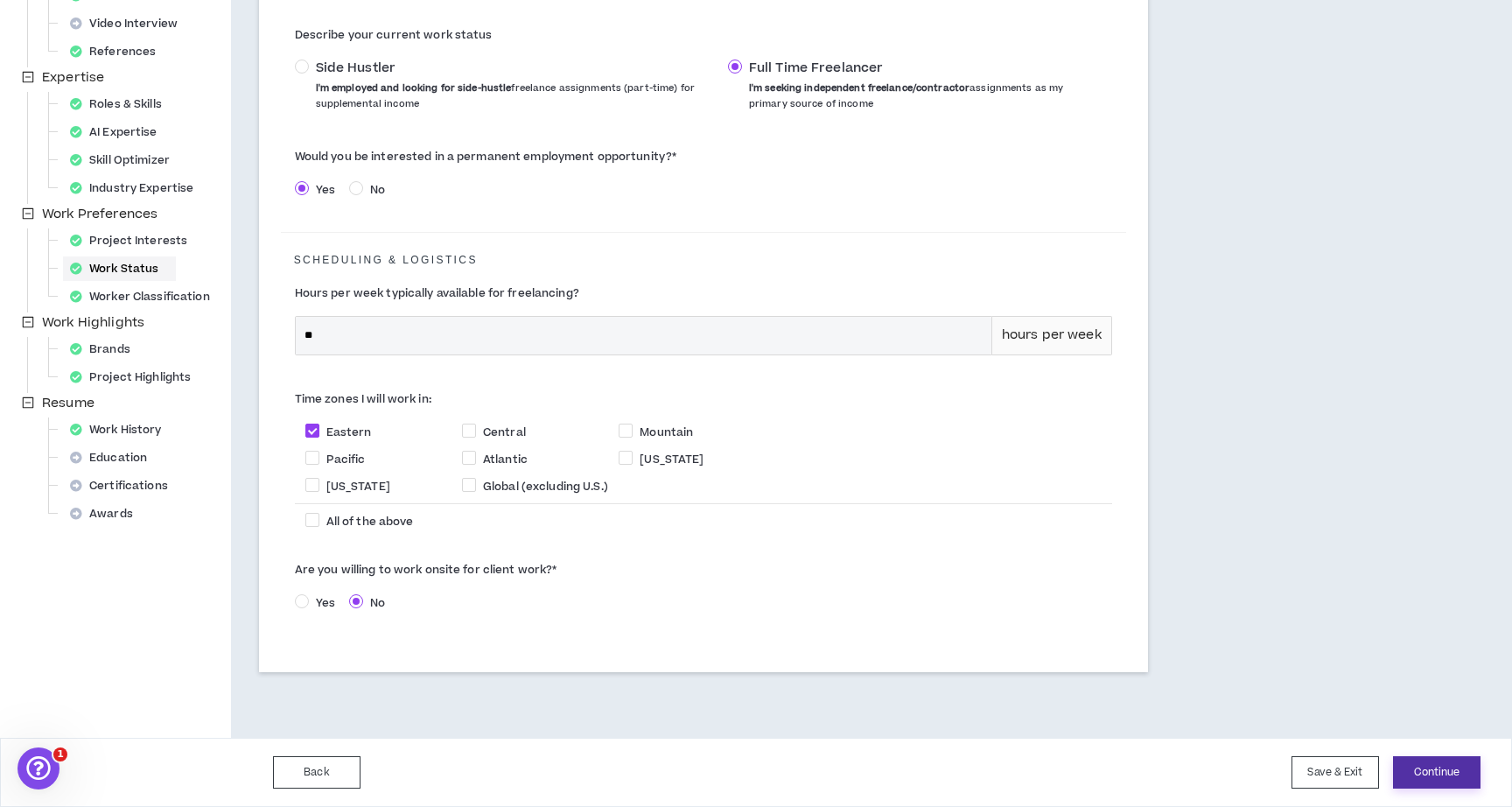
click at [1425, 778] on button "Continue" at bounding box center [1436, 773] width 87 height 32
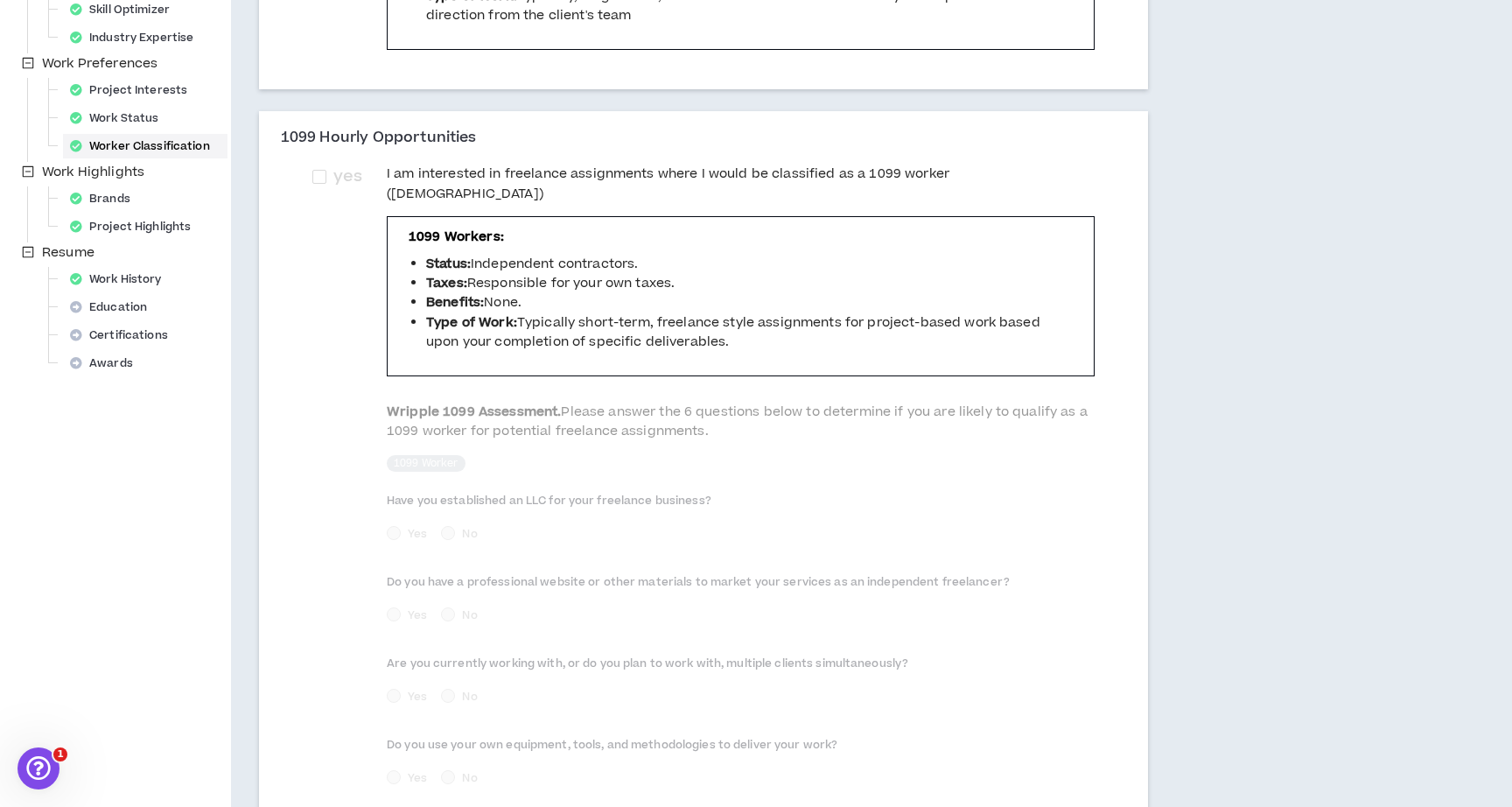
scroll to position [712, 0]
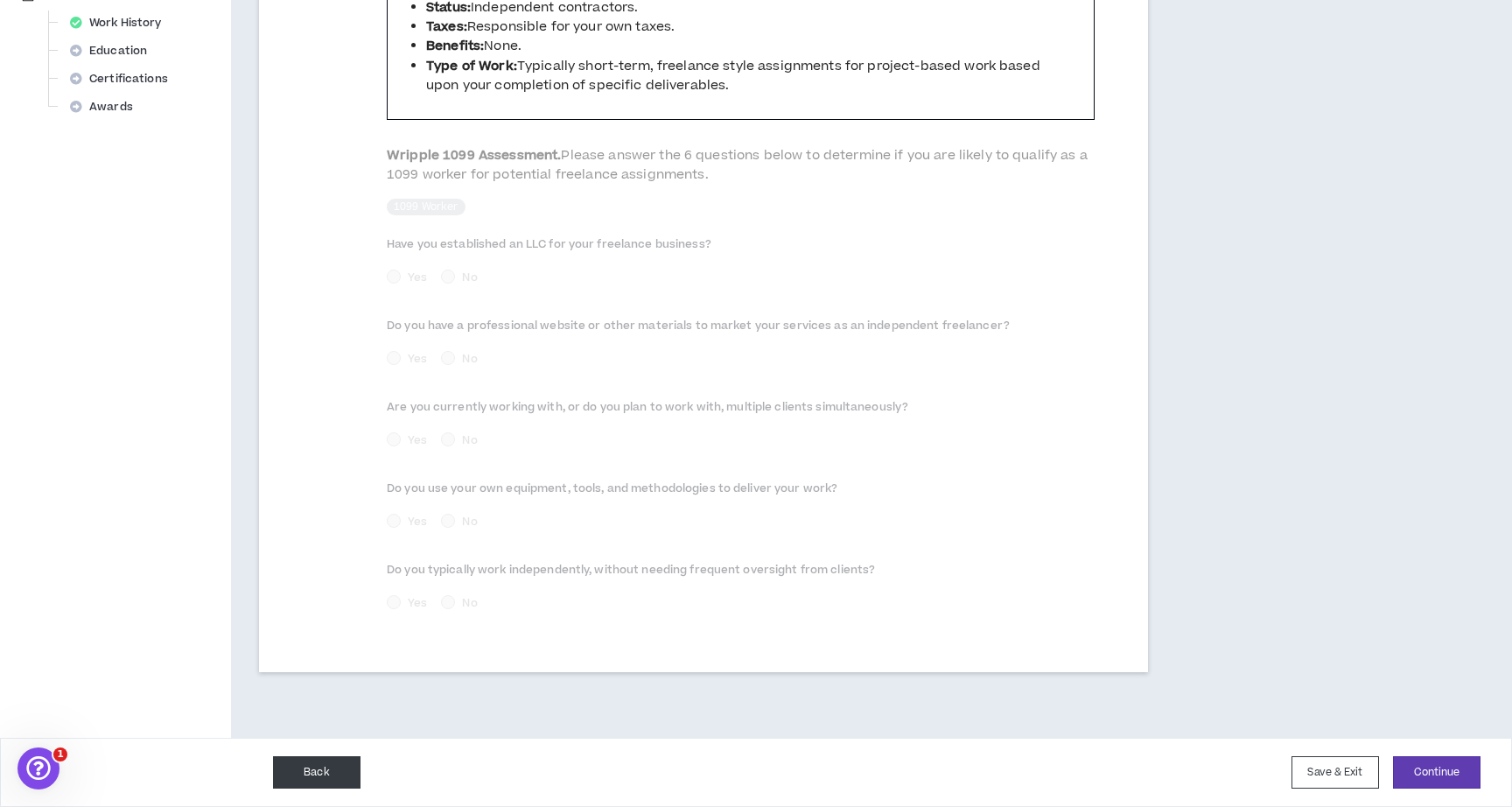
click at [296, 775] on button "Back" at bounding box center [316, 773] width 87 height 32
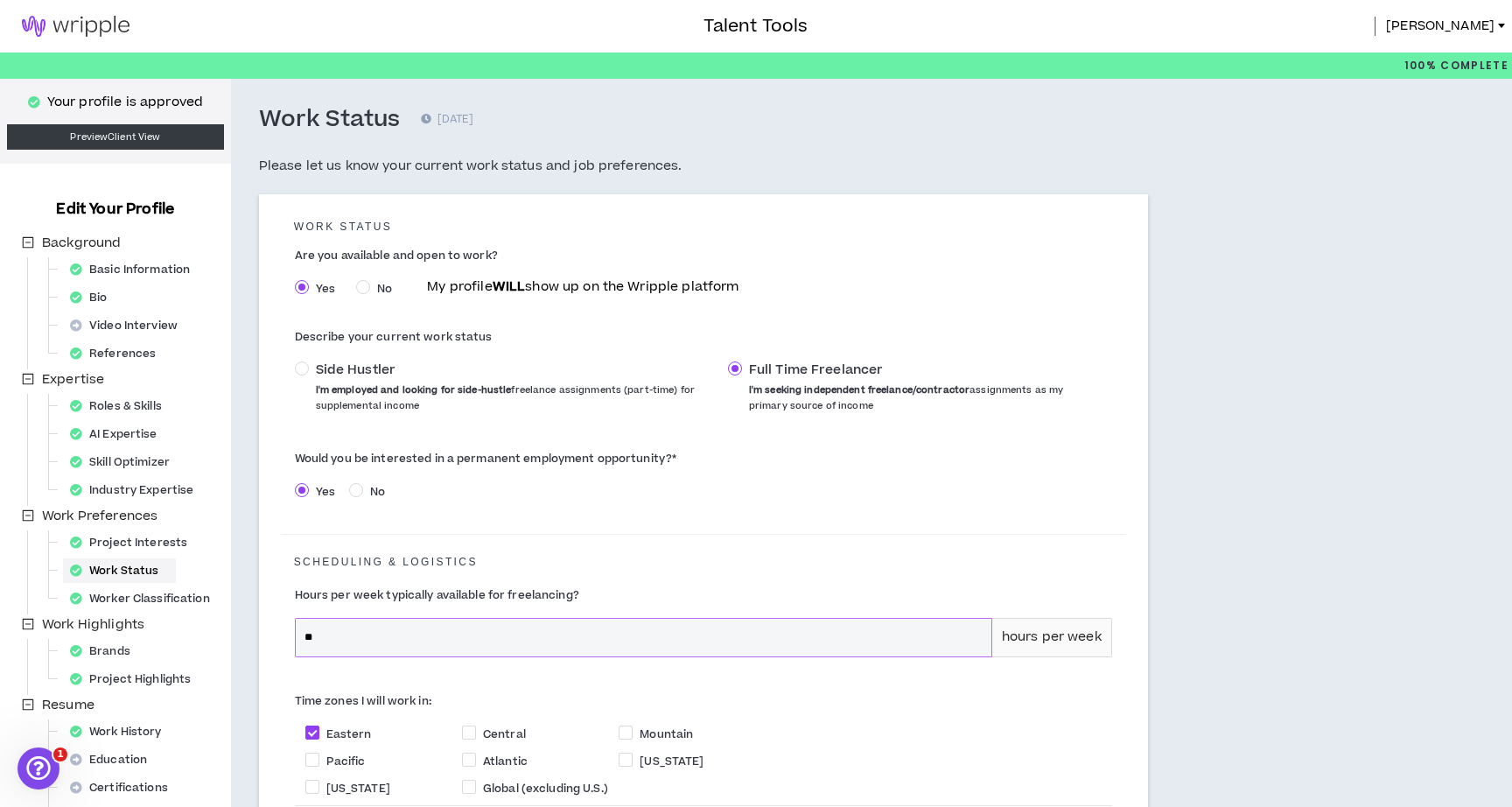
scroll to position [304, 0]
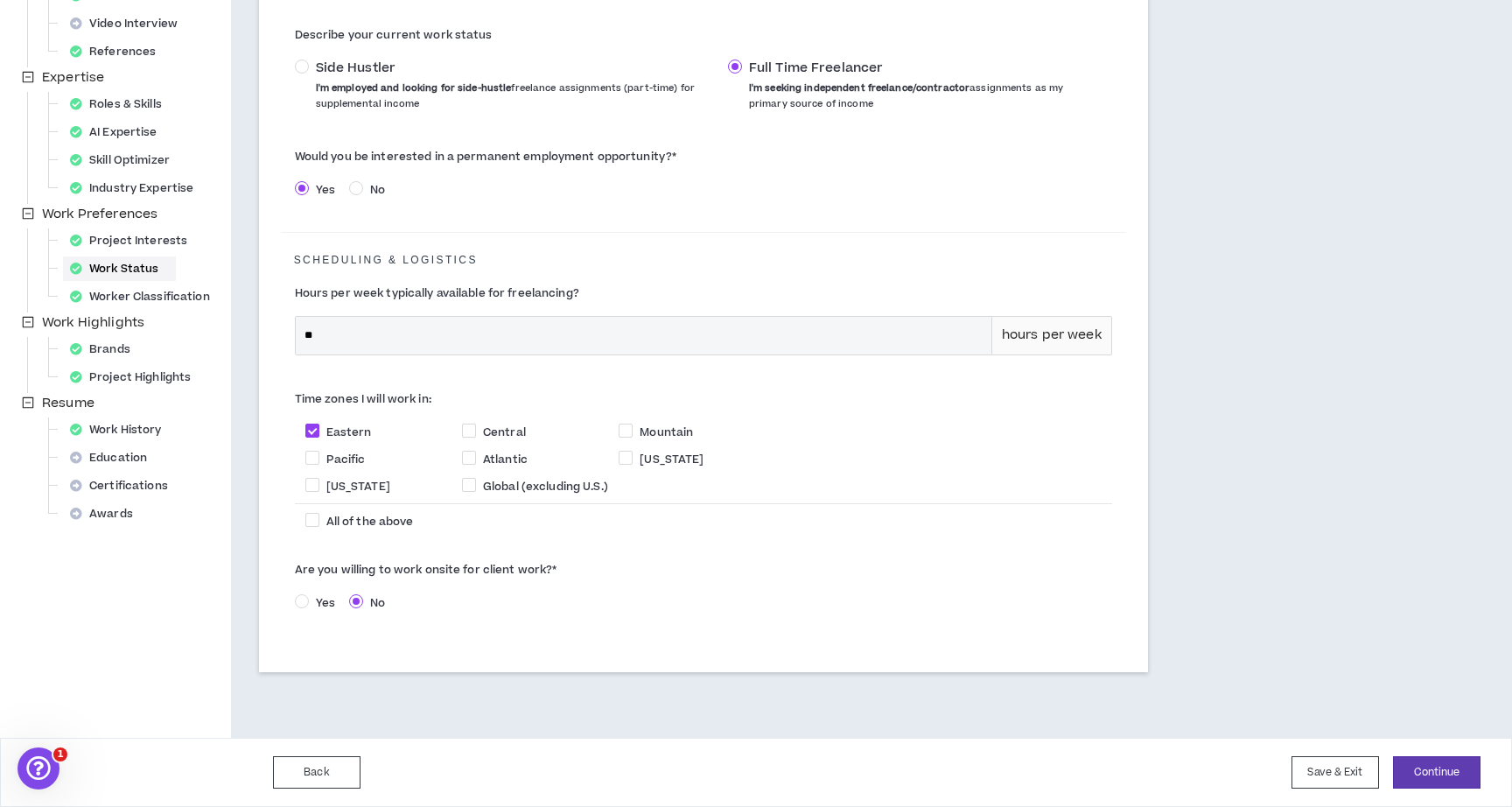
click at [312, 605] on span "Yes" at bounding box center [325, 604] width 33 height 16
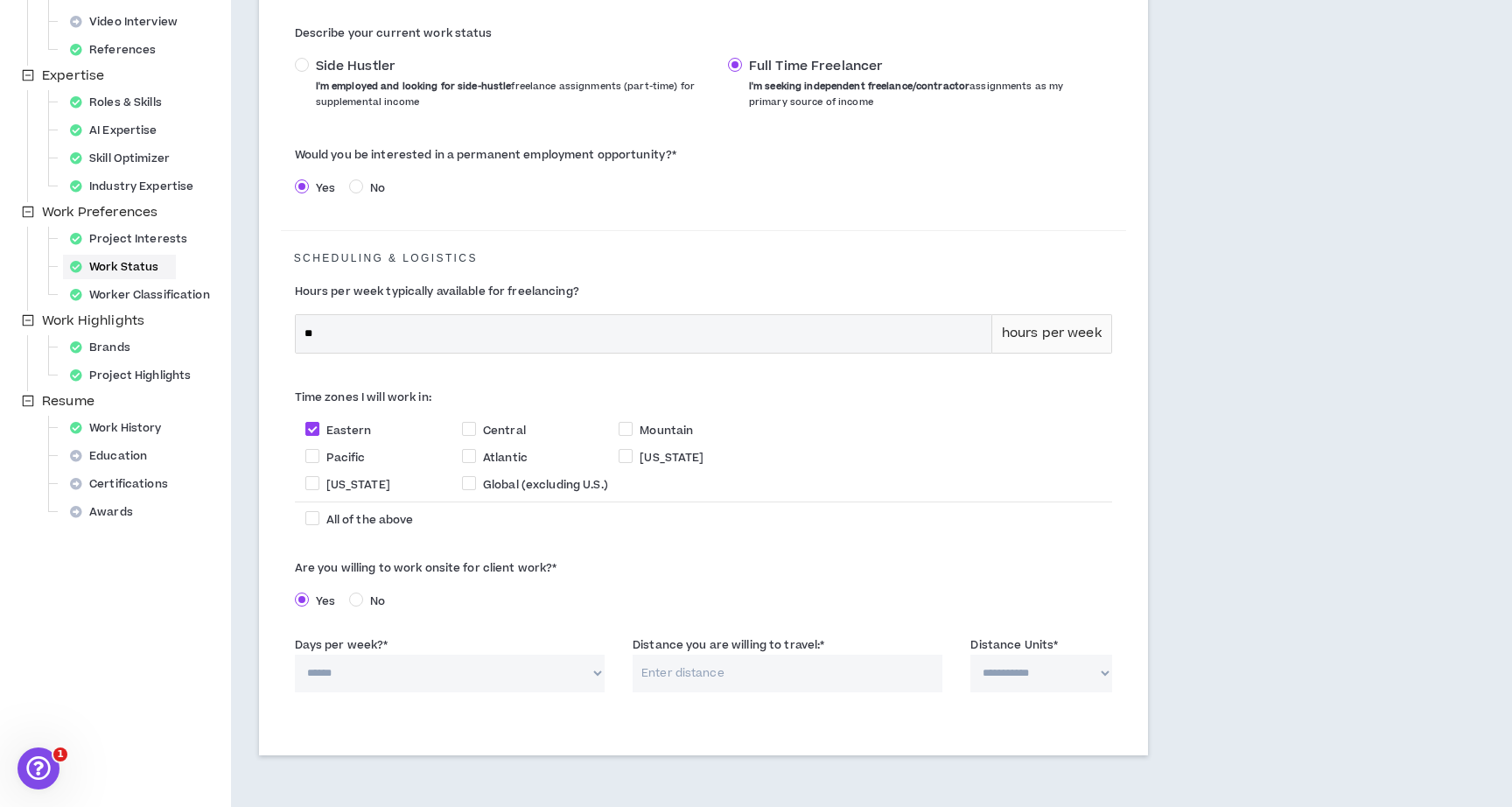
click at [593, 685] on select "****** * * * * *" at bounding box center [449, 673] width 309 height 37
select select "*"
click at [862, 679] on input "Distance you are willing to travel: *" at bounding box center [787, 673] width 309 height 37
type input "50"
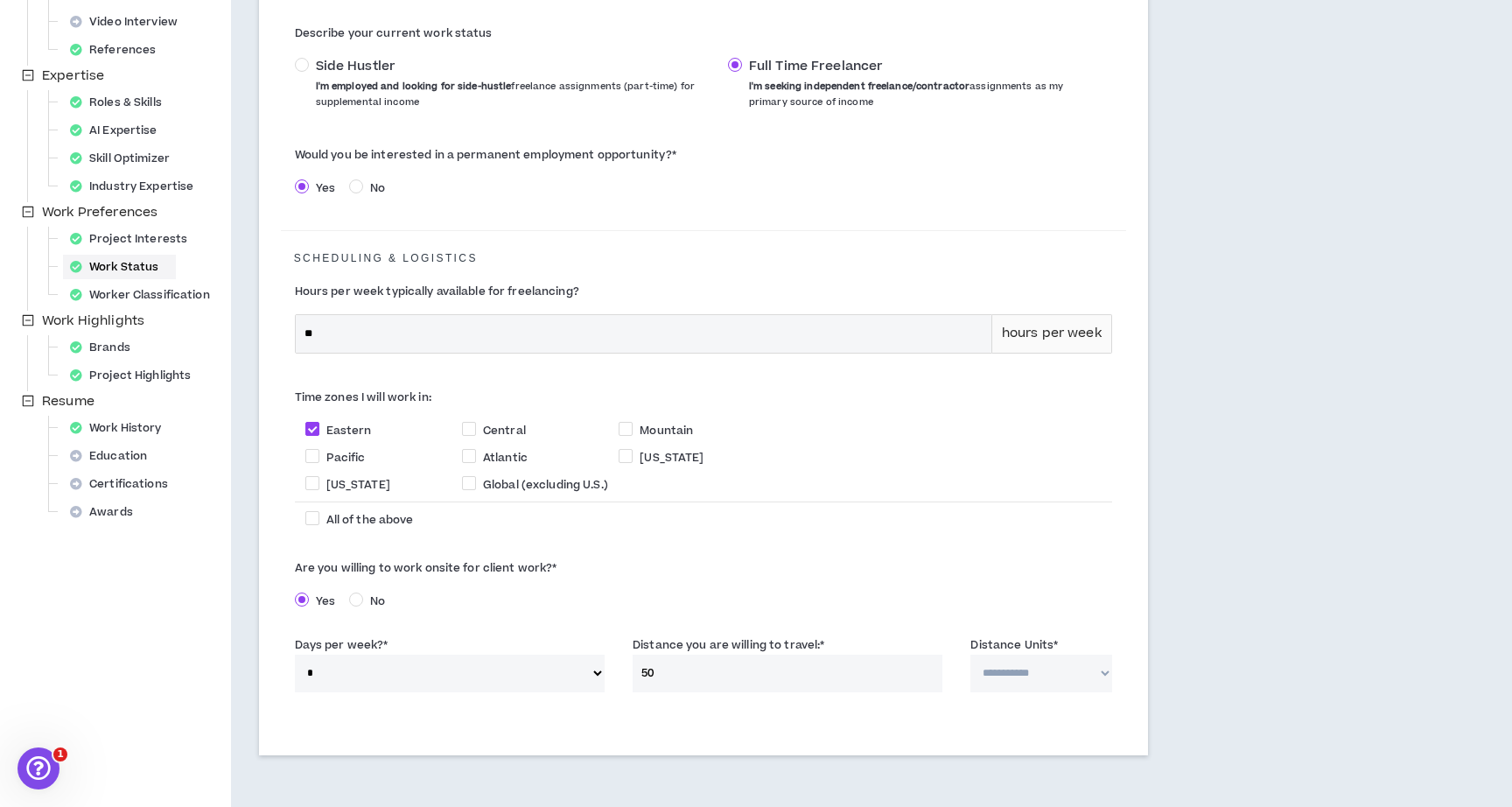
click at [1062, 677] on select "**********" at bounding box center [1040, 673] width 140 height 37
select select "*****"
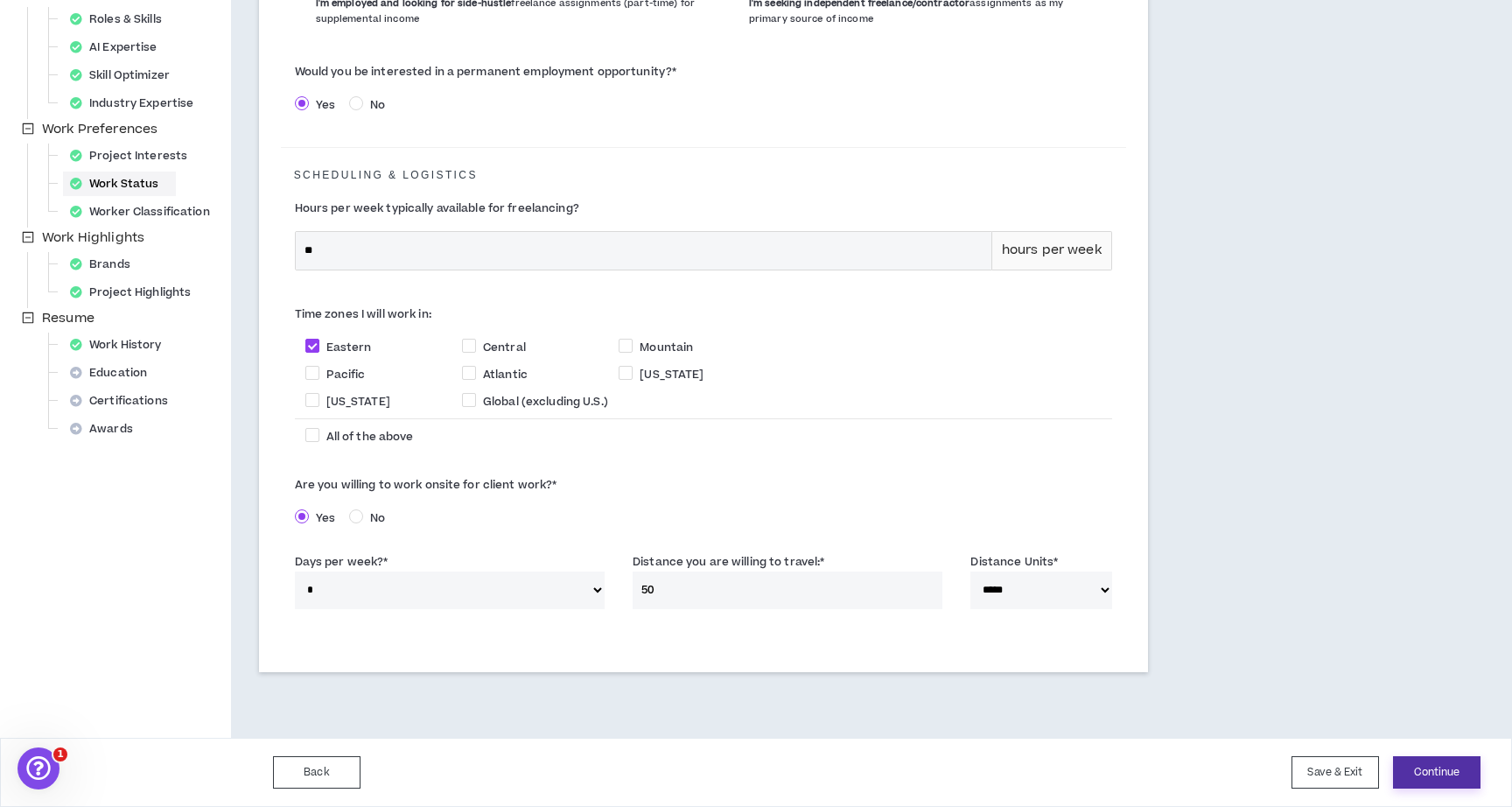
click at [1428, 758] on button "Continue" at bounding box center [1436, 773] width 87 height 32
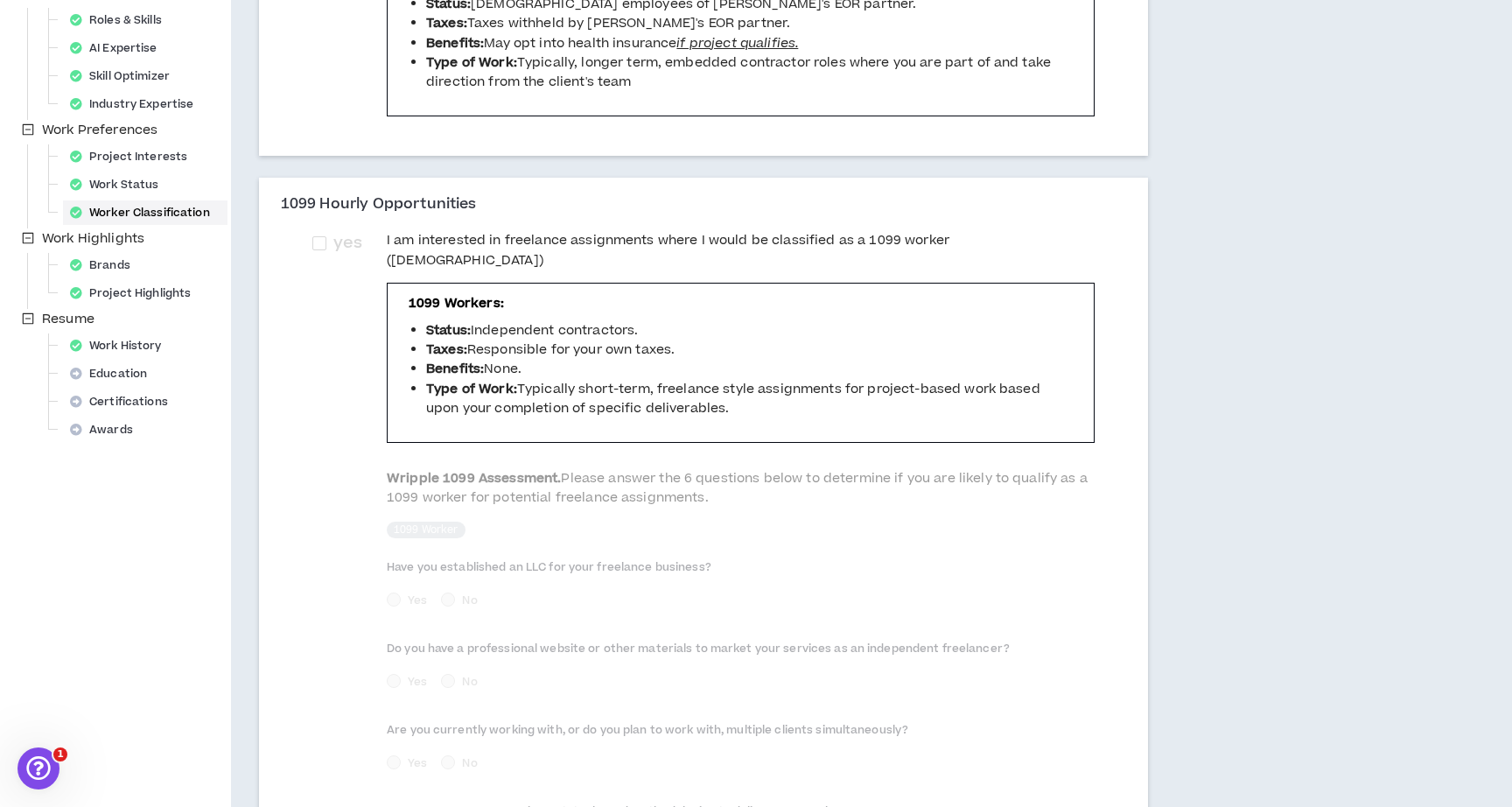
scroll to position [712, 0]
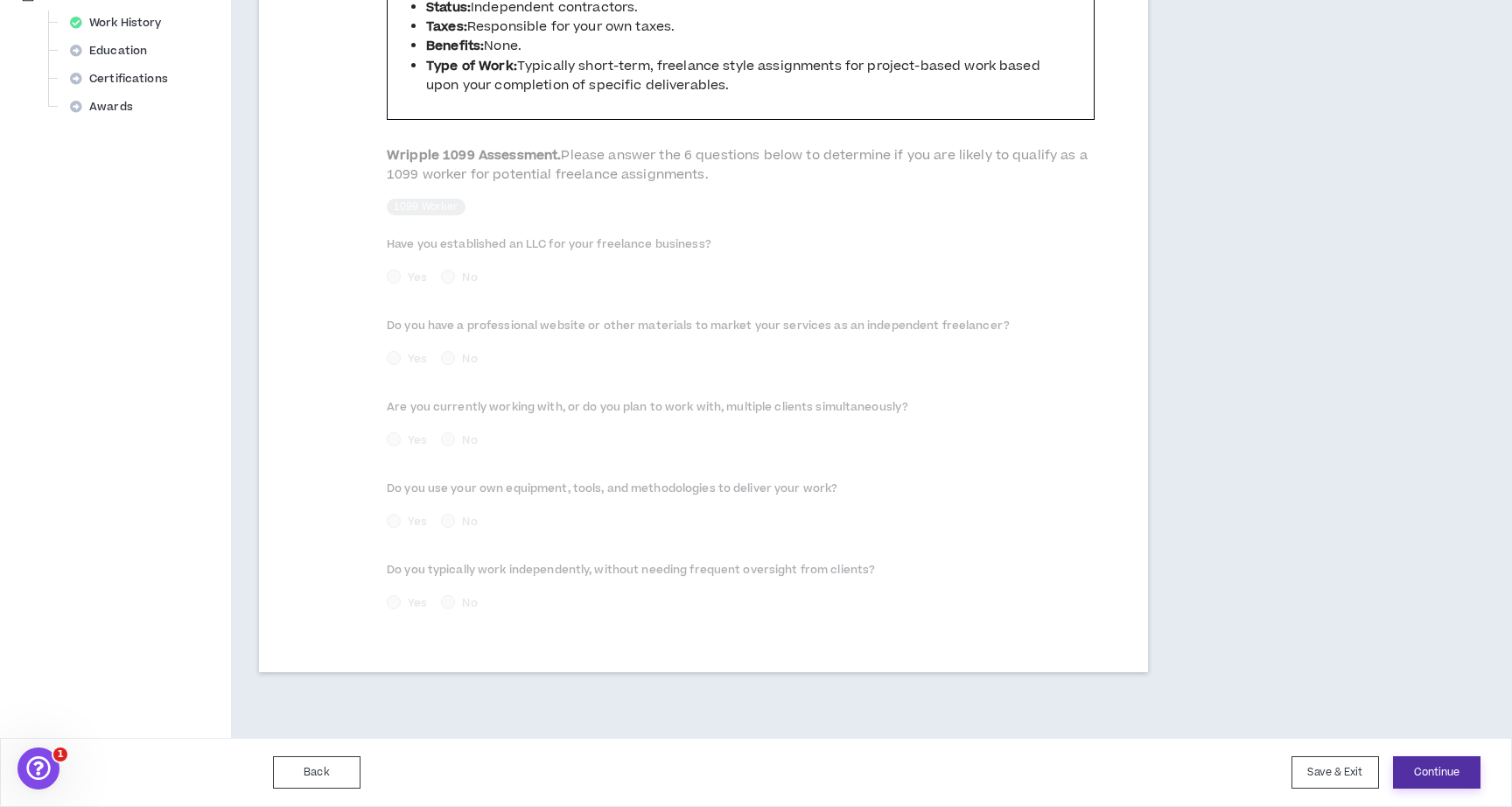
click at [1439, 770] on button "Continue" at bounding box center [1436, 773] width 87 height 32
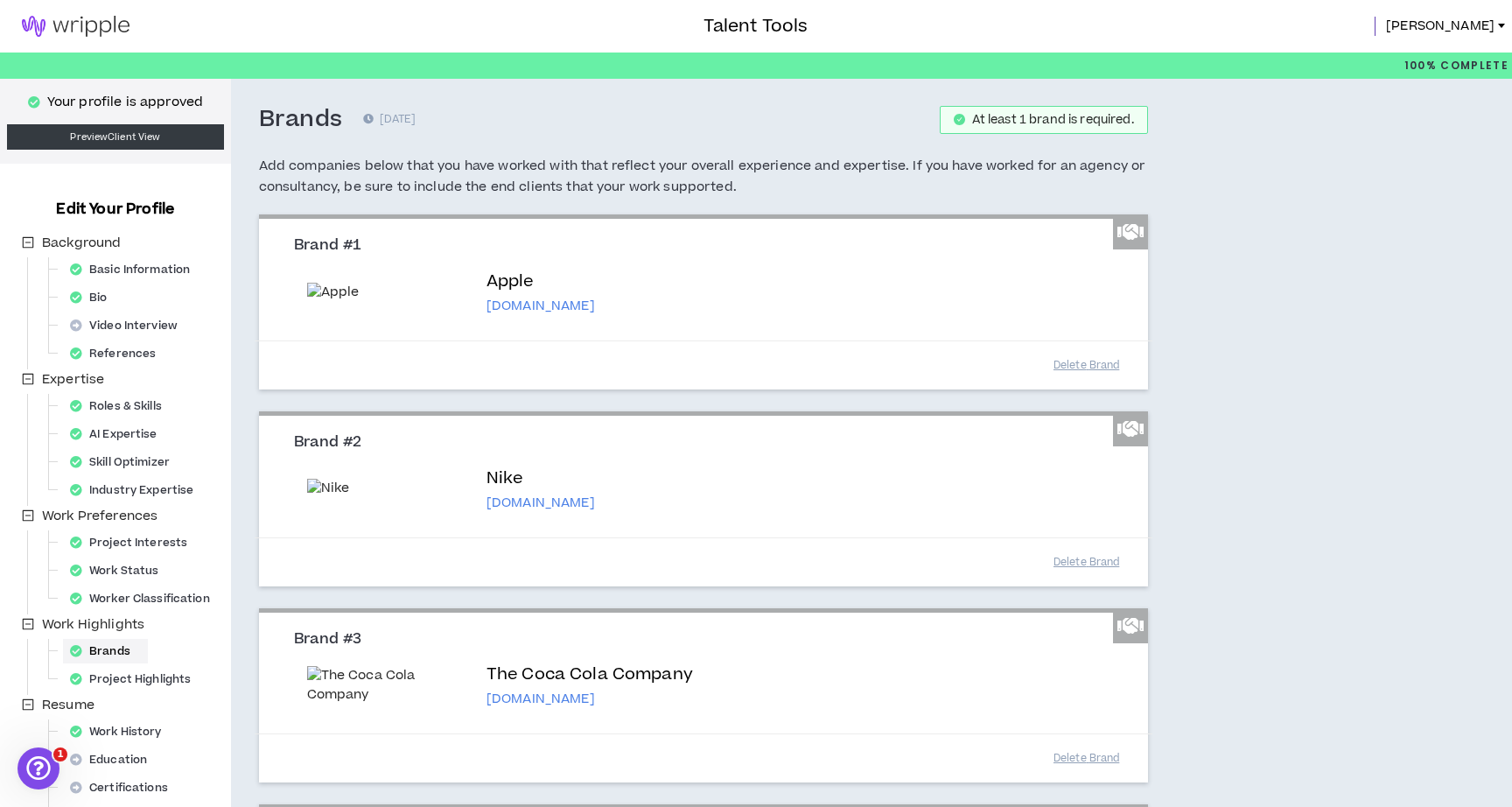
scroll to position [712, 0]
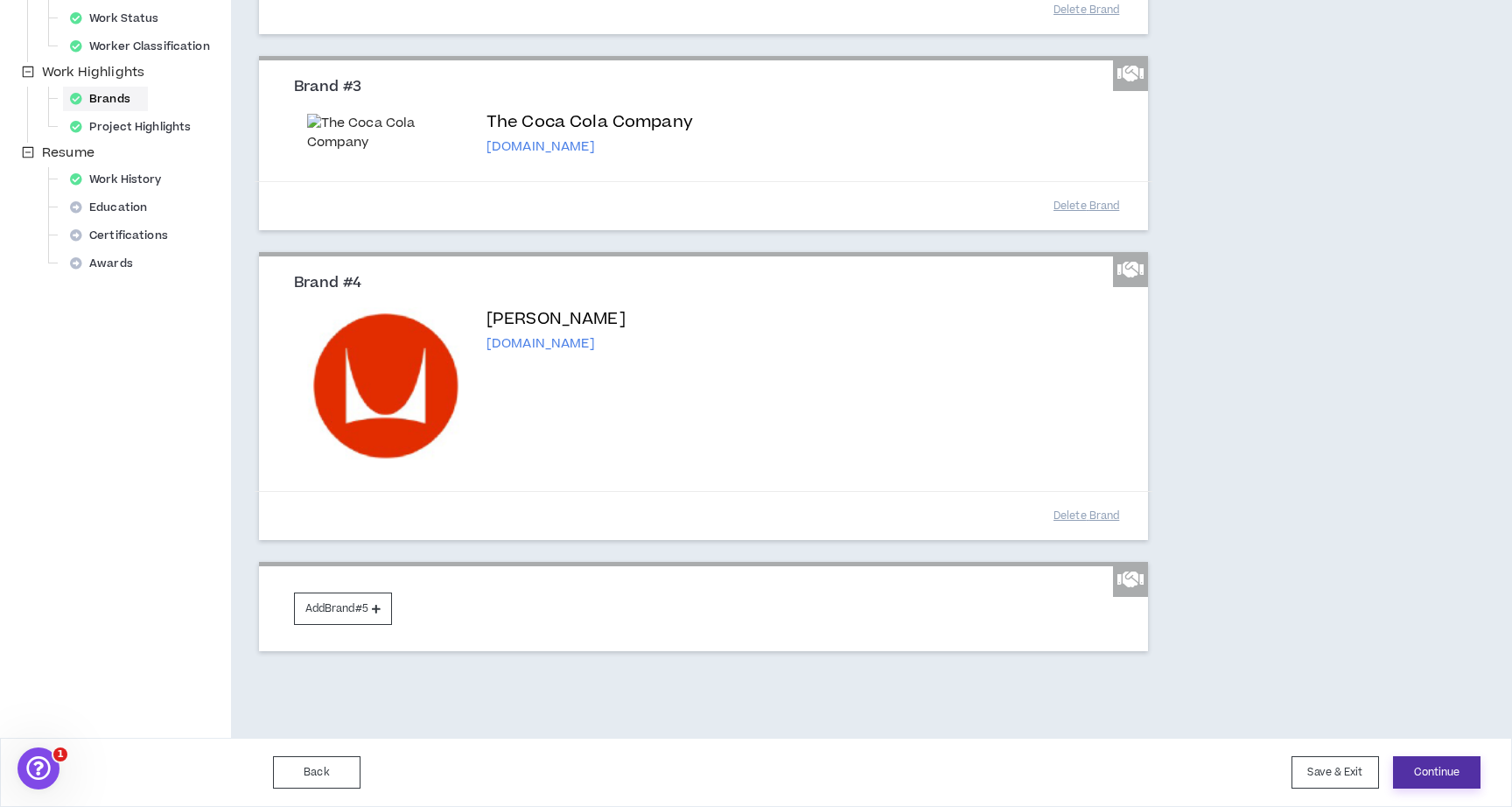
click at [1438, 773] on button "Continue" at bounding box center [1436, 773] width 87 height 32
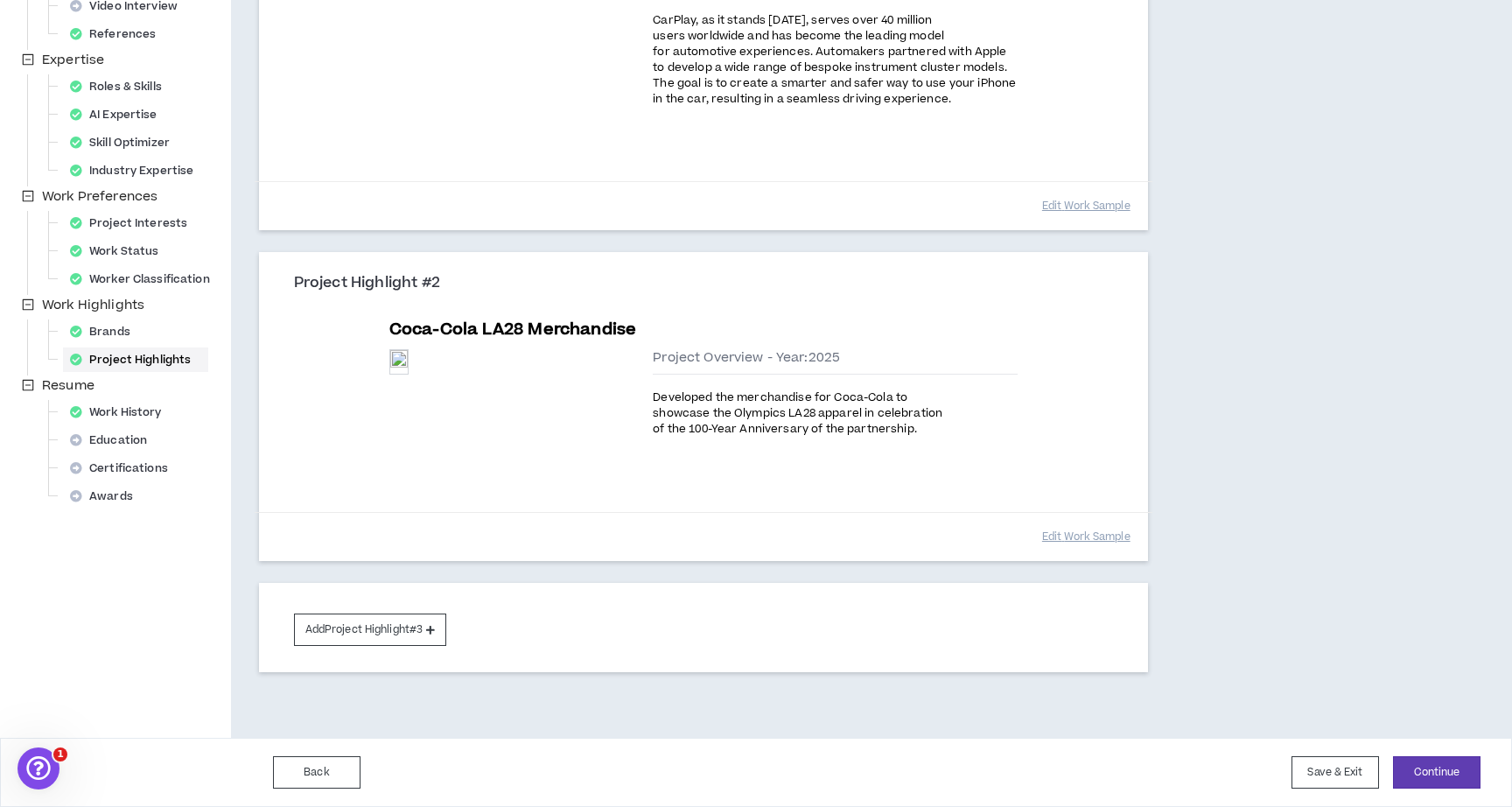
scroll to position [387, 0]
click at [1422, 768] on button "Continue" at bounding box center [1436, 773] width 87 height 32
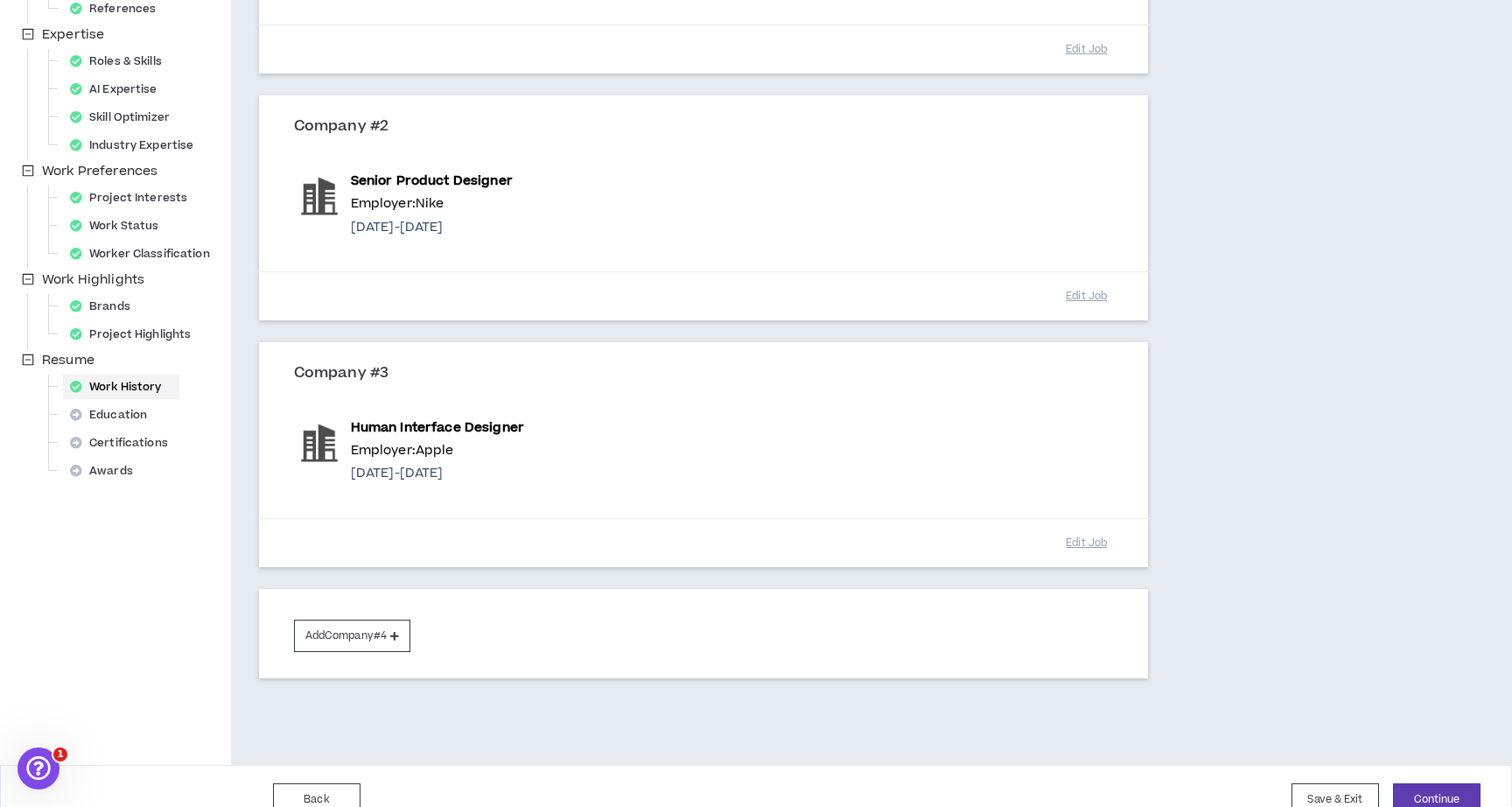
scroll to position [373, 0]
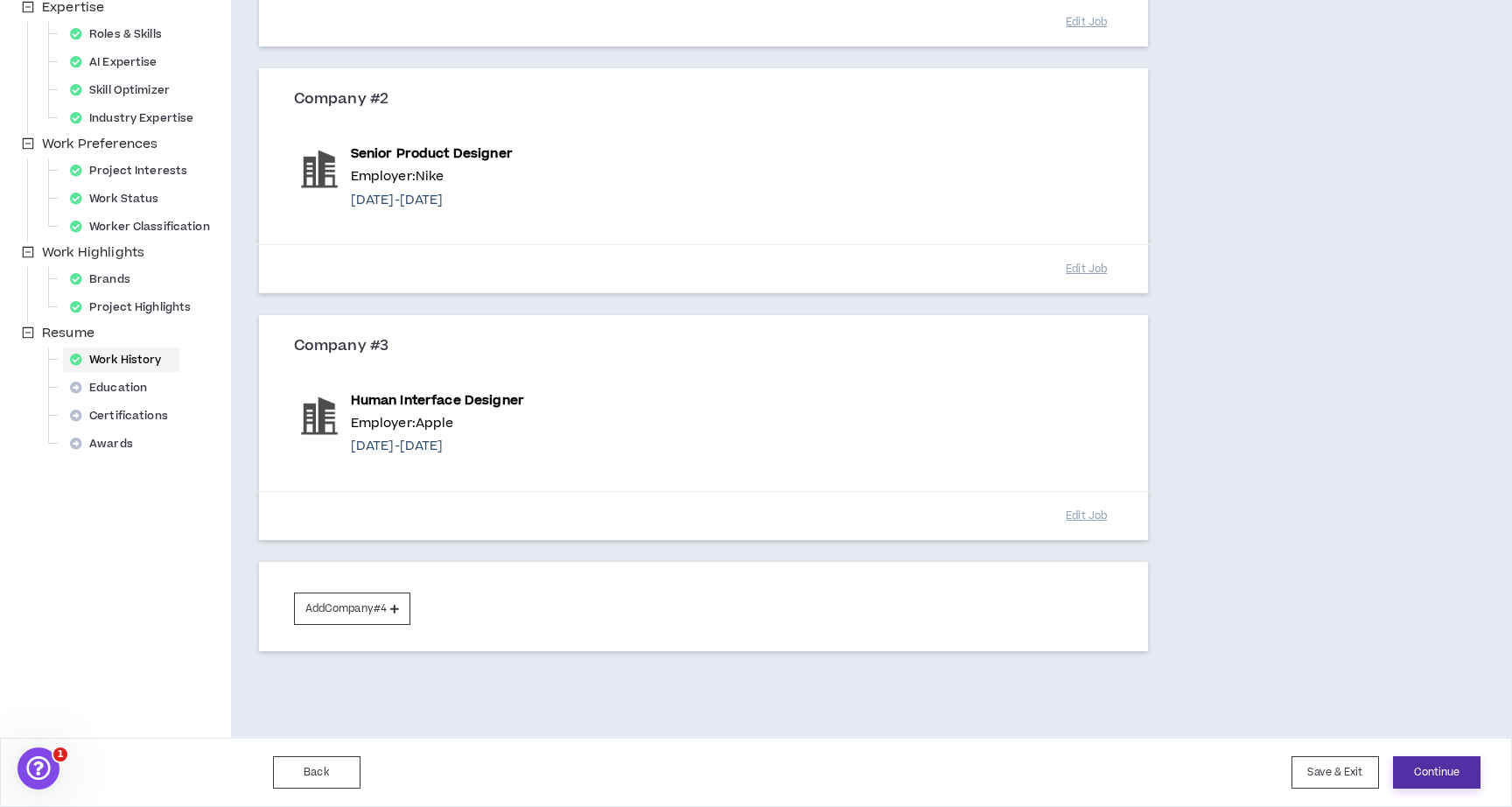
click at [1411, 772] on button "Continue" at bounding box center [1436, 773] width 87 height 32
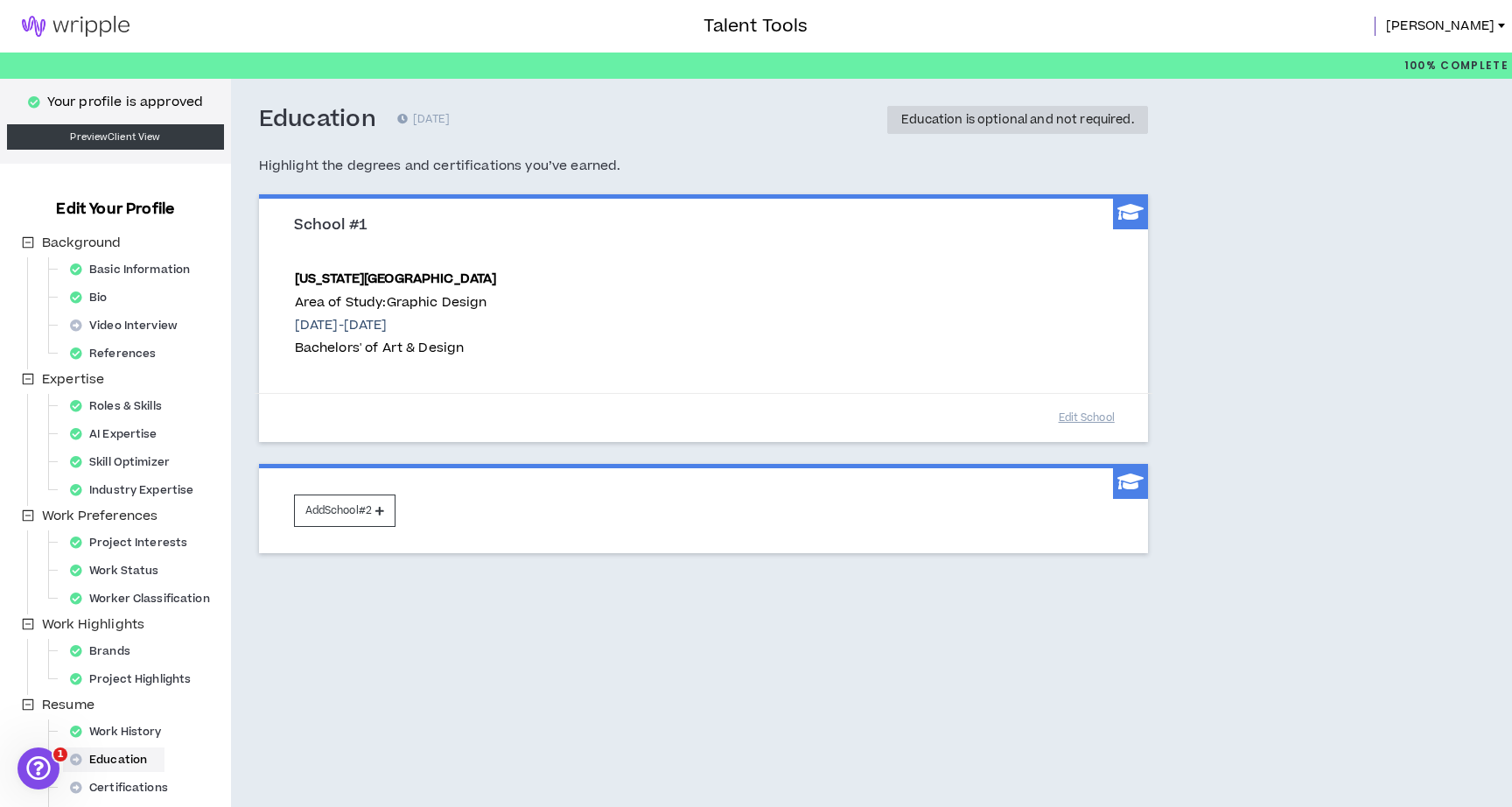
scroll to position [93, 0]
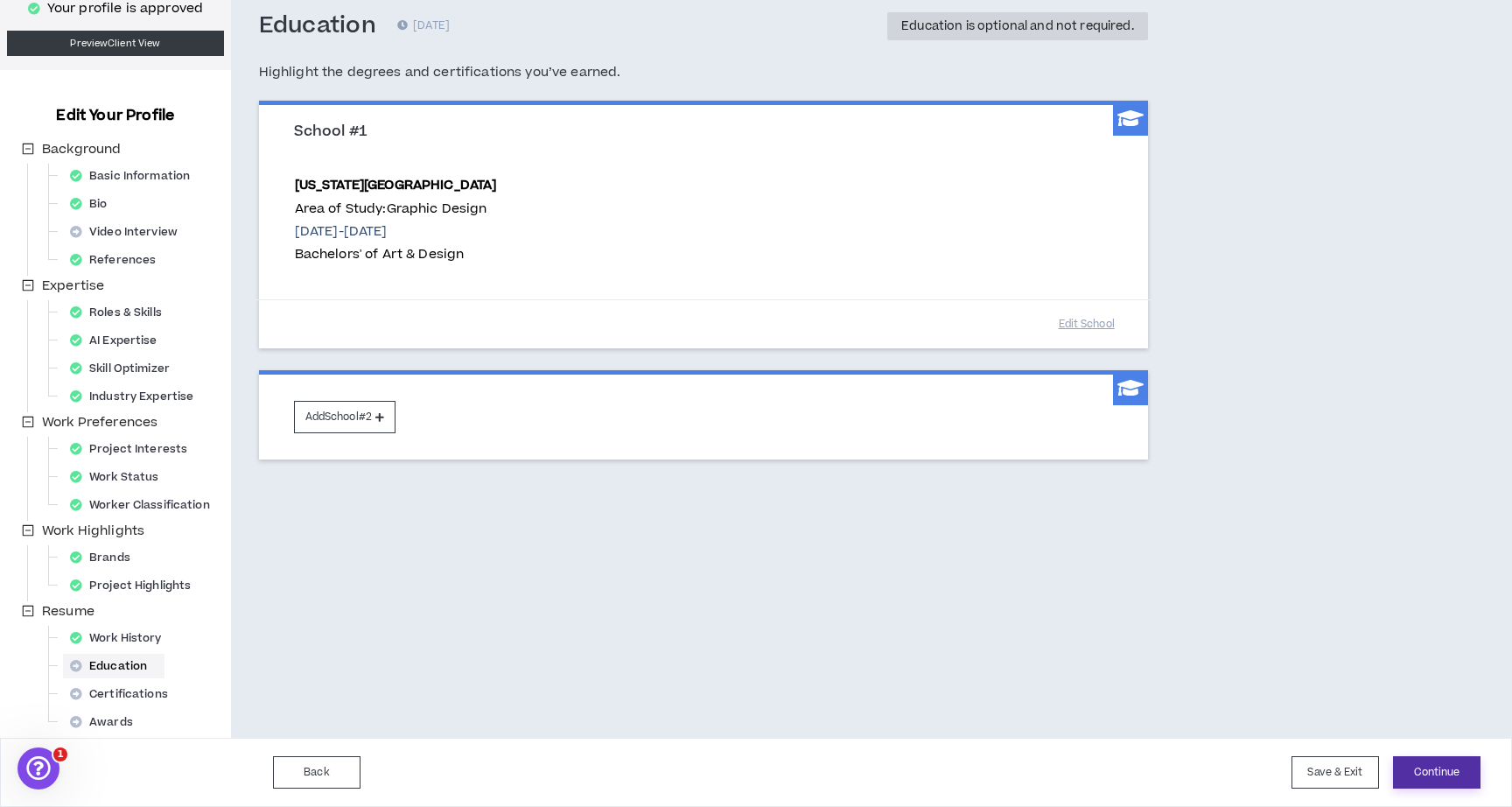
click at [1430, 766] on button "Continue" at bounding box center [1436, 773] width 87 height 32
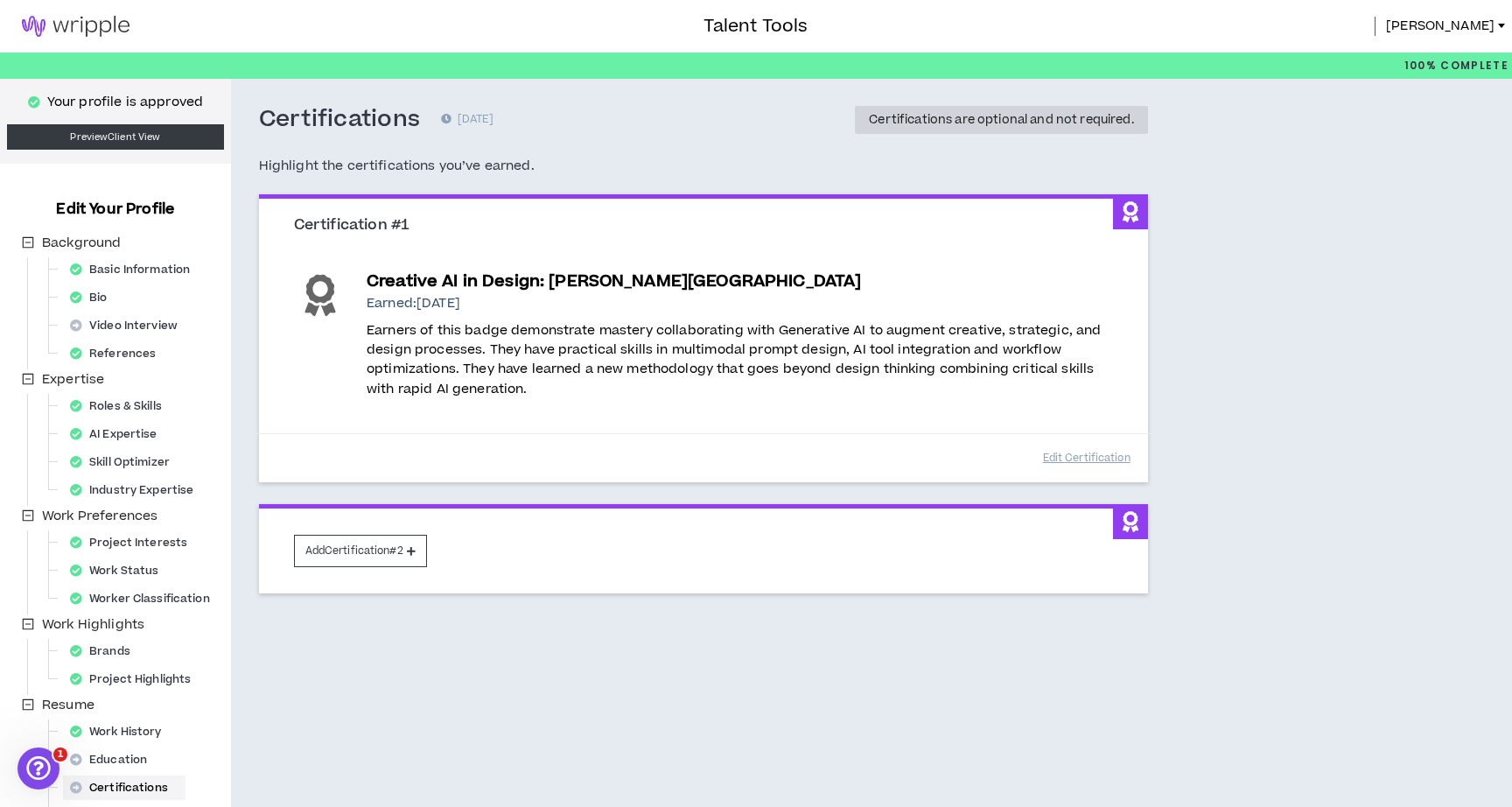
scroll to position [93, 0]
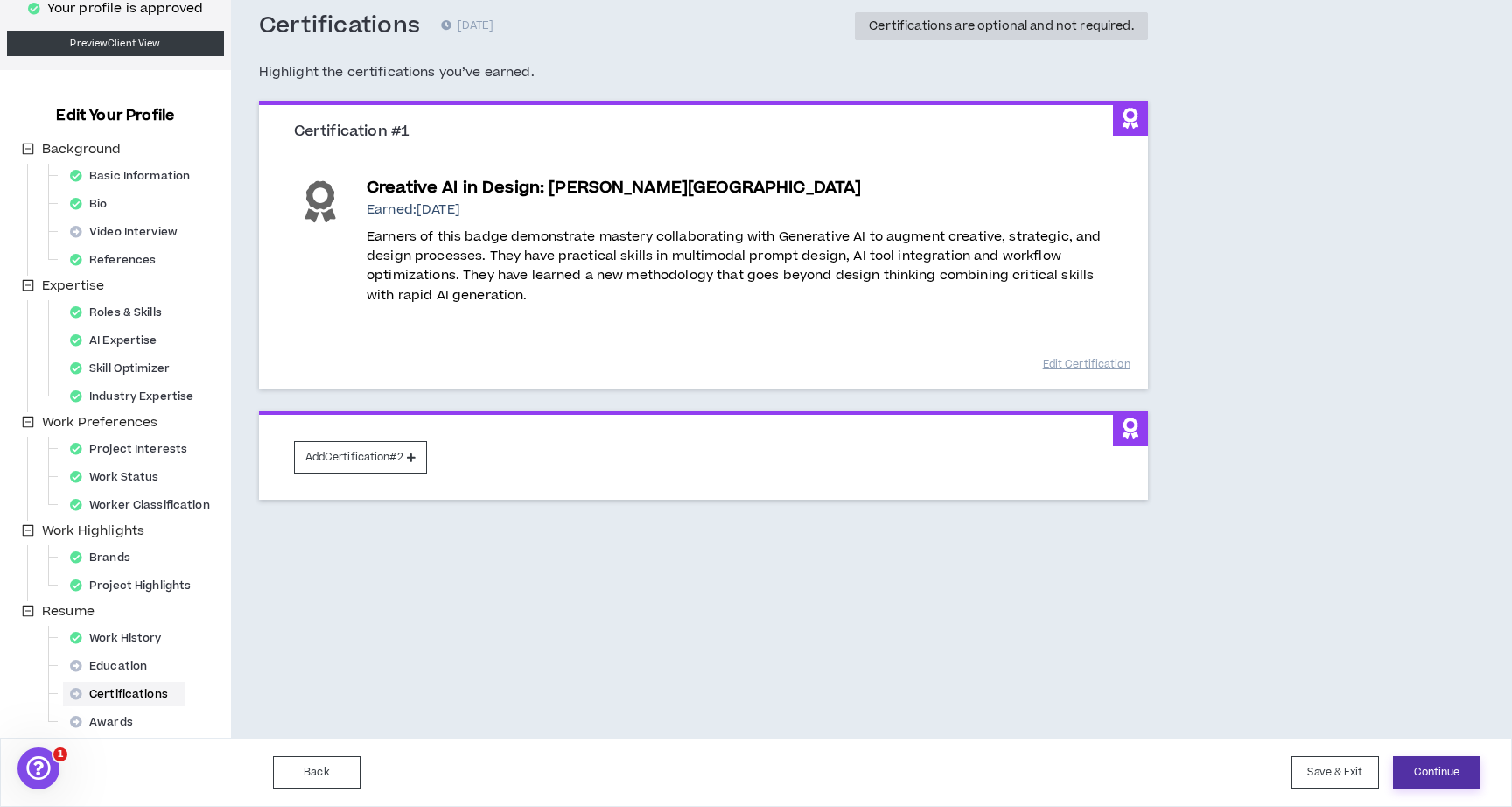
click at [1467, 764] on button "Continue" at bounding box center [1436, 773] width 87 height 32
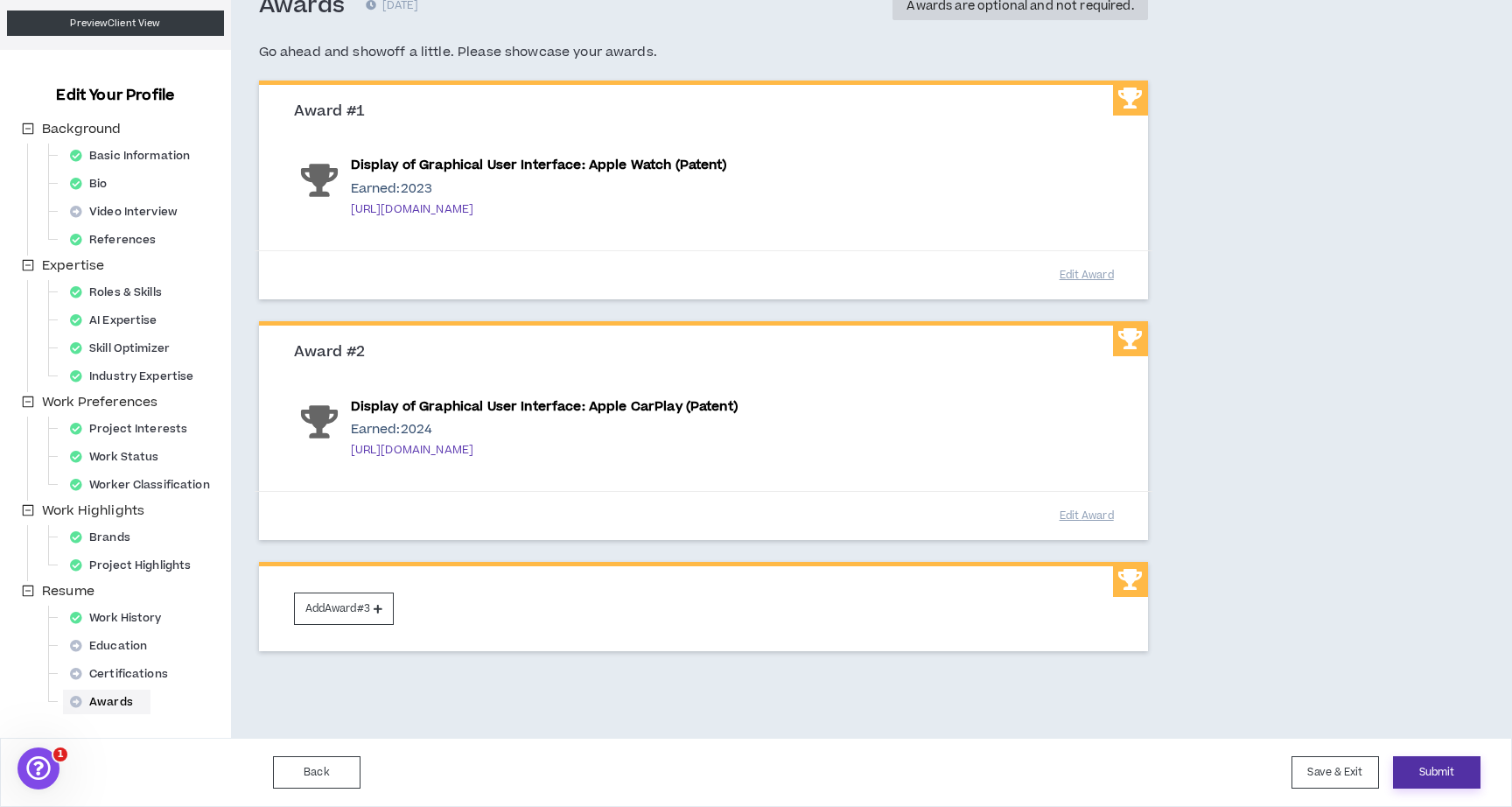
click at [1427, 760] on button "Submit" at bounding box center [1436, 773] width 87 height 32
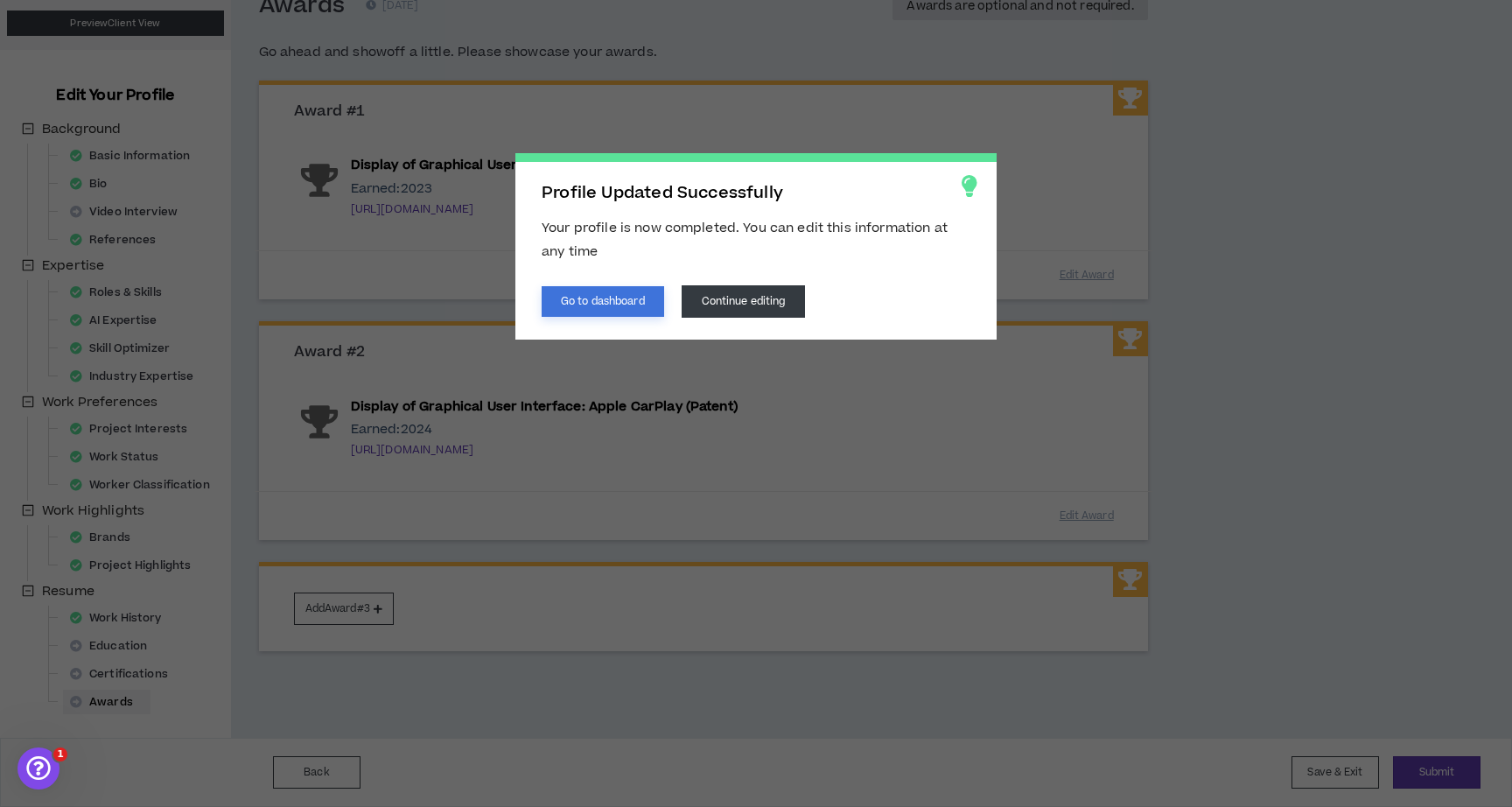
click at [591, 295] on button "Go to dashboard" at bounding box center [602, 301] width 123 height 30
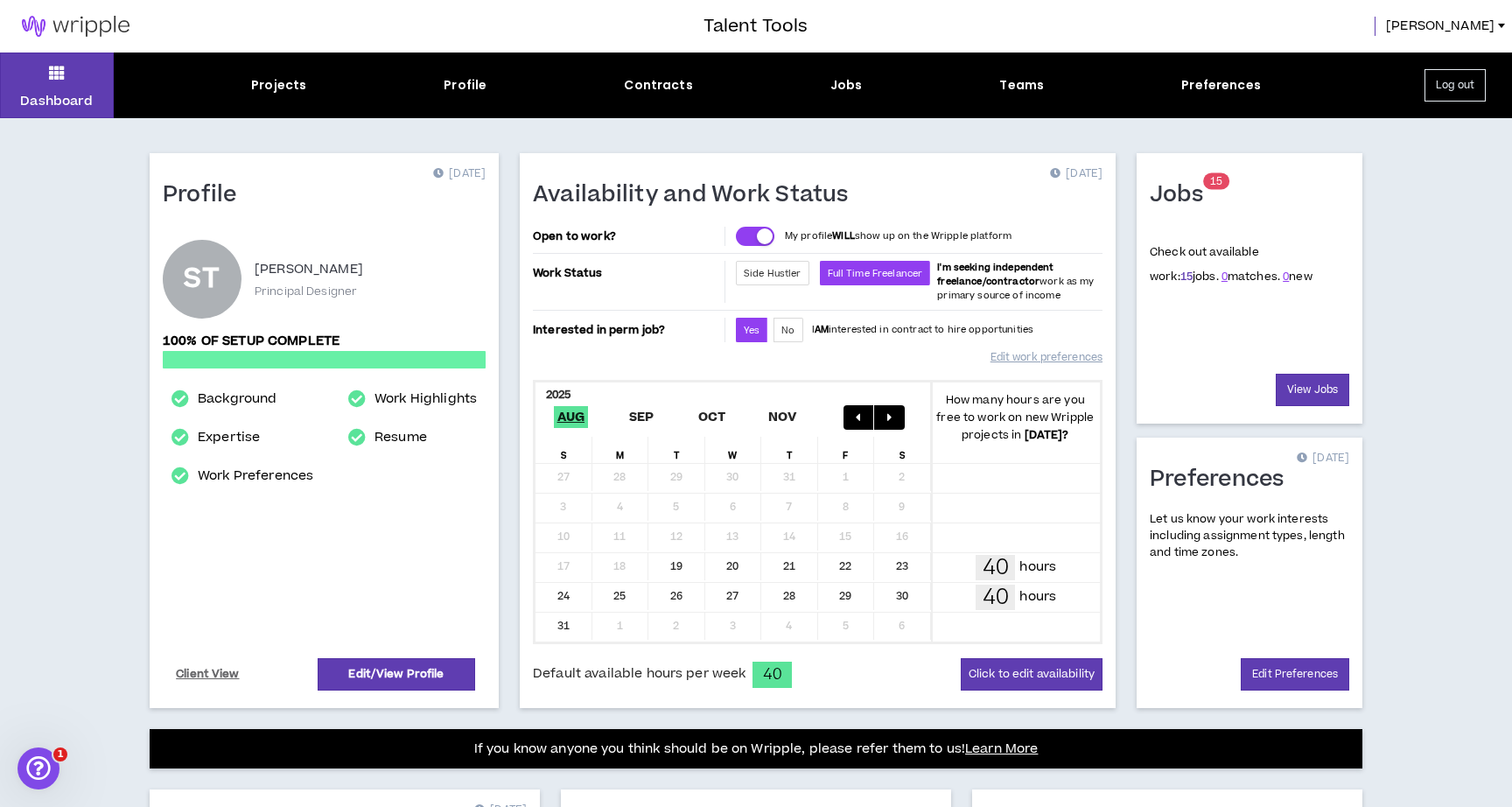
click at [1181, 276] on link "15" at bounding box center [1187, 276] width 12 height 16
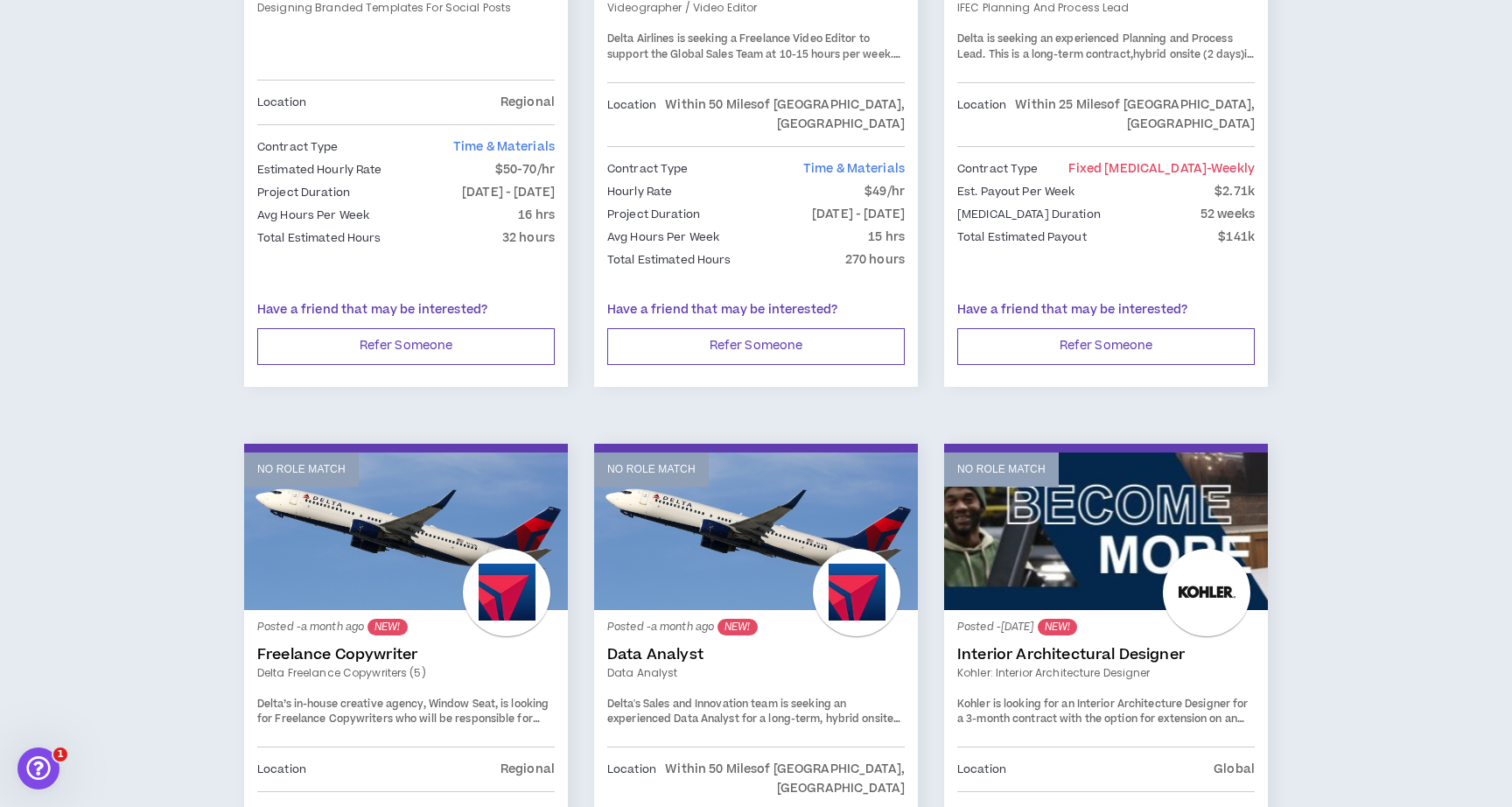
scroll to position [1624, 0]
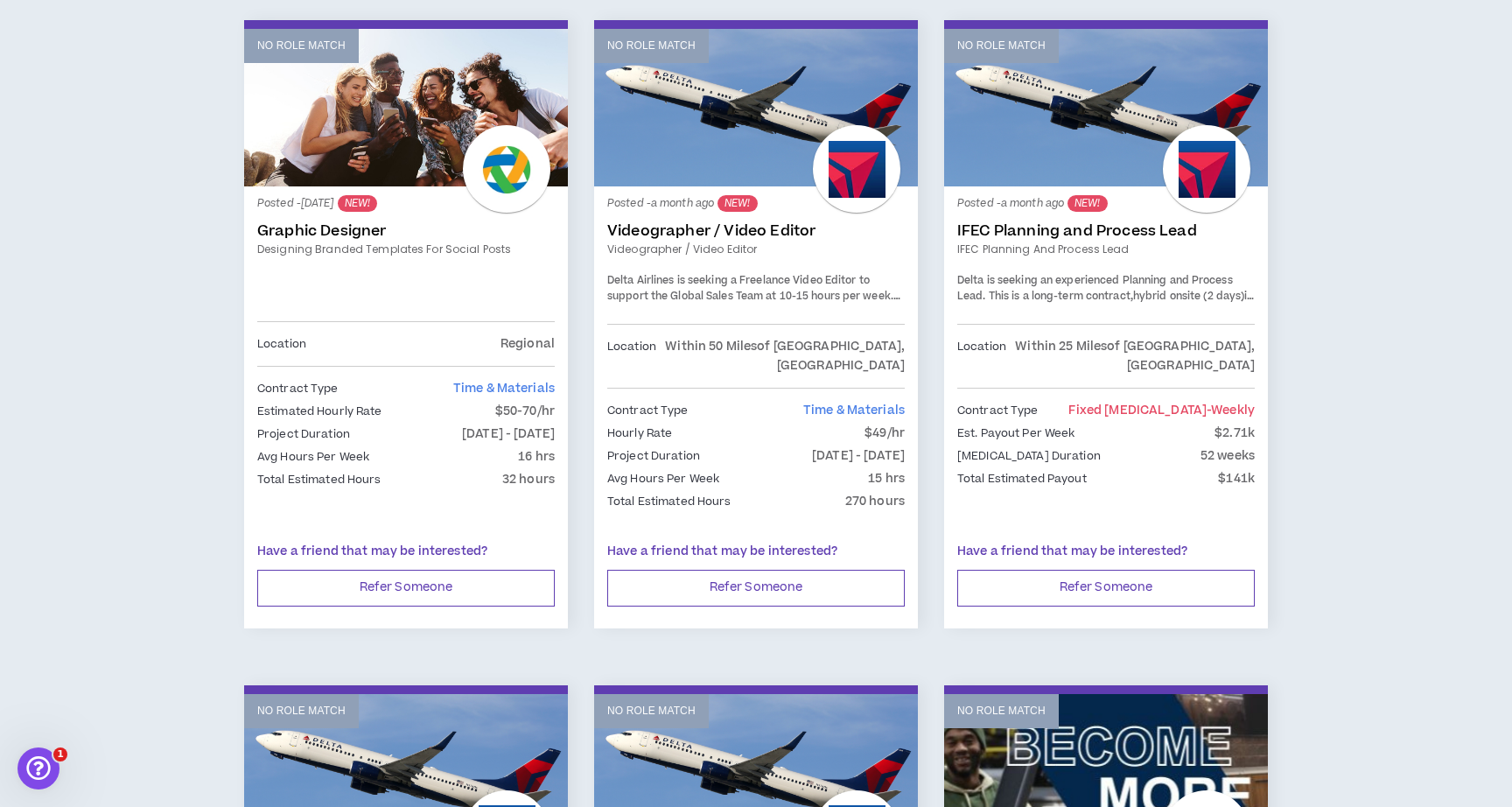
click at [418, 145] on link "No Role Match" at bounding box center [407, 107] width 324 height 157
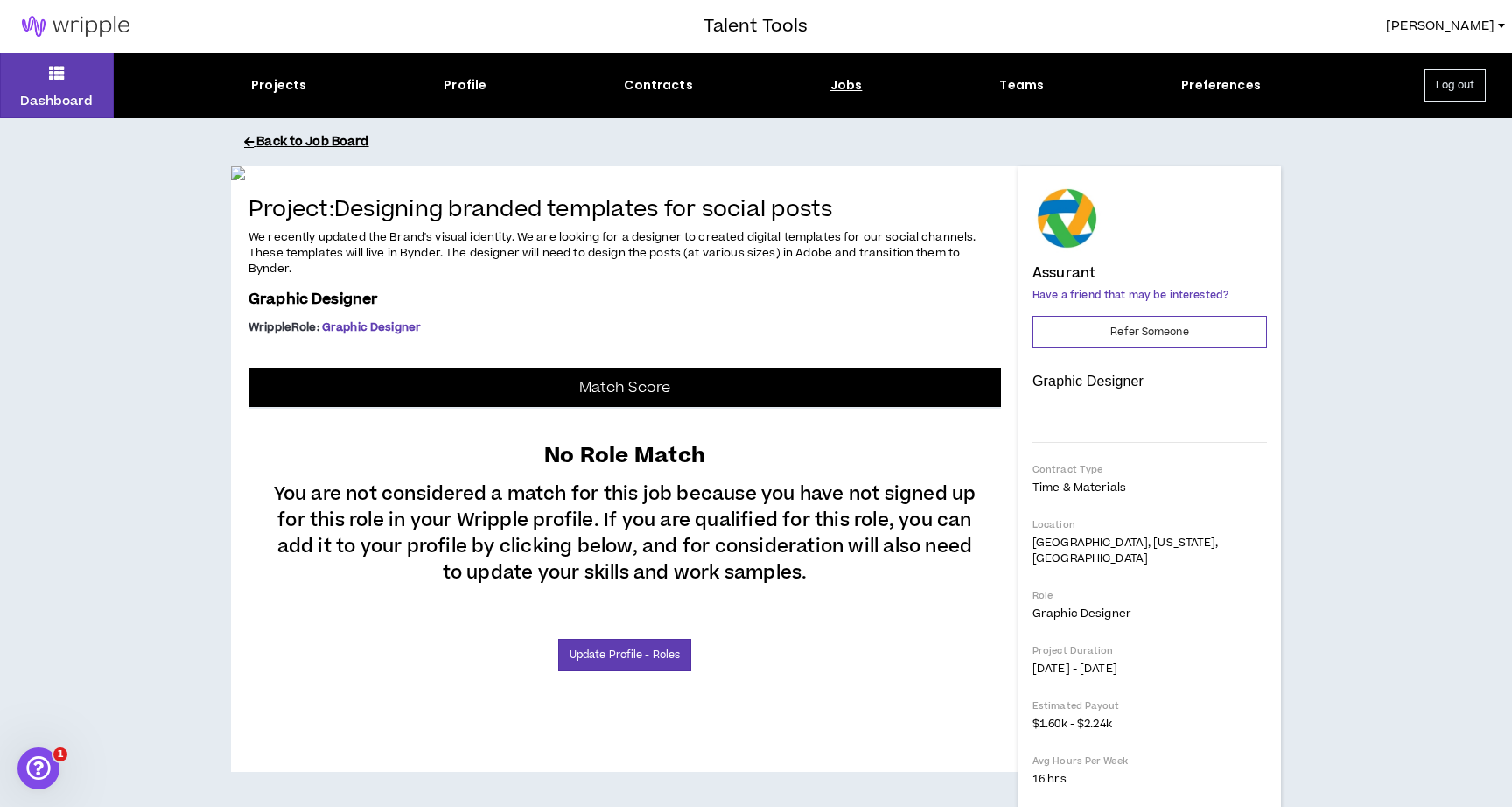
click at [299, 145] on button "Back to Job Board" at bounding box center [769, 142] width 1050 height 30
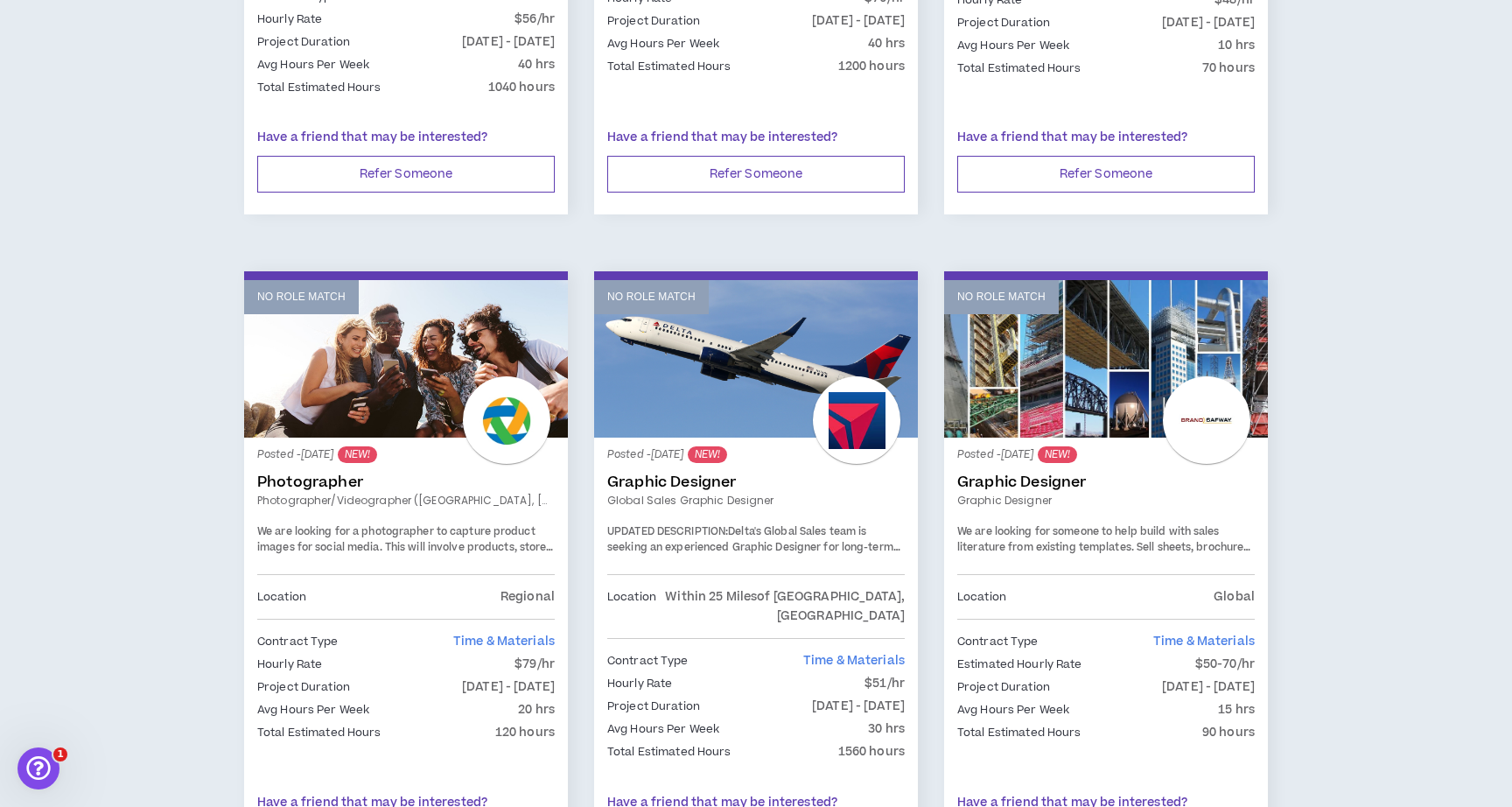
scroll to position [713, 0]
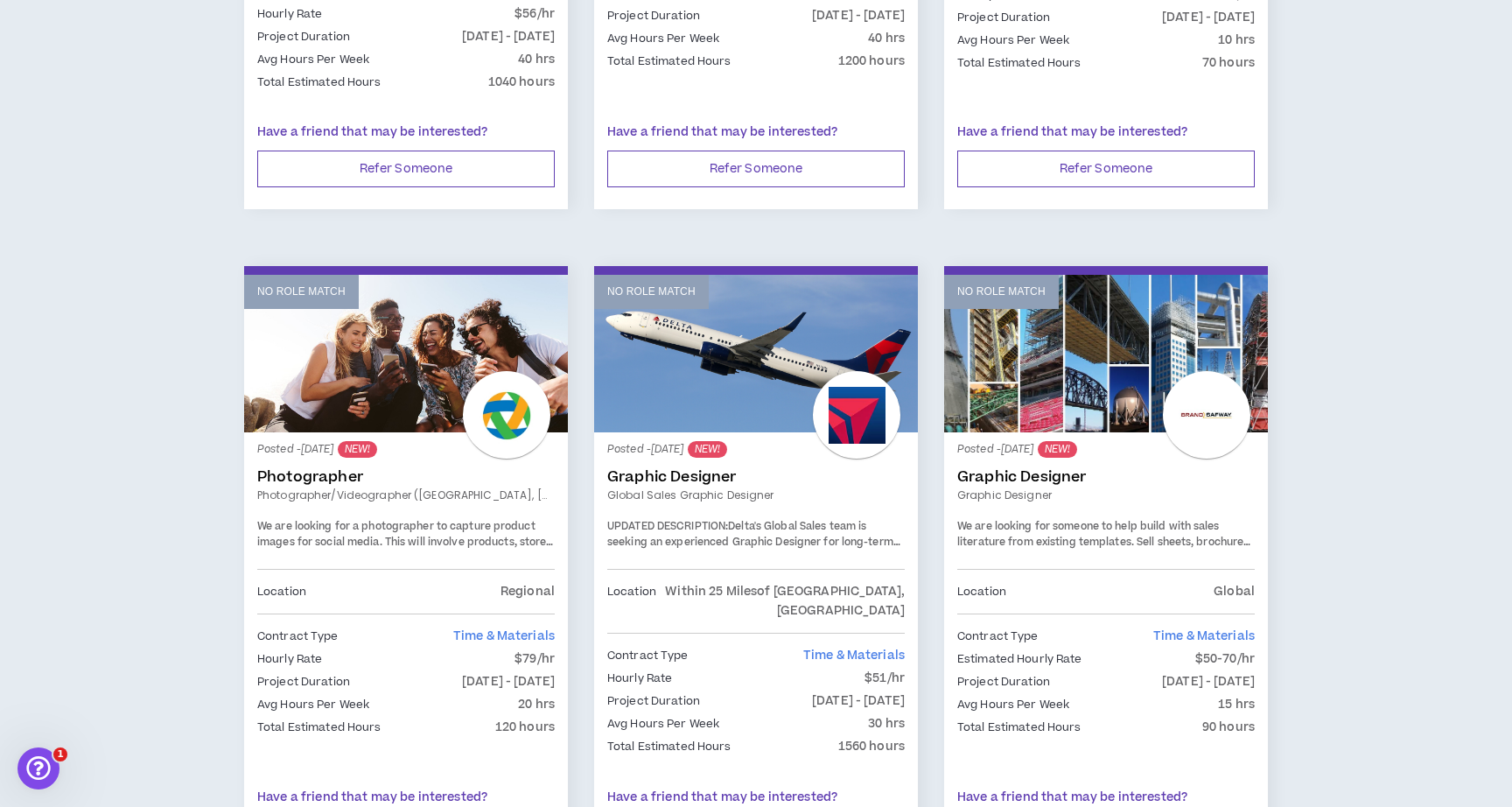
click at [1092, 359] on link "No Role Match" at bounding box center [1106, 354] width 324 height 157
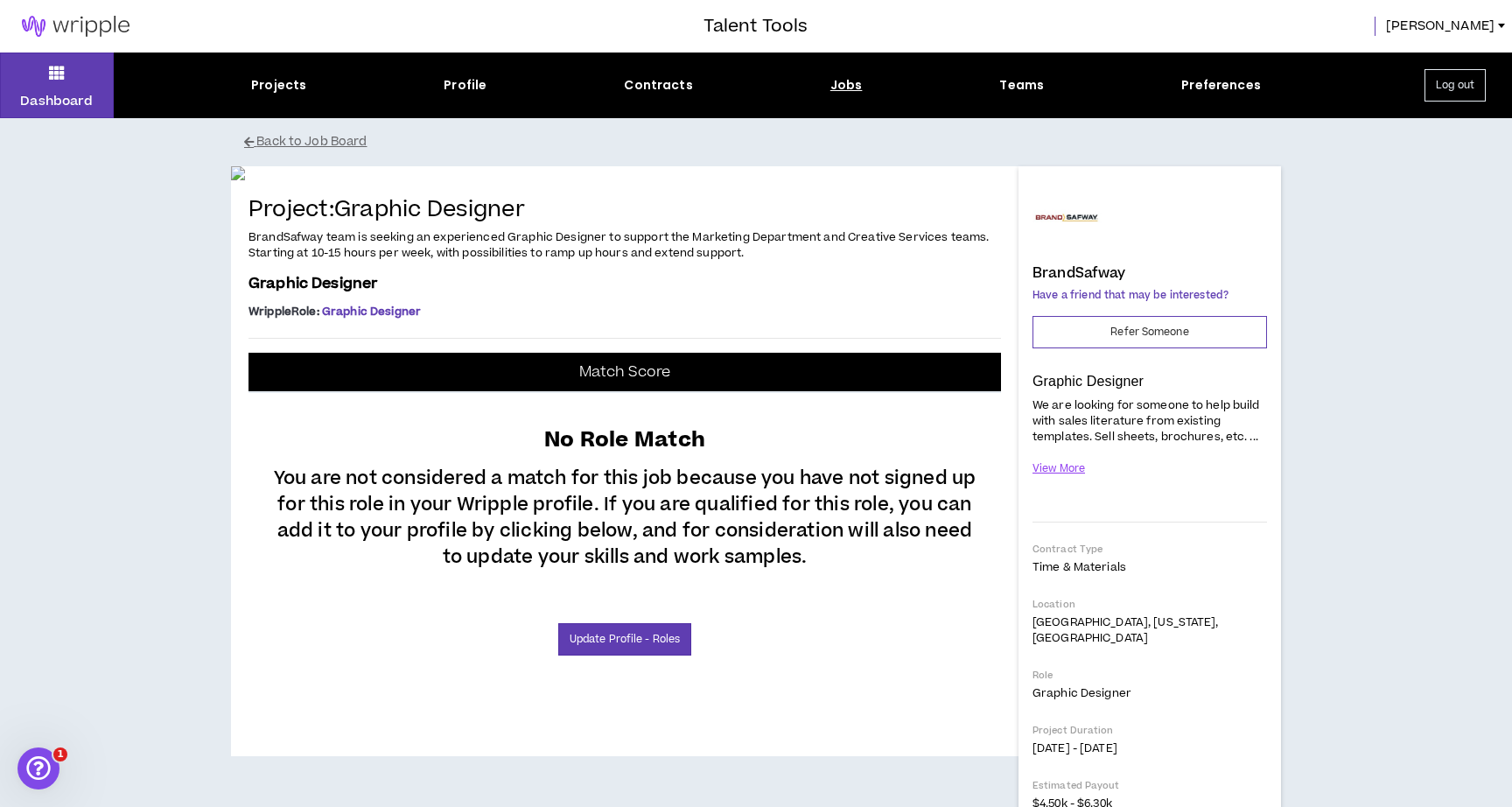
click at [1451, 86] on button "Log out" at bounding box center [1455, 85] width 61 height 32
